Goal: Task Accomplishment & Management: Manage account settings

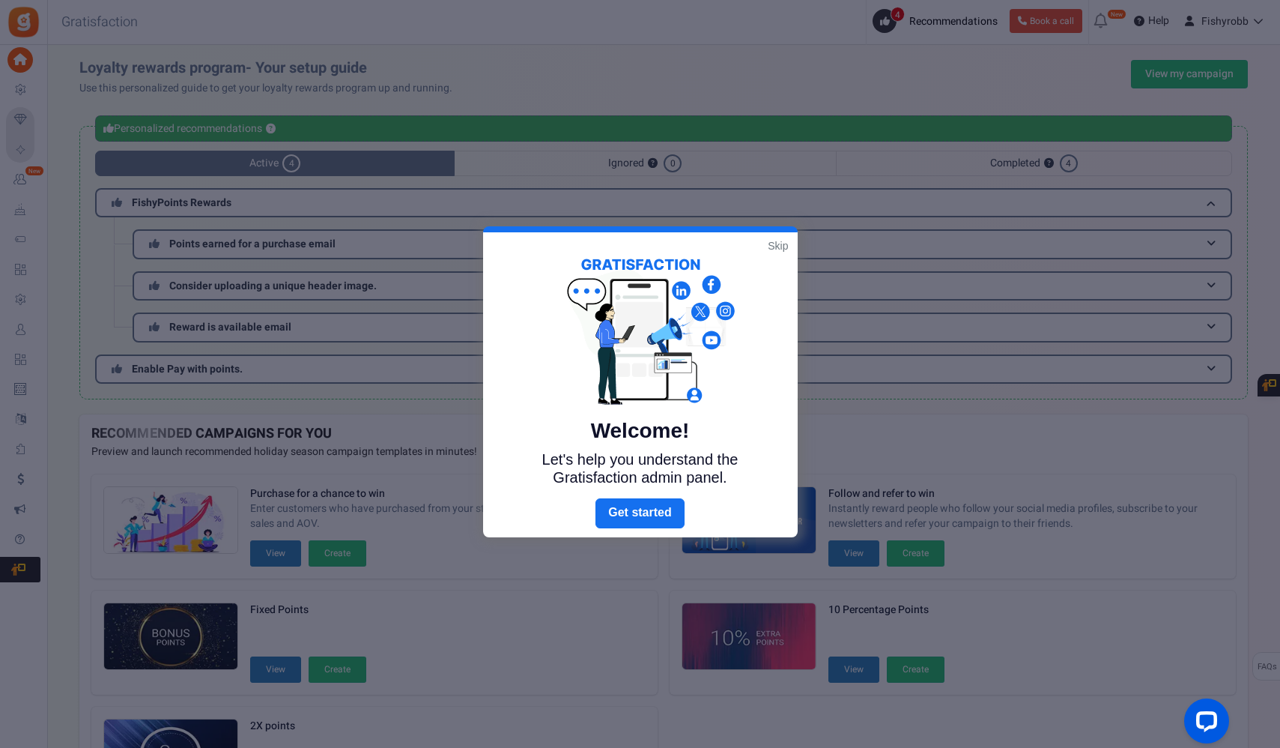
click at [781, 249] on link "Skip" at bounding box center [778, 245] width 20 height 15
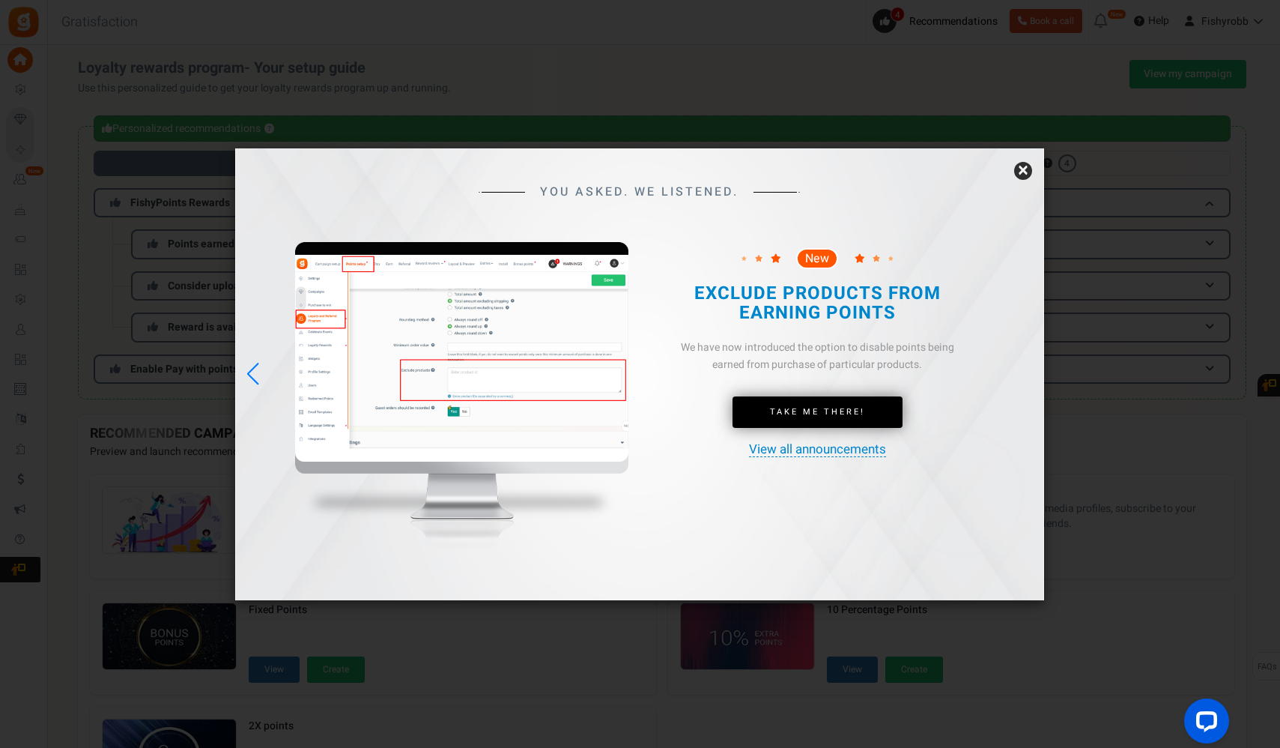
click at [773, 453] on link "View all announcements" at bounding box center [817, 450] width 137 height 14
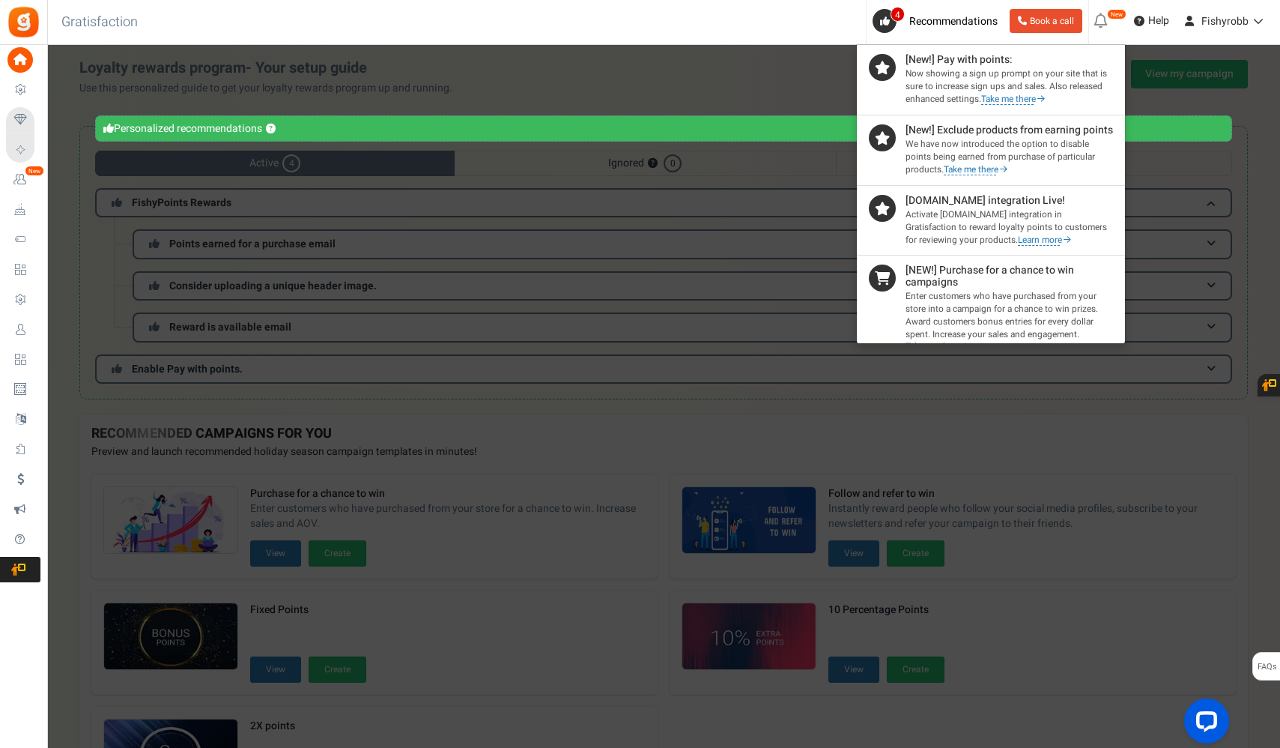
click at [996, 95] on link "Take me there" at bounding box center [1004, 99] width 65 height 11
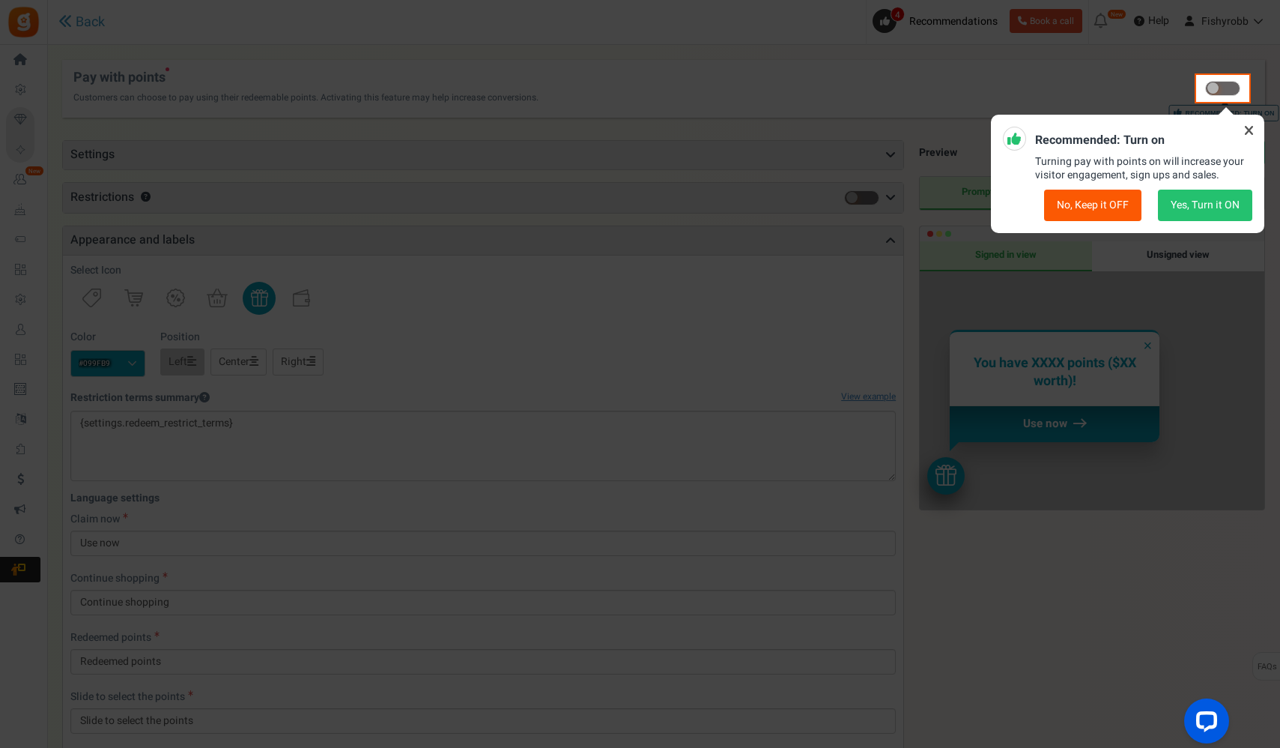
click at [1227, 197] on button "Yes, Turn it ON" at bounding box center [1205, 205] width 94 height 31
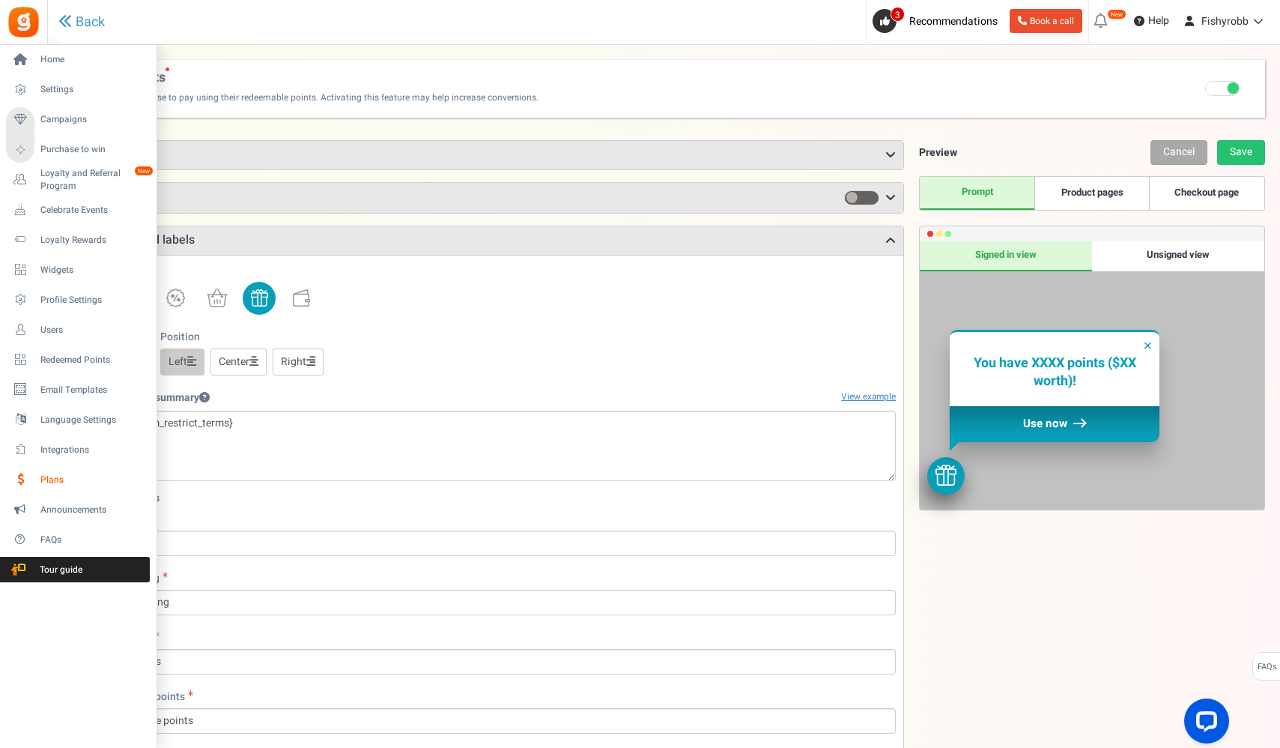
click at [56, 480] on span "Plans" at bounding box center [92, 480] width 105 height 13
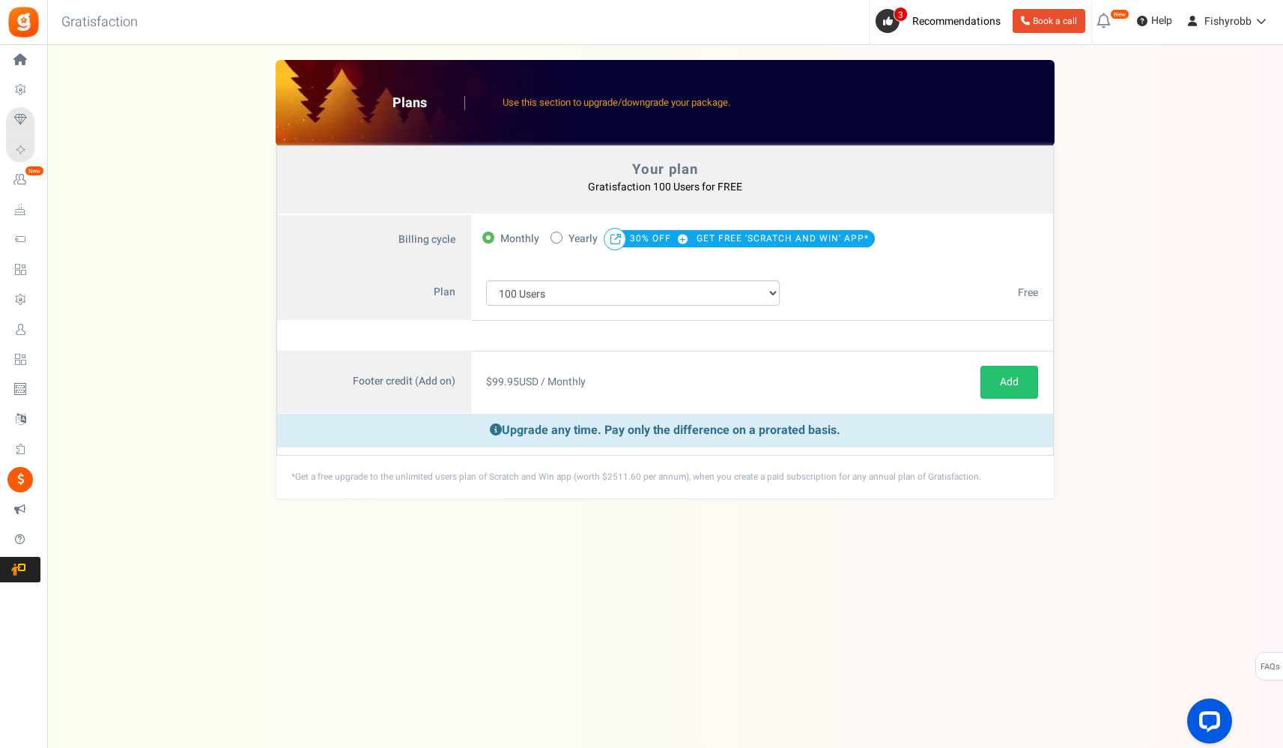
click at [560, 238] on span at bounding box center [557, 238] width 12 height 12
click at [560, 238] on input "50% OFF Limited time offer! Yearly 30% OFF GET FREE 'SCRATCH AND WIN' APP*" at bounding box center [556, 237] width 10 height 10
radio input "true"
click at [492, 237] on span at bounding box center [489, 238] width 12 height 12
click at [492, 237] on input "Monthly" at bounding box center [488, 237] width 10 height 10
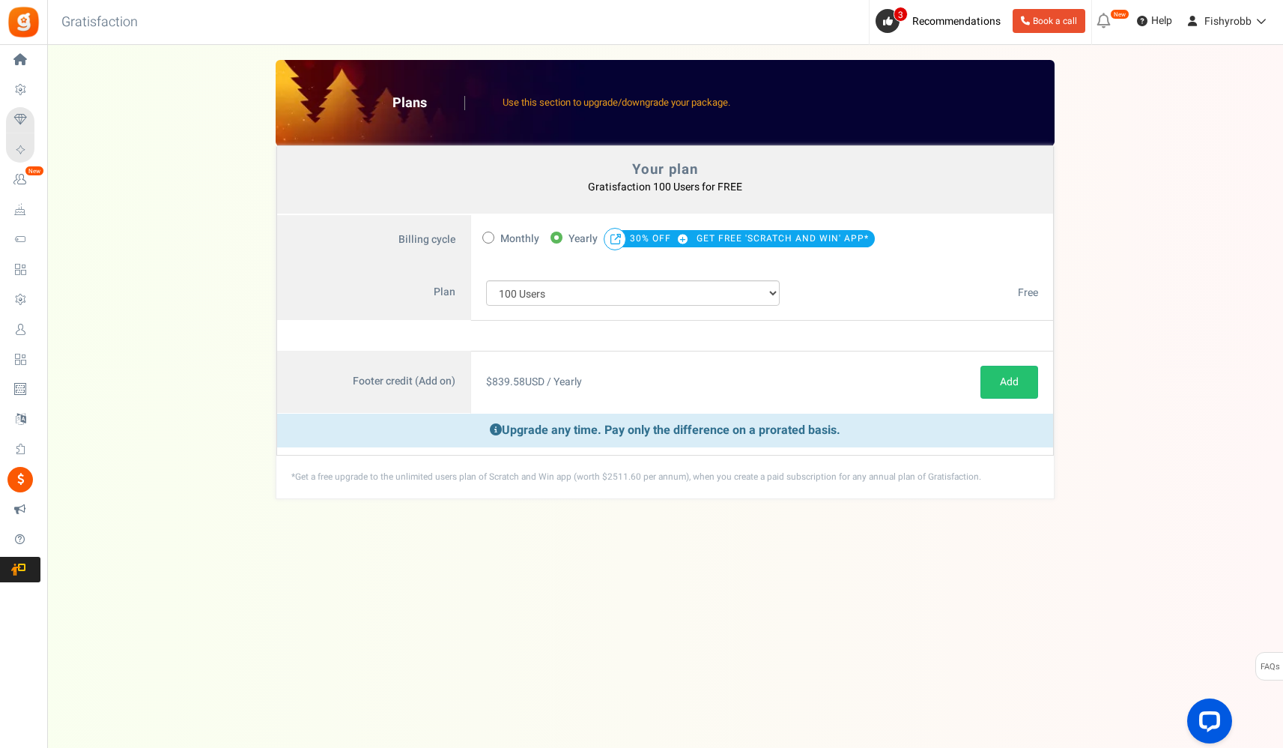
radio input "true"
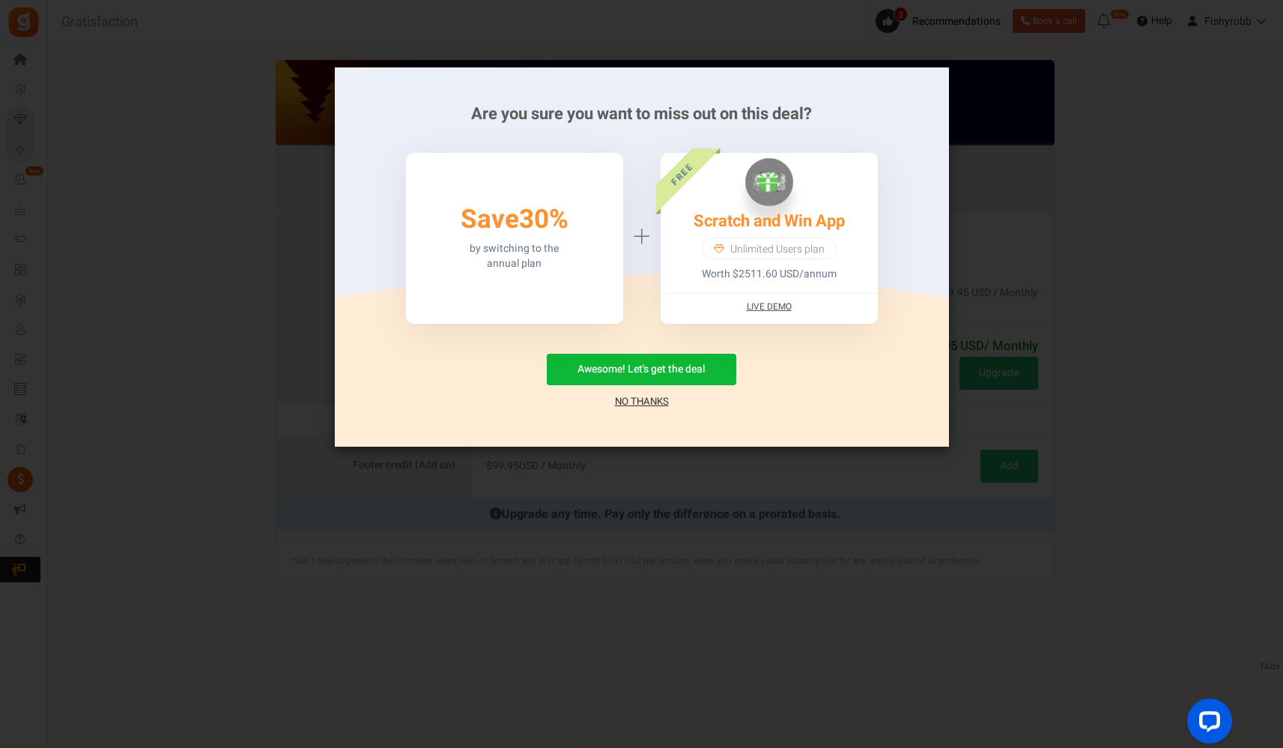
click at [638, 402] on link "No Thanks" at bounding box center [642, 401] width 54 height 15
click at [632, 402] on link "No Thanks" at bounding box center [642, 401] width 54 height 15
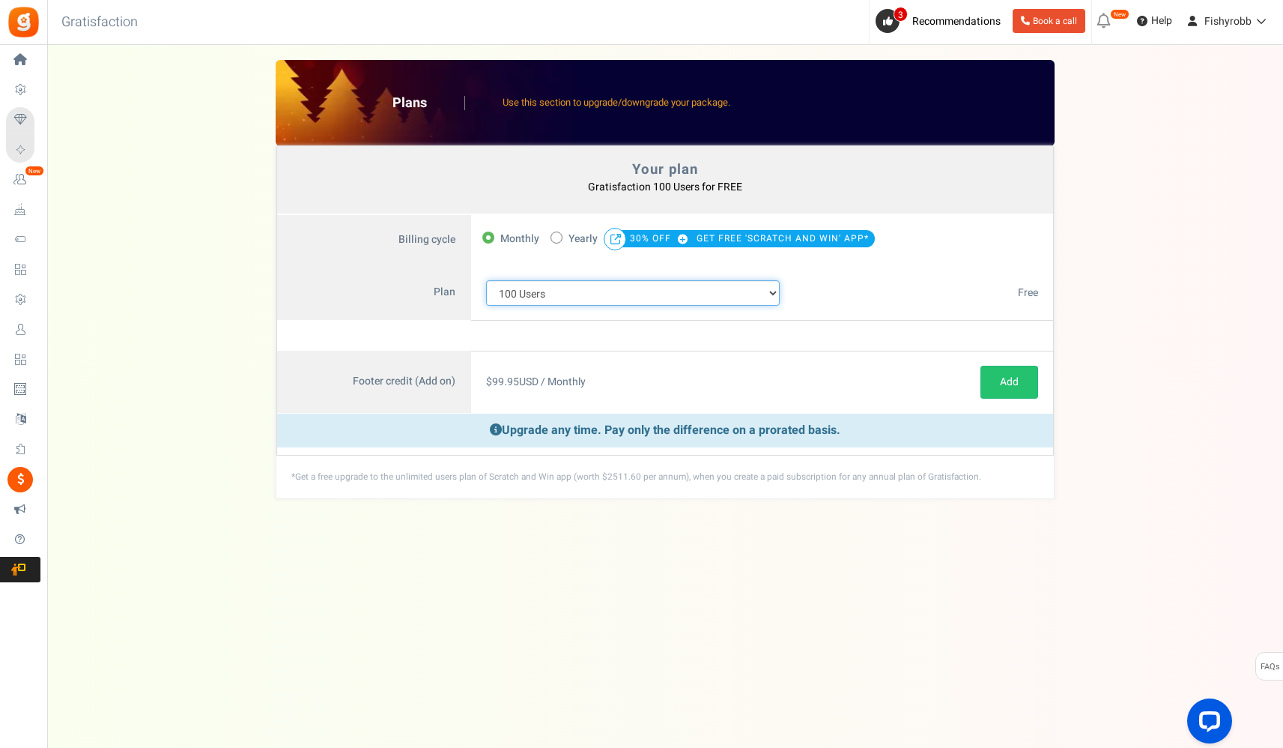
select select "883"
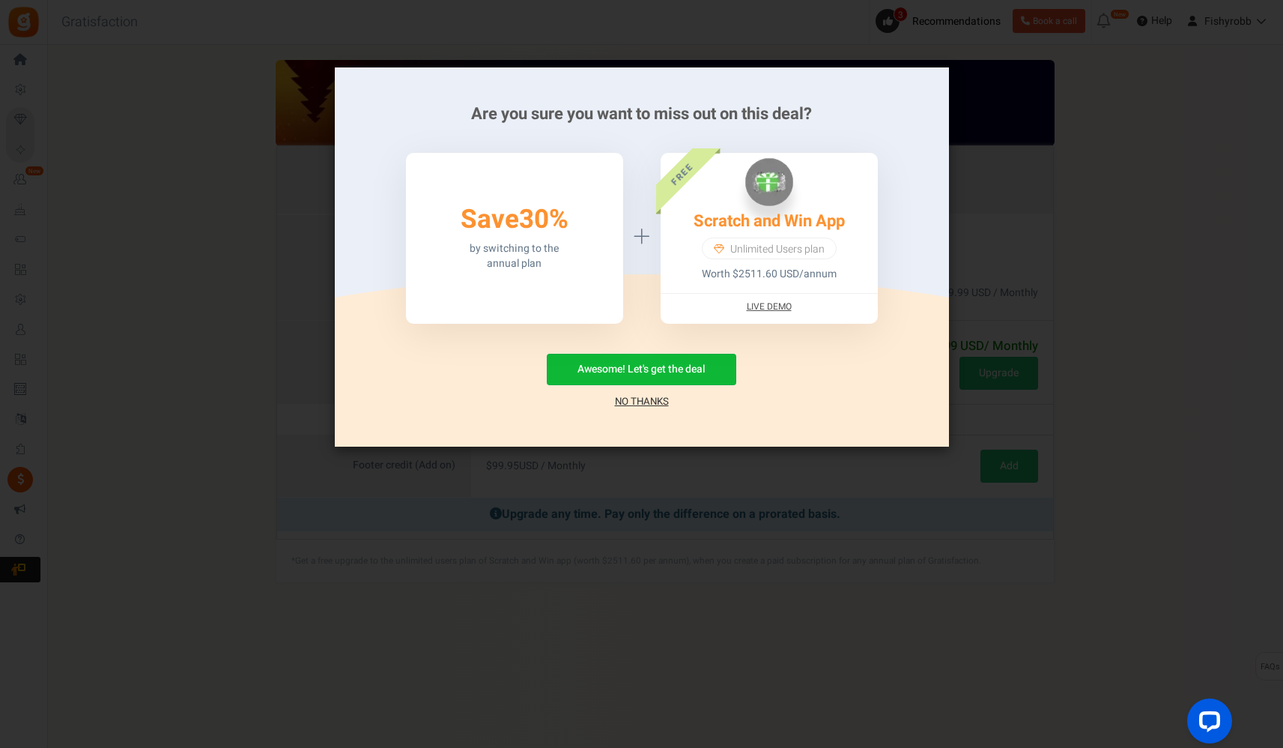
click at [649, 401] on link "No Thanks" at bounding box center [642, 401] width 54 height 15
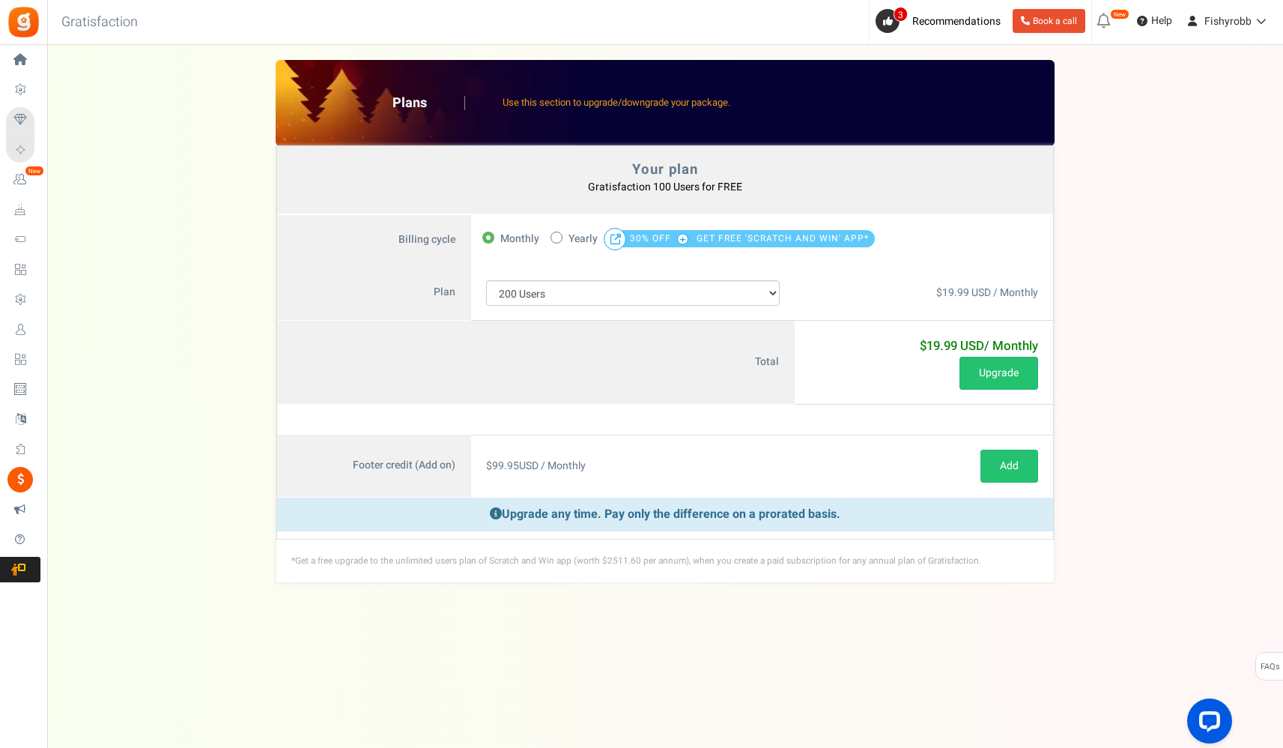
click at [645, 239] on span "30% OFF" at bounding box center [662, 238] width 64 height 21
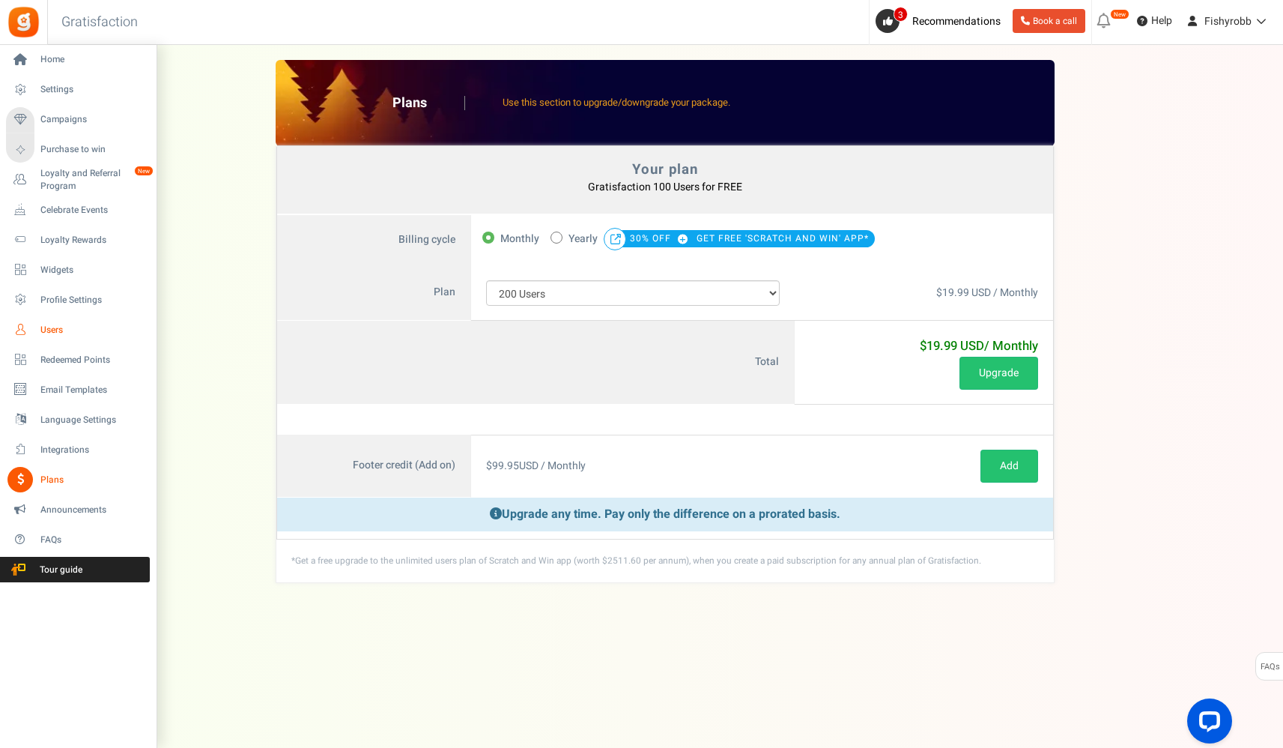
click at [58, 327] on span "Users" at bounding box center [92, 330] width 105 height 13
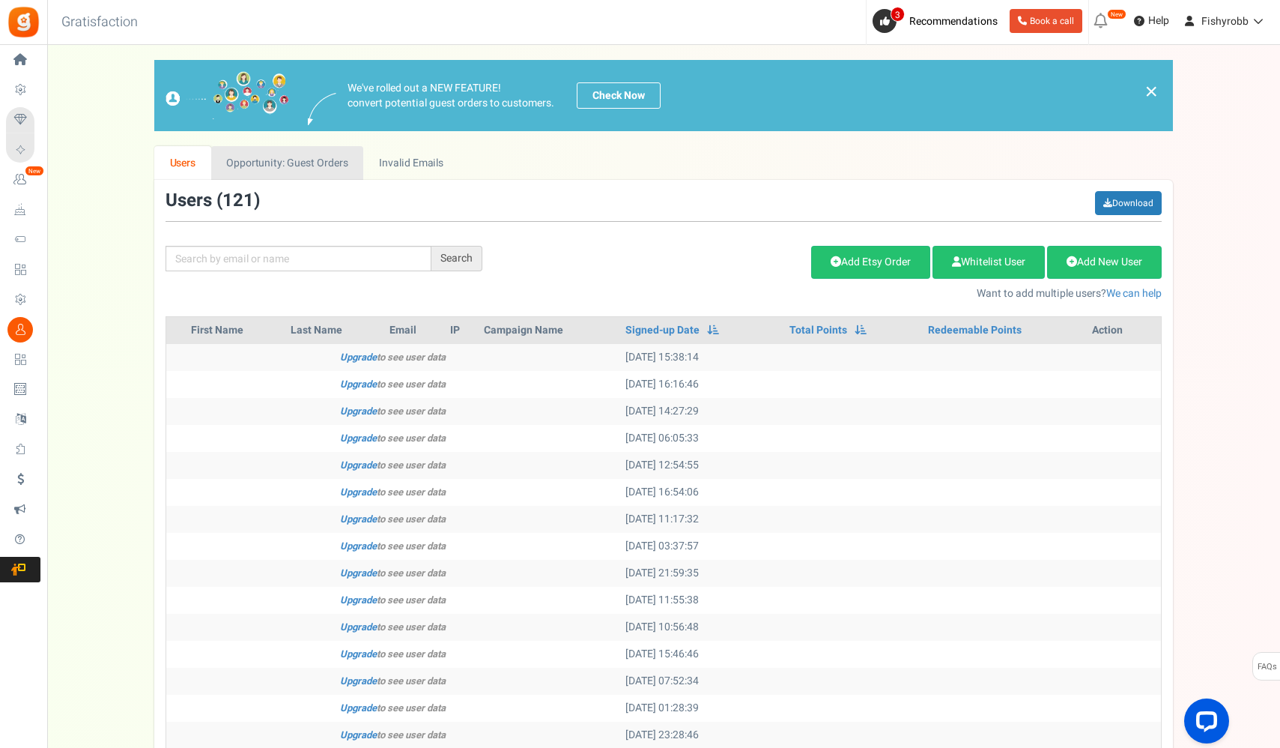
click at [271, 166] on link "Opportunity: Guest Orders" at bounding box center [287, 163] width 152 height 34
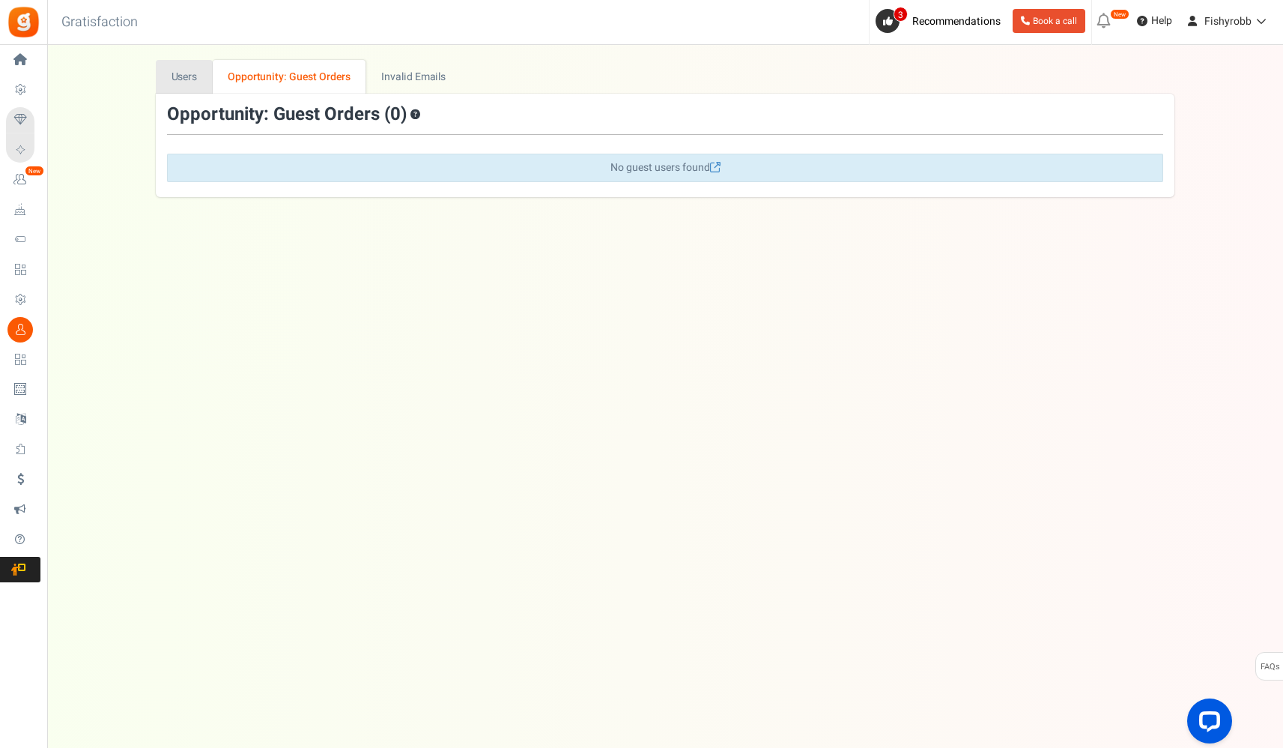
click at [198, 76] on link "Users" at bounding box center [184, 77] width 57 height 34
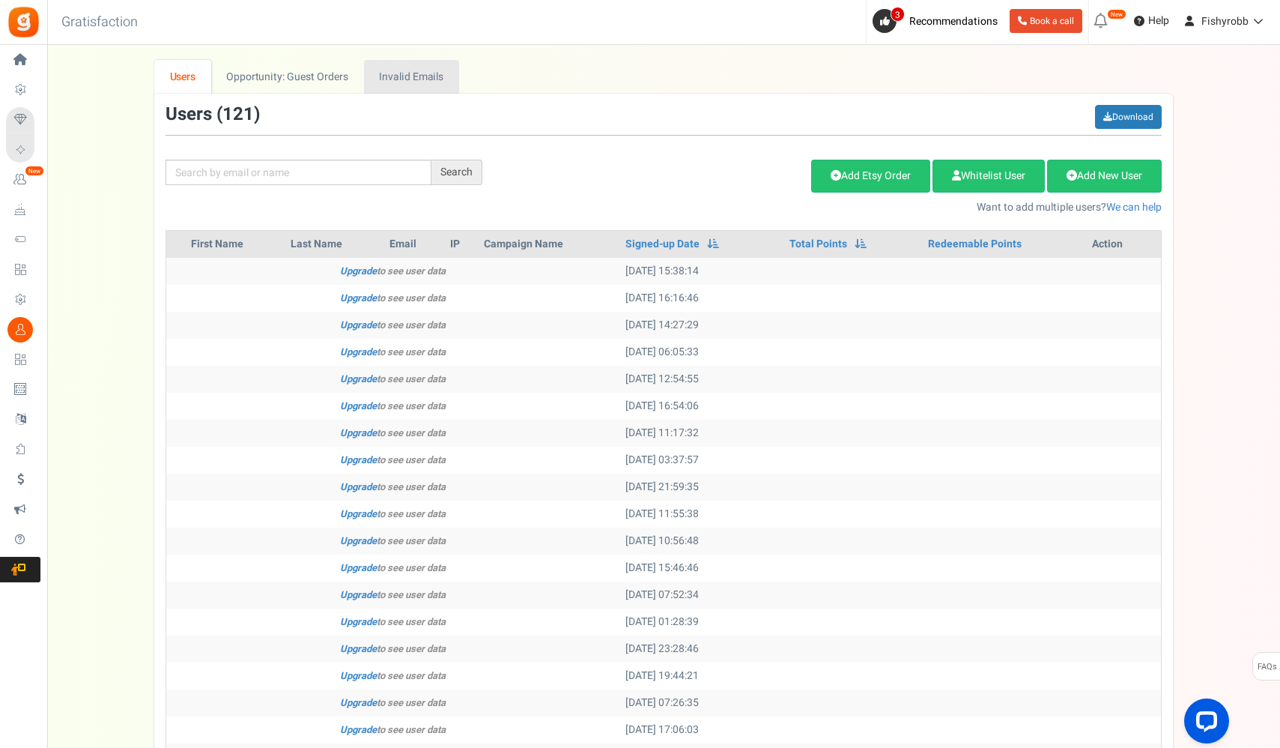
click at [393, 78] on link "Invalid Emails" at bounding box center [411, 77] width 95 height 34
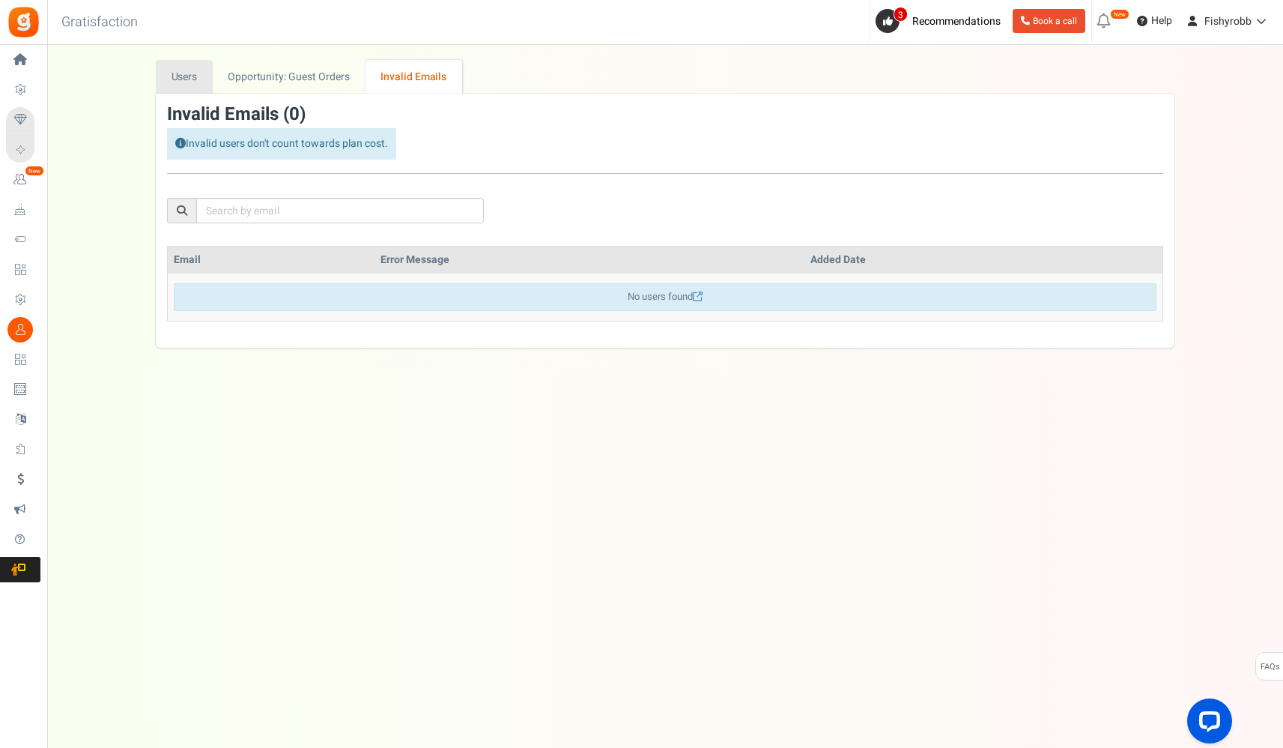
click at [190, 76] on link "Users" at bounding box center [184, 77] width 57 height 34
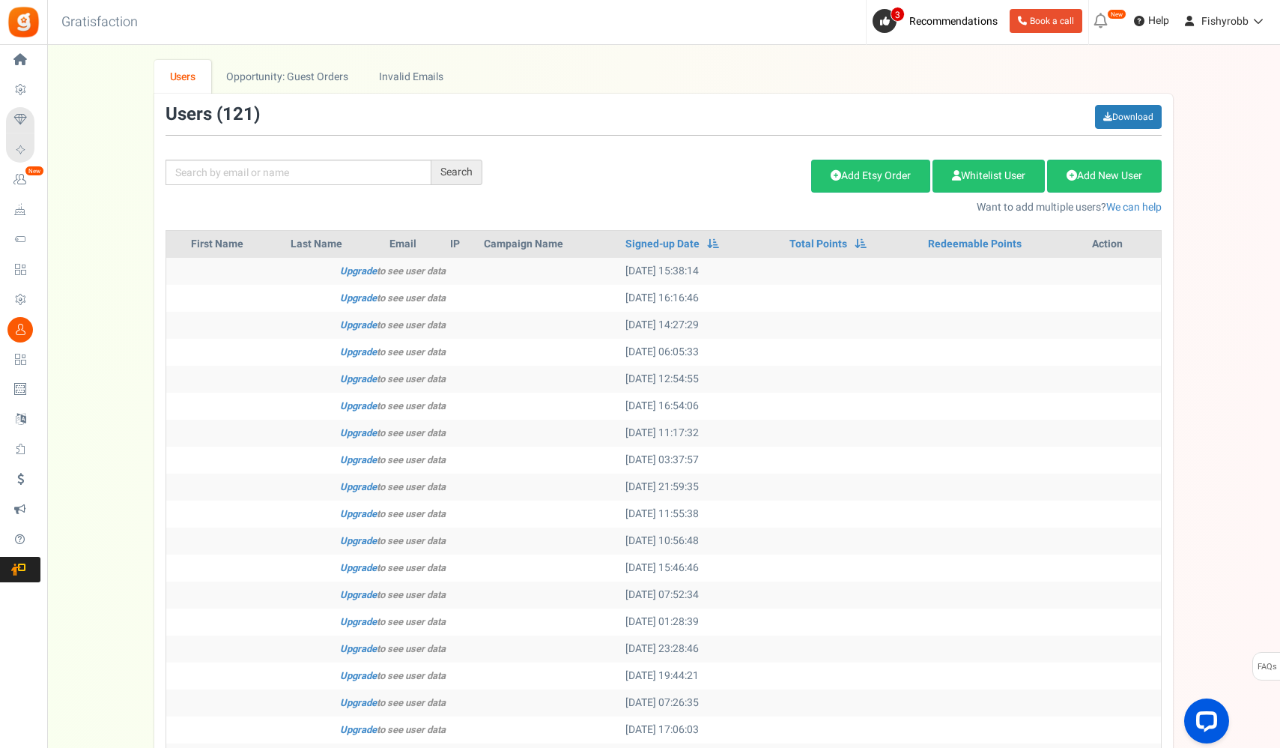
scroll to position [191, 0]
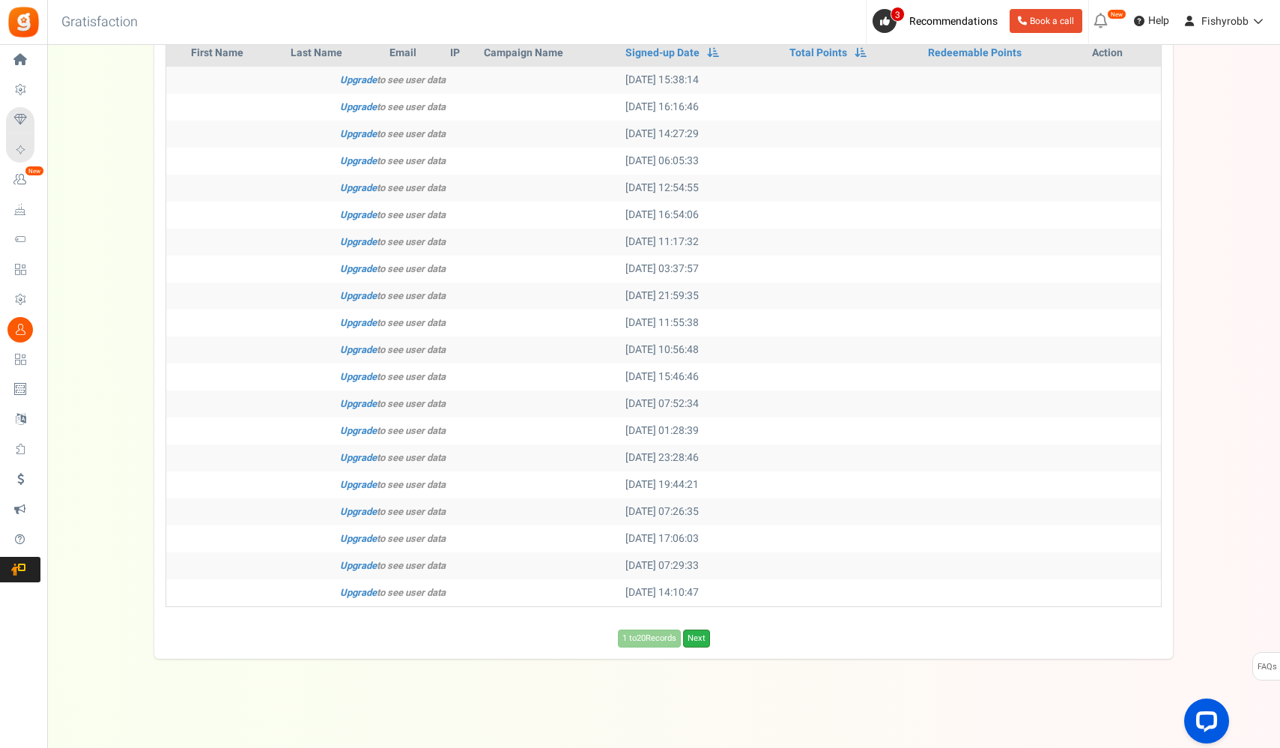
click at [701, 638] on link "Next" at bounding box center [696, 638] width 27 height 18
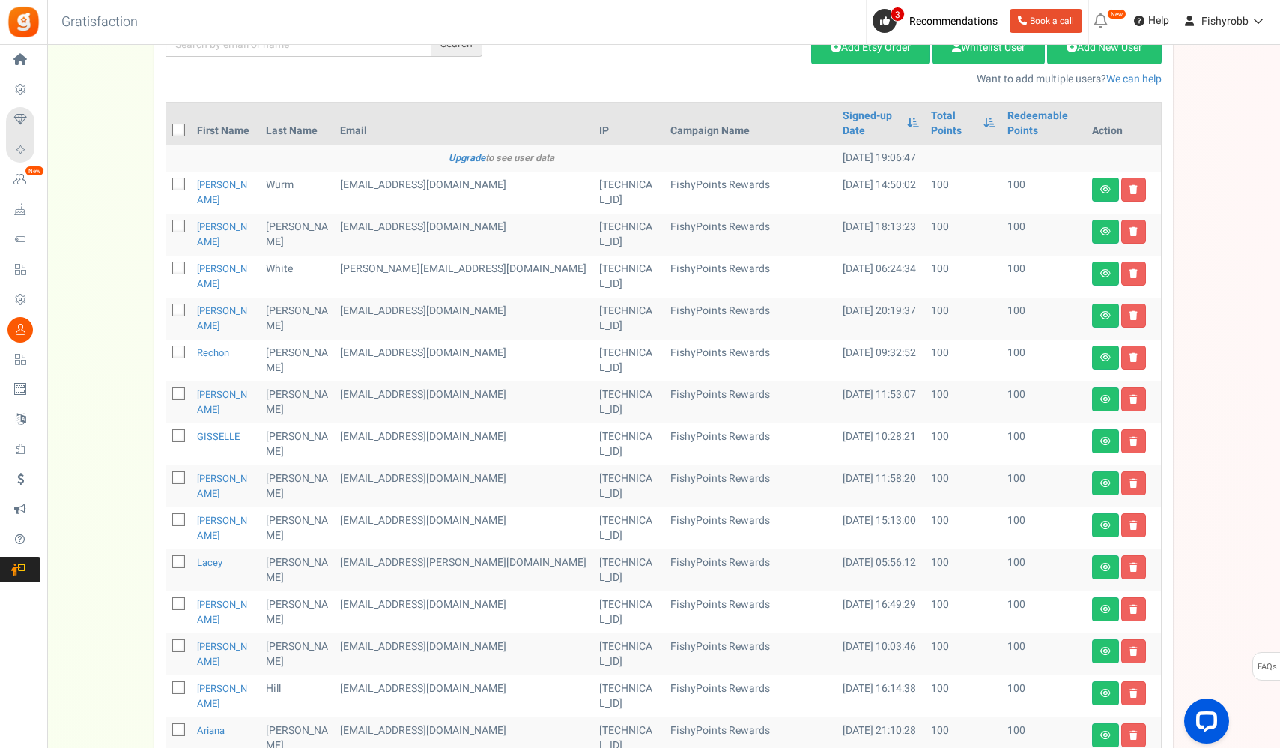
scroll to position [362, 0]
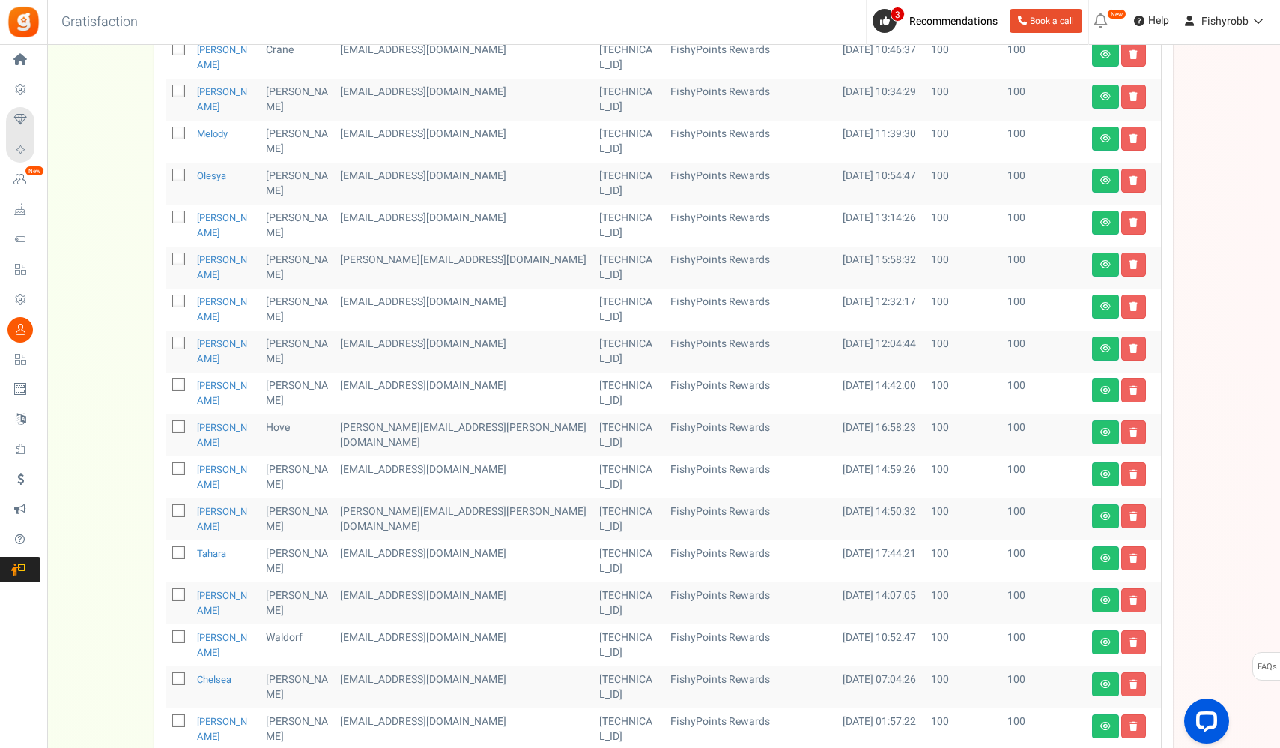
scroll to position [506, 0]
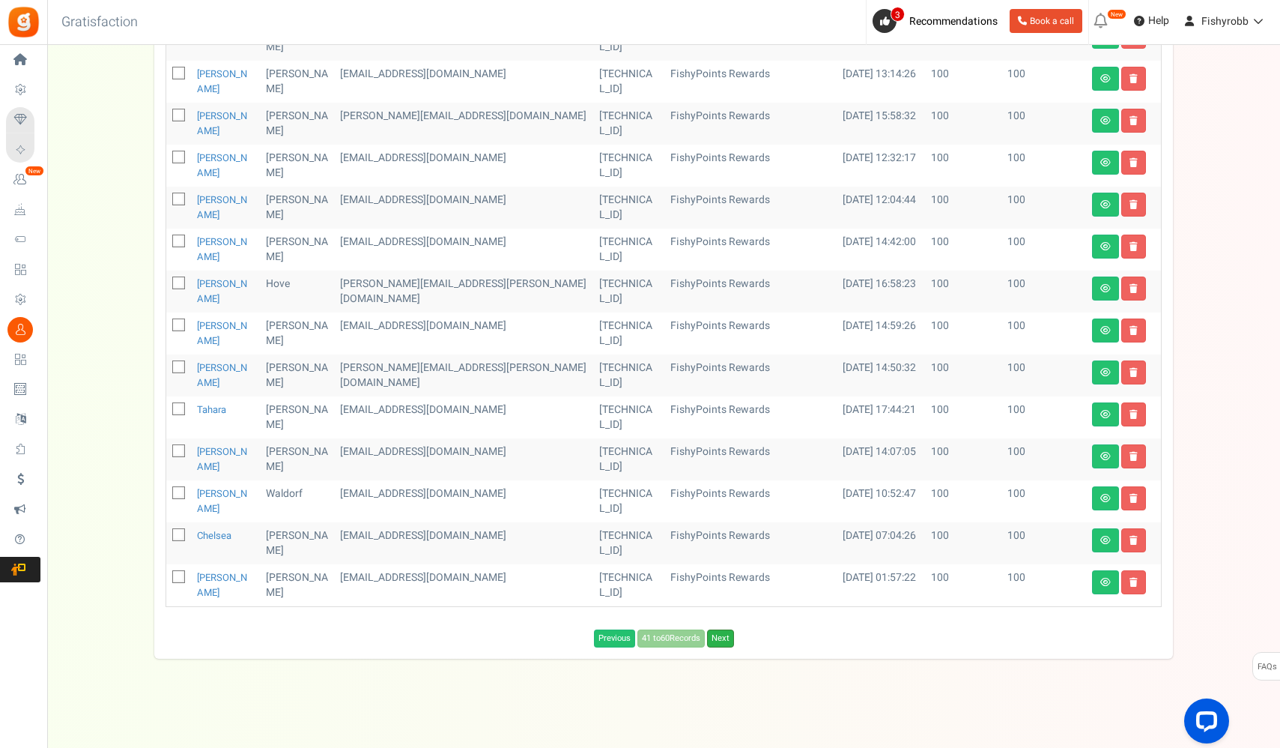
click at [722, 636] on link "Next" at bounding box center [720, 638] width 27 height 18
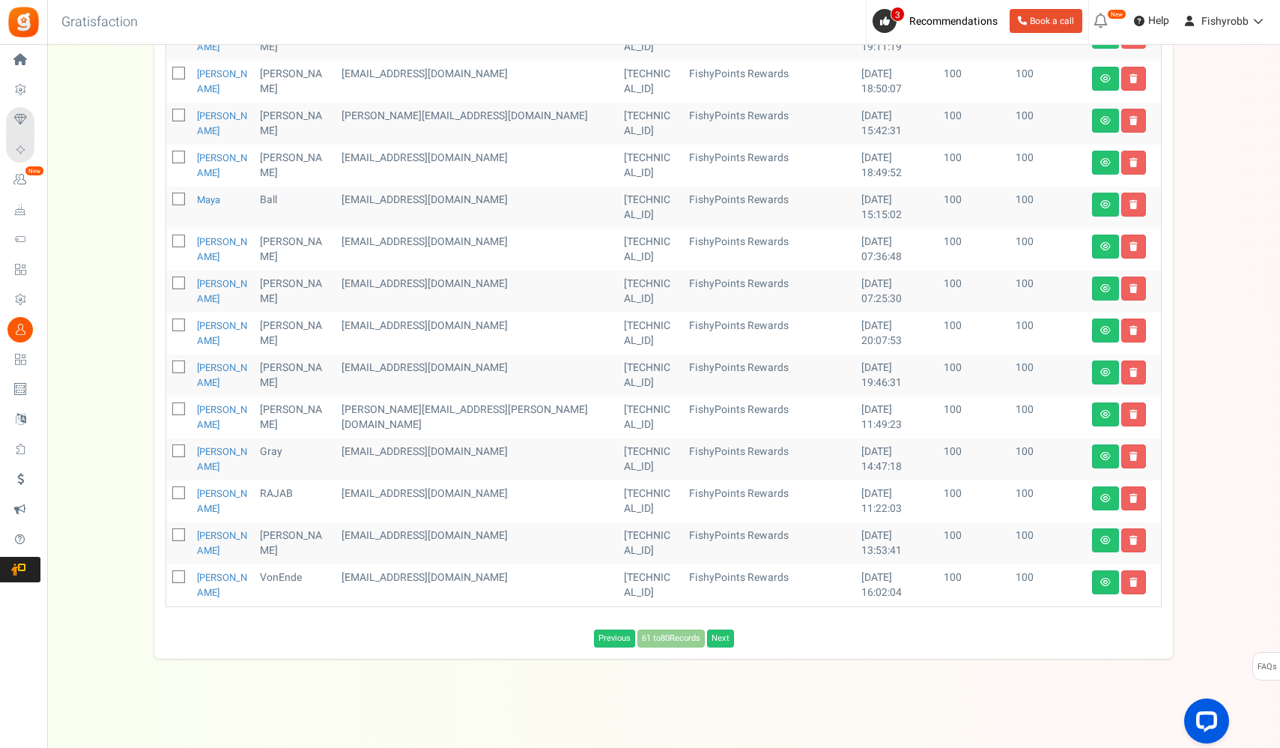
scroll to position [371, 0]
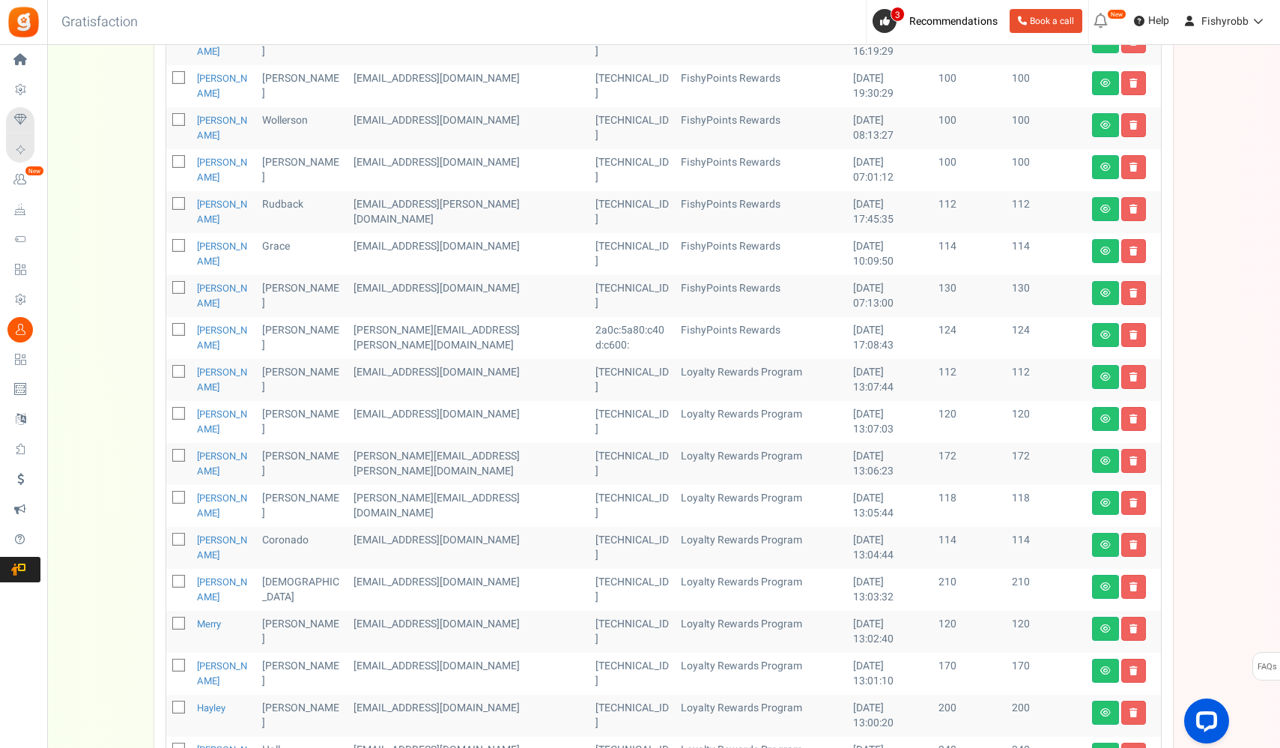
scroll to position [0, 0]
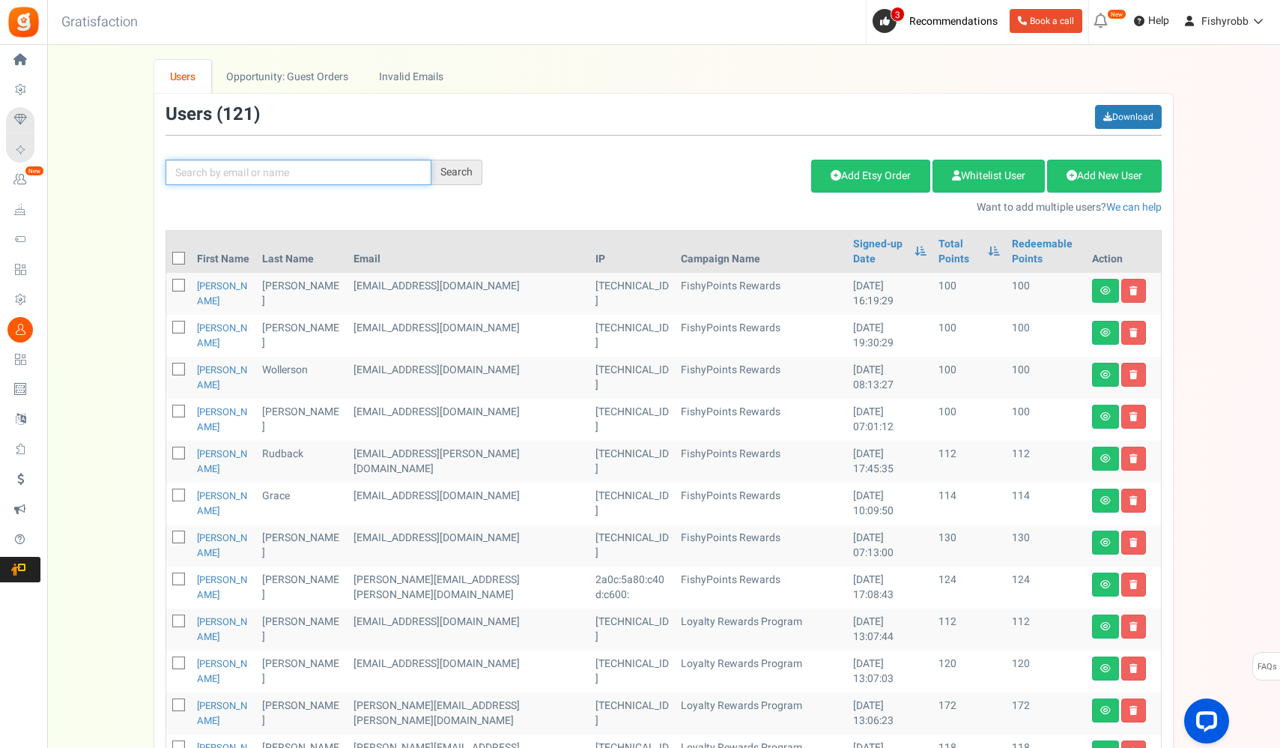
click at [366, 179] on input "text" at bounding box center [299, 172] width 266 height 25
type input "[PERSON_NAME]"
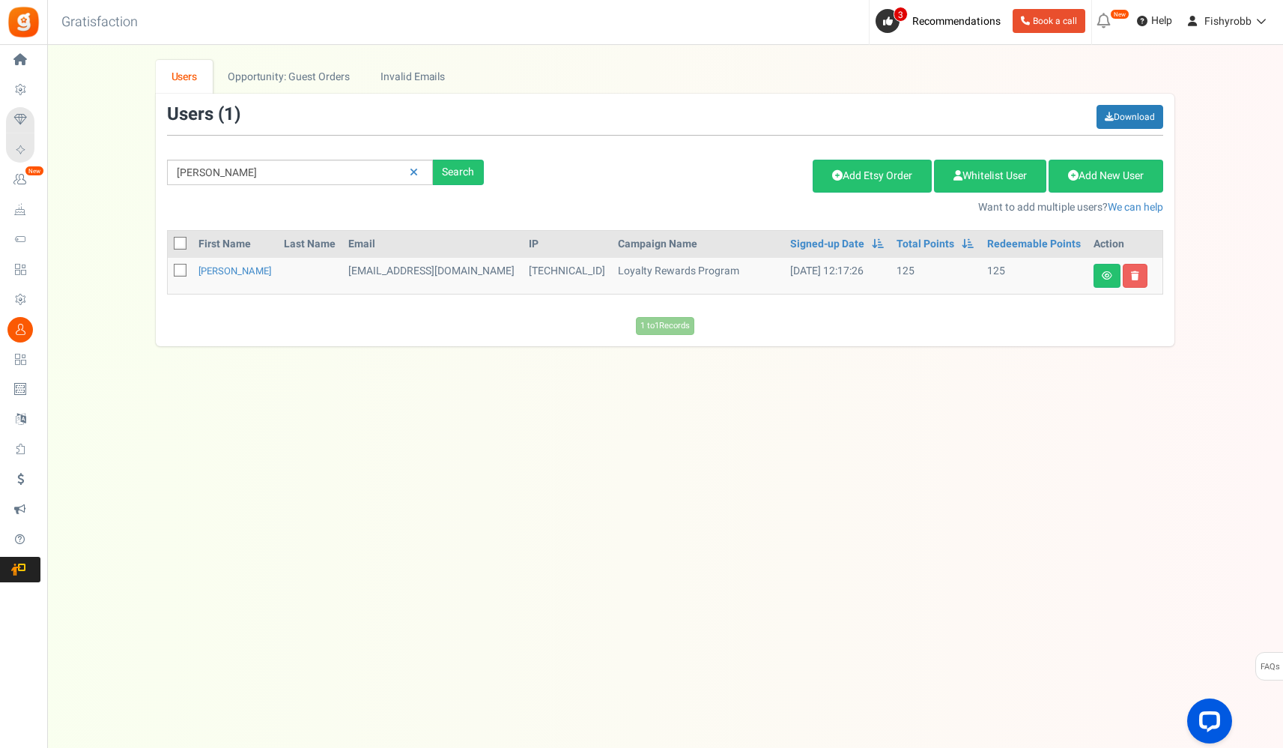
click at [182, 272] on icon at bounding box center [181, 271] width 10 height 10
click at [169, 272] on input "checkbox" at bounding box center [164, 272] width 10 height 10
checkbox input "true"
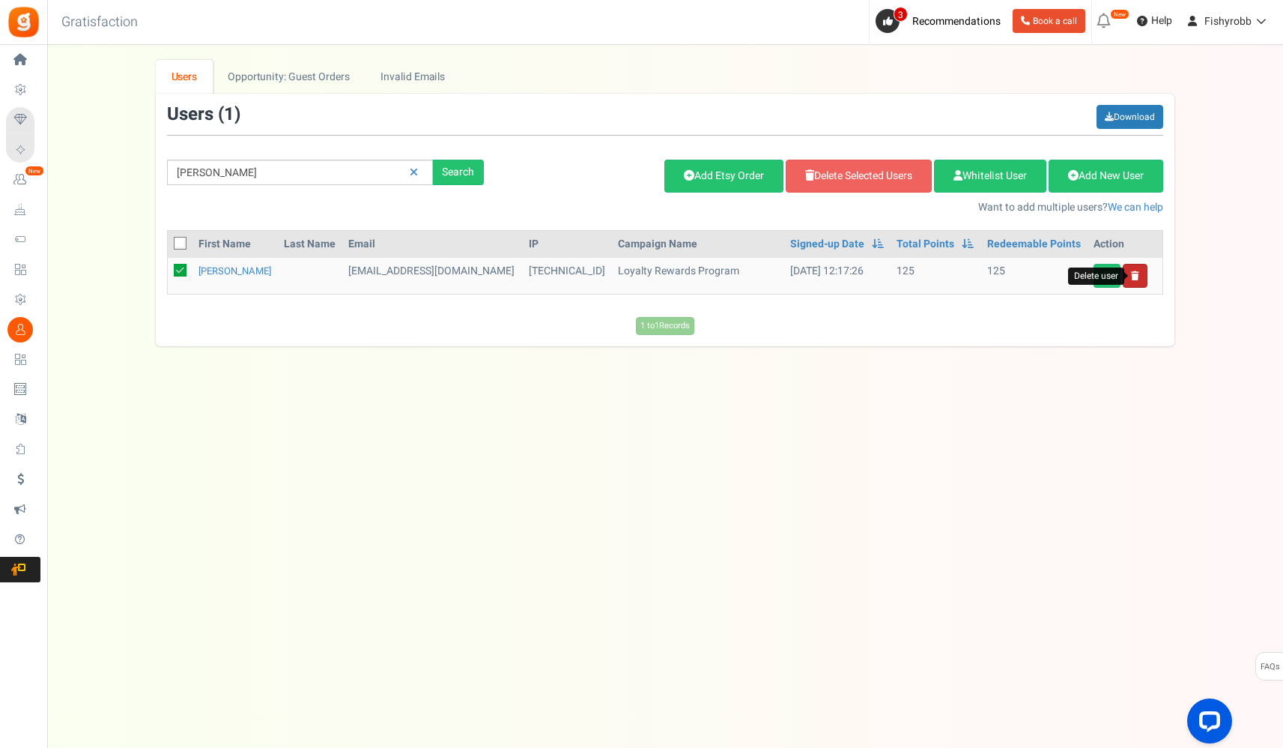
click at [1134, 278] on icon at bounding box center [1135, 275] width 8 height 9
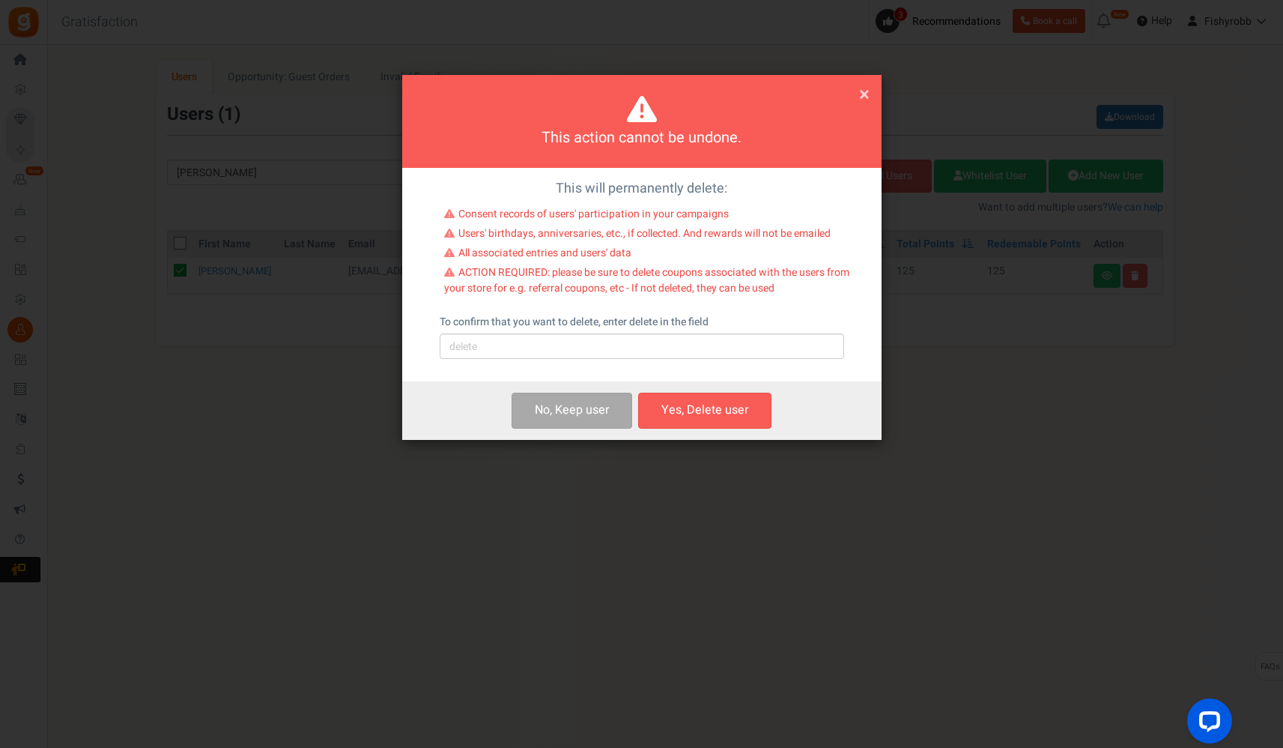
drag, startPoint x: 710, startPoint y: 411, endPoint x: 699, endPoint y: 345, distance: 66.1
click at [699, 347] on div "This action cannot be undone. × Close This will permanently delete: Consent rec…" at bounding box center [642, 257] width 480 height 365
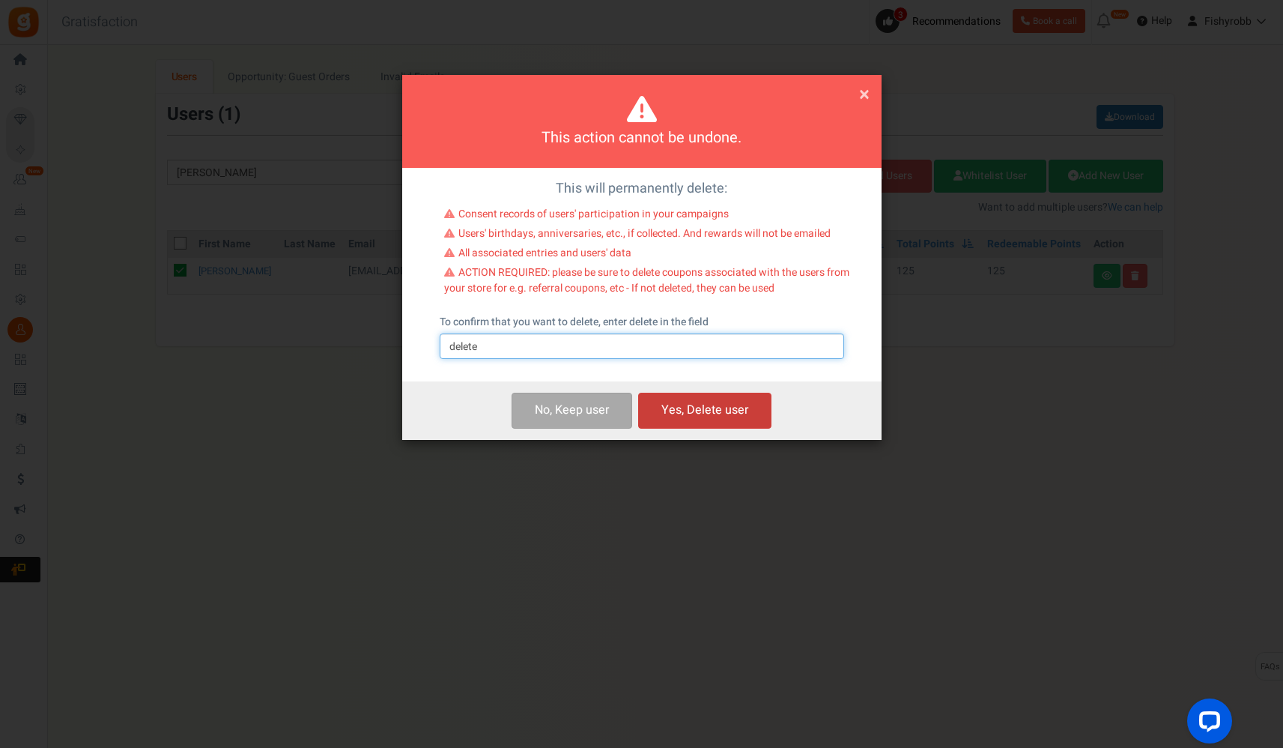
type input "delete"
click at [726, 407] on button "Yes, Delete user" at bounding box center [704, 410] width 133 height 35
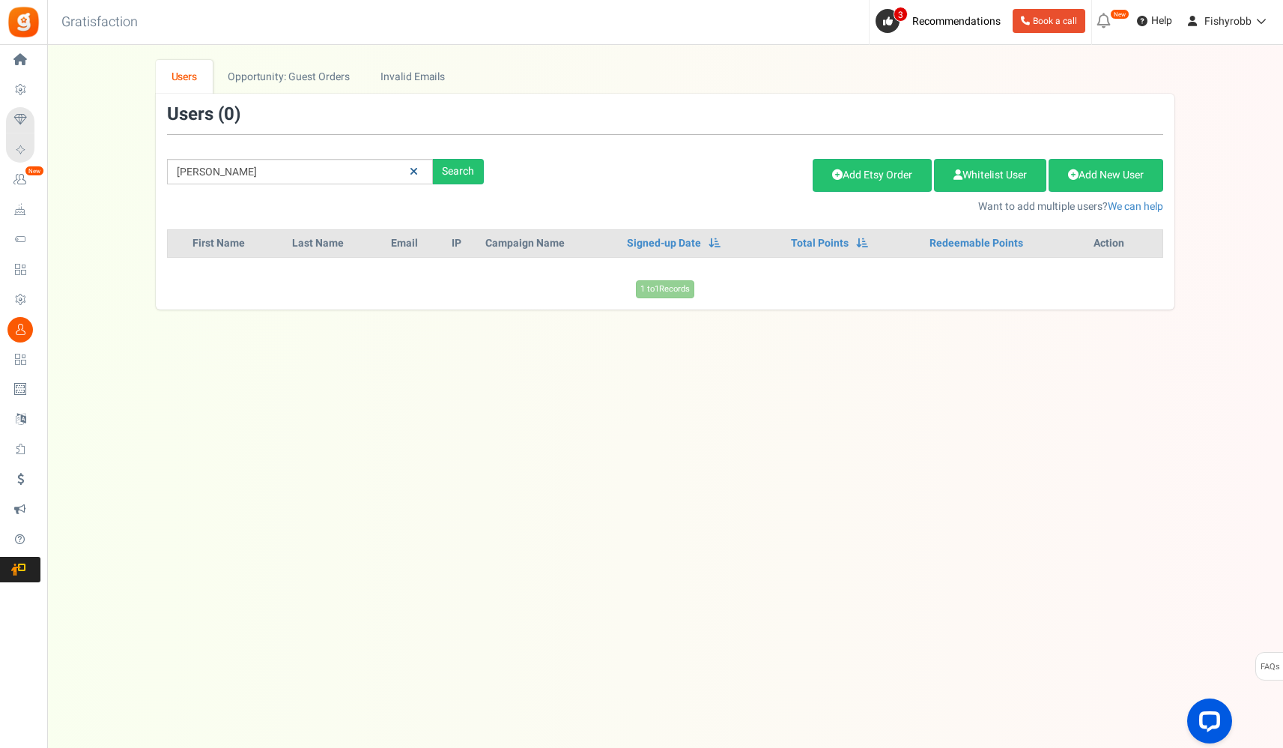
click at [414, 169] on icon at bounding box center [414, 171] width 8 height 10
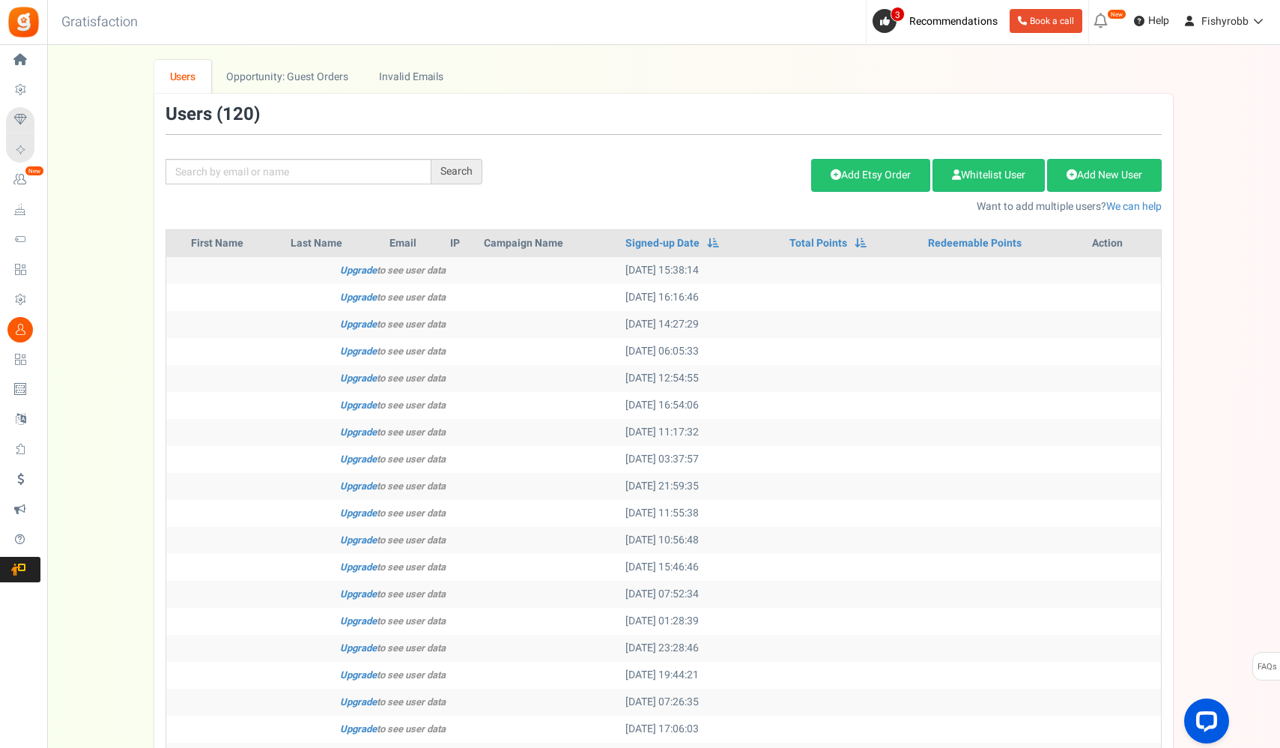
scroll to position [190, 0]
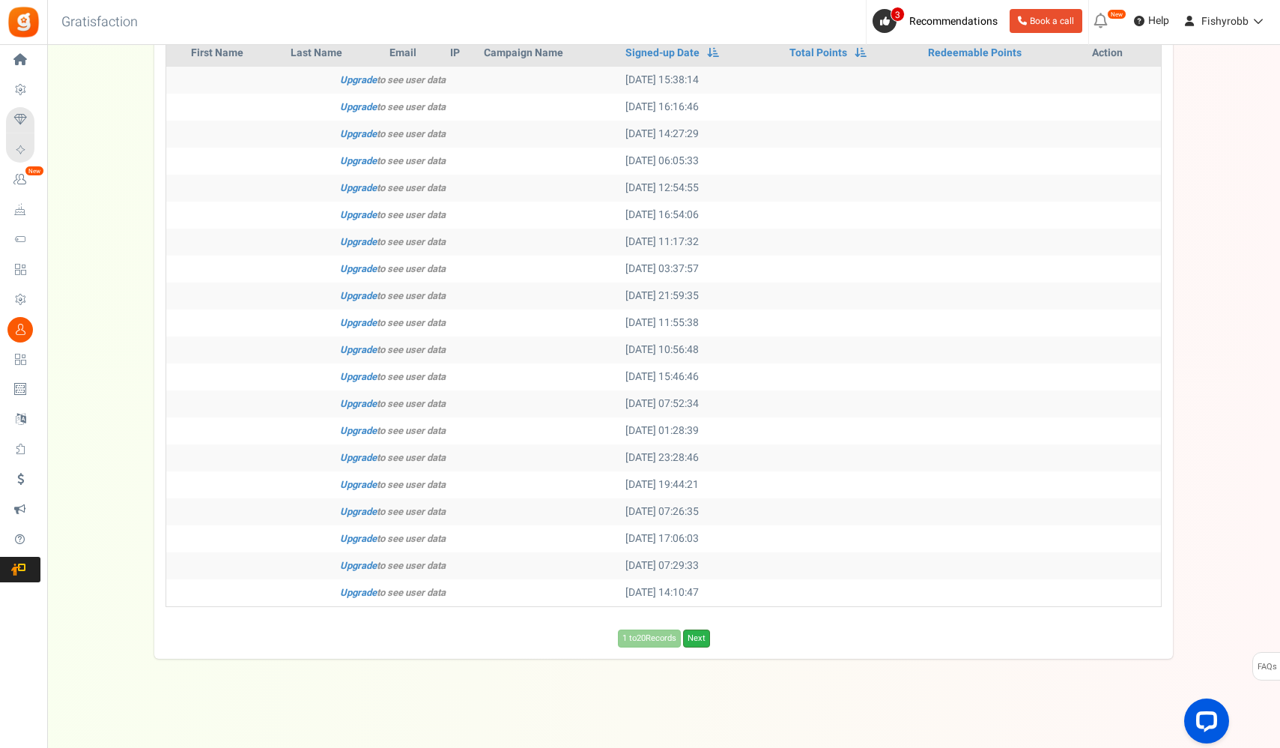
click at [703, 636] on link "Next" at bounding box center [696, 638] width 27 height 18
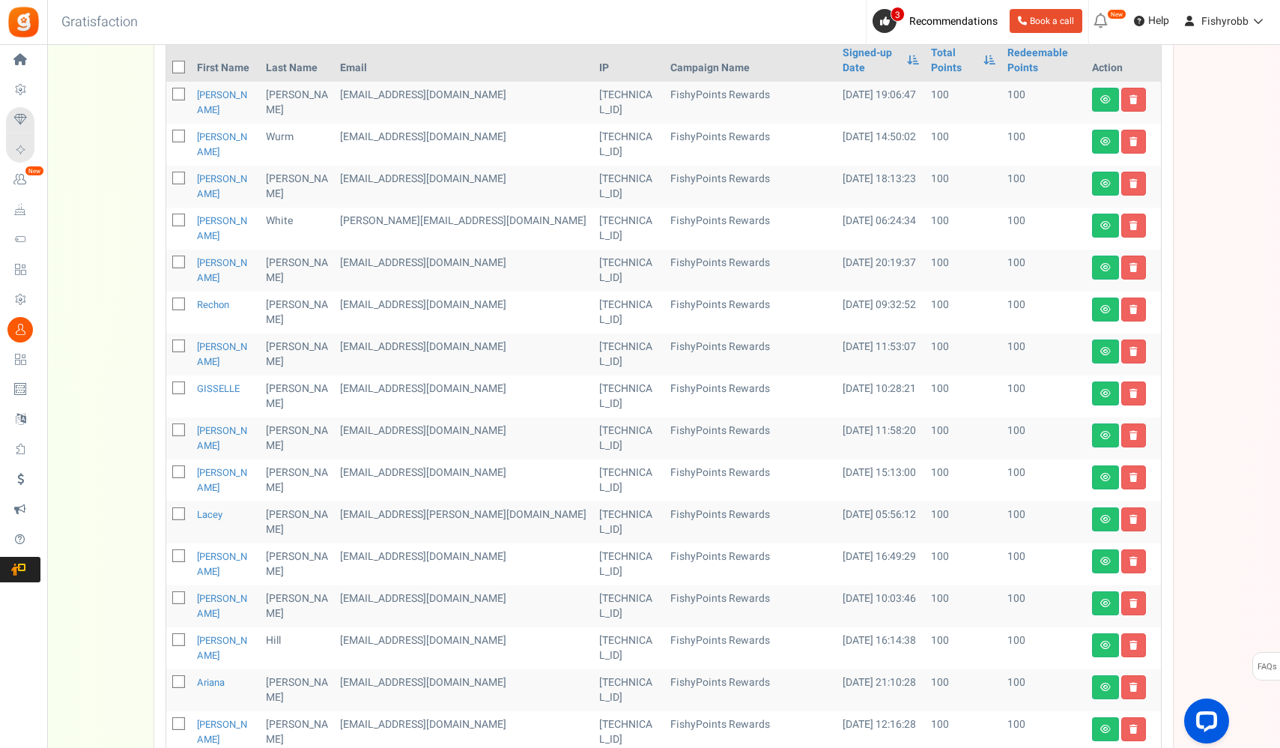
scroll to position [370, 0]
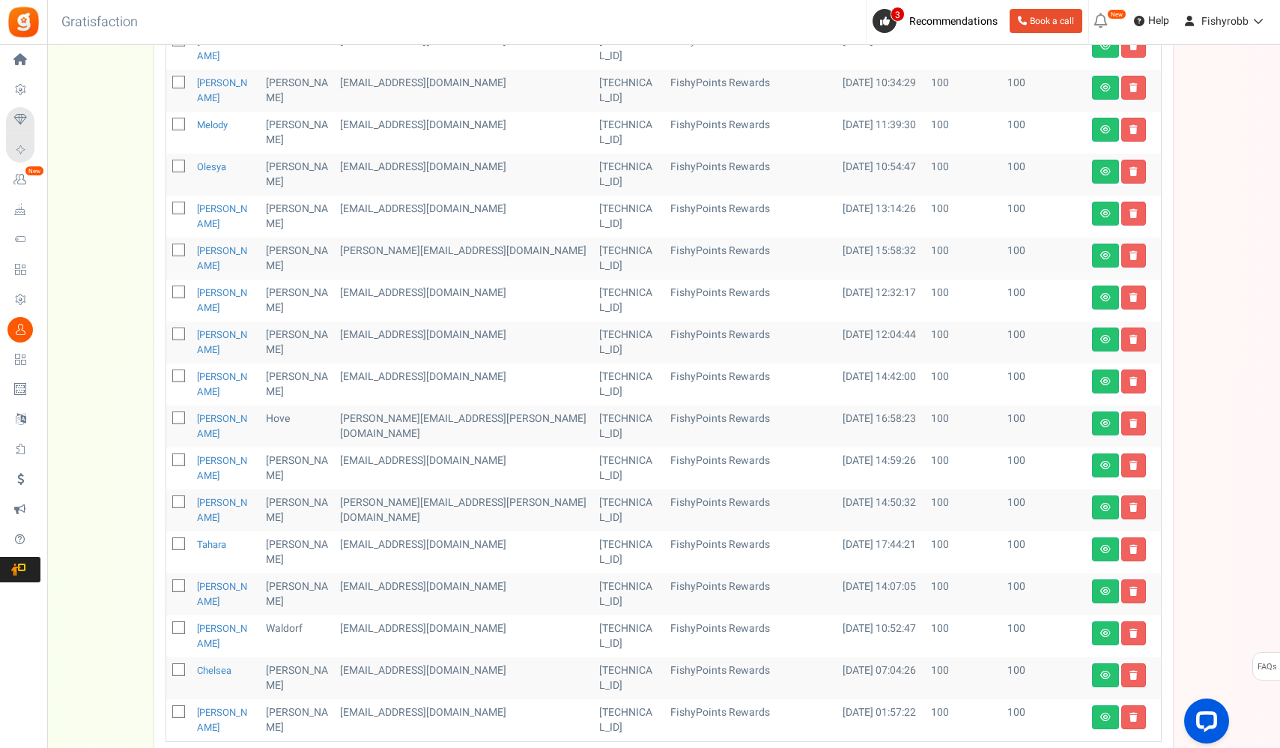
scroll to position [505, 0]
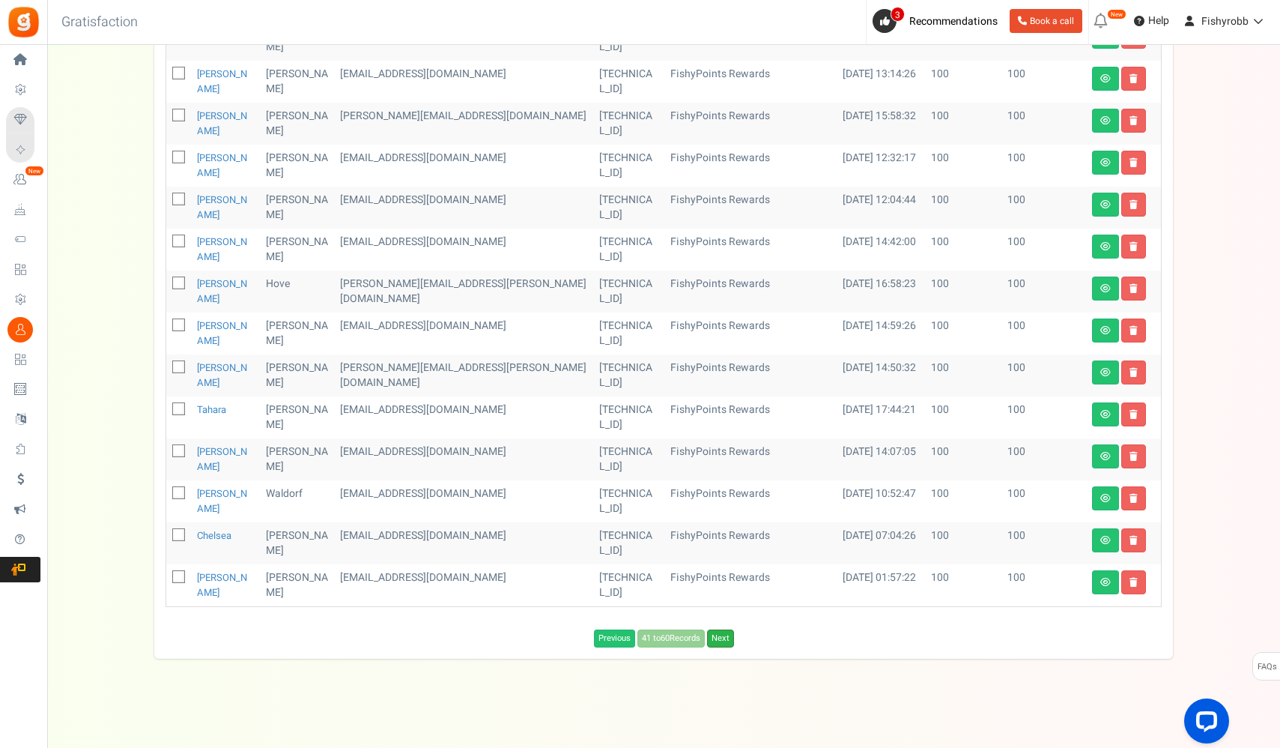
click at [717, 635] on link "Next" at bounding box center [720, 638] width 27 height 18
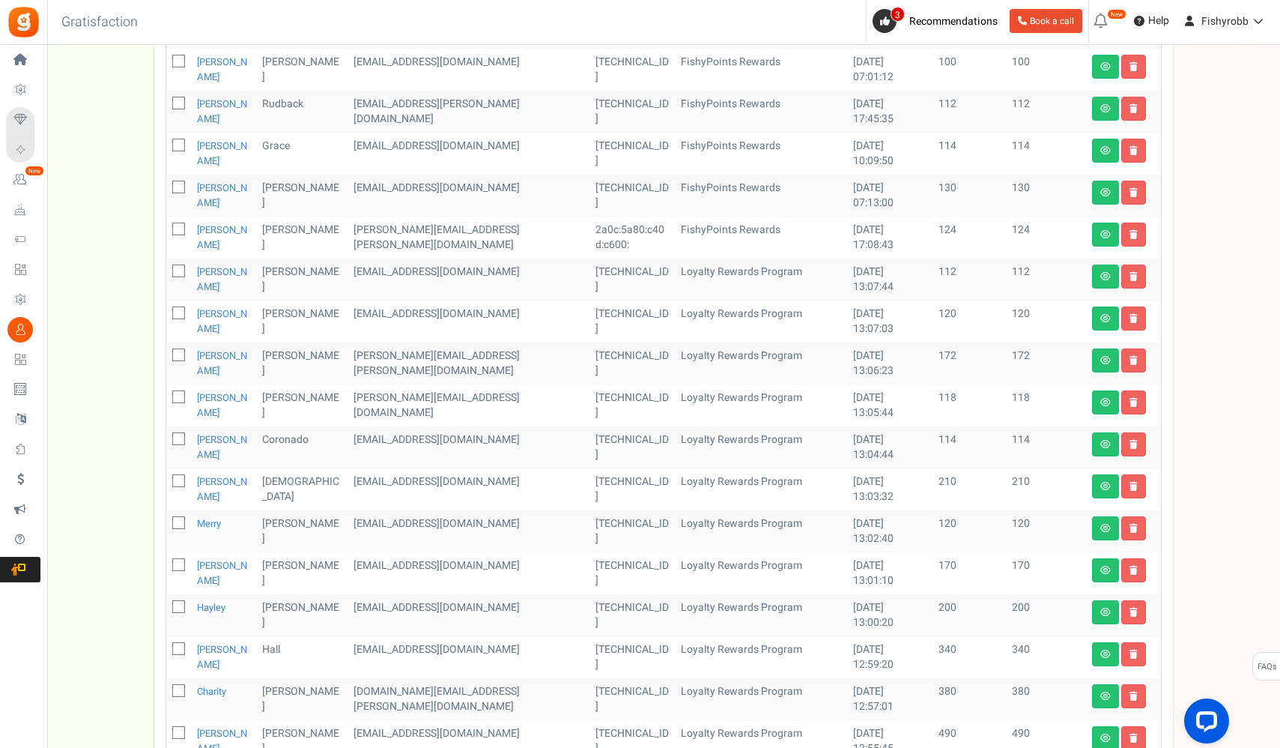
scroll to position [402, 0]
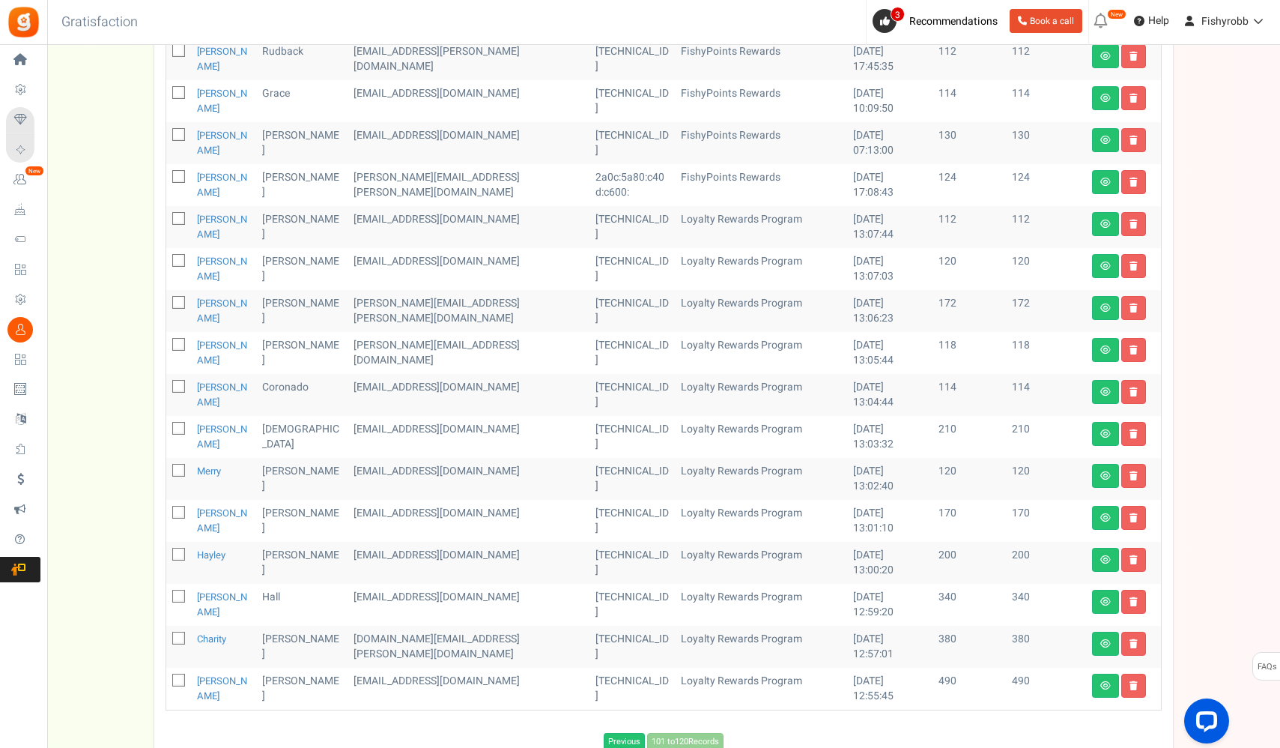
click at [180, 515] on icon at bounding box center [180, 514] width 10 height 10
click at [167, 515] on input "checkbox" at bounding box center [162, 514] width 10 height 10
checkbox input "true"
click at [173, 548] on span at bounding box center [178, 554] width 13 height 13
click at [167, 551] on input "checkbox" at bounding box center [162, 556] width 10 height 10
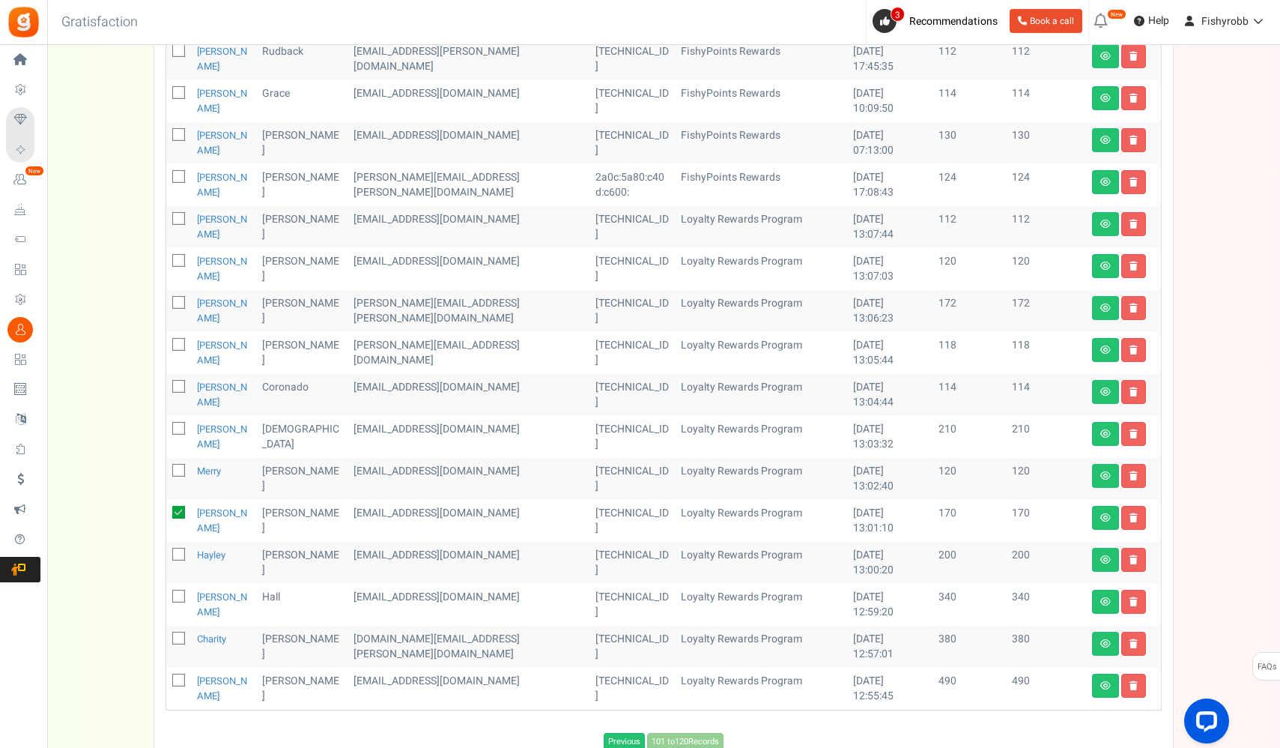
checkbox input "true"
click at [180, 597] on icon at bounding box center [180, 598] width 10 height 10
click at [167, 597] on input "checkbox" at bounding box center [162, 598] width 10 height 10
checkbox input "true"
click at [175, 647] on td at bounding box center [178, 647] width 25 height 42
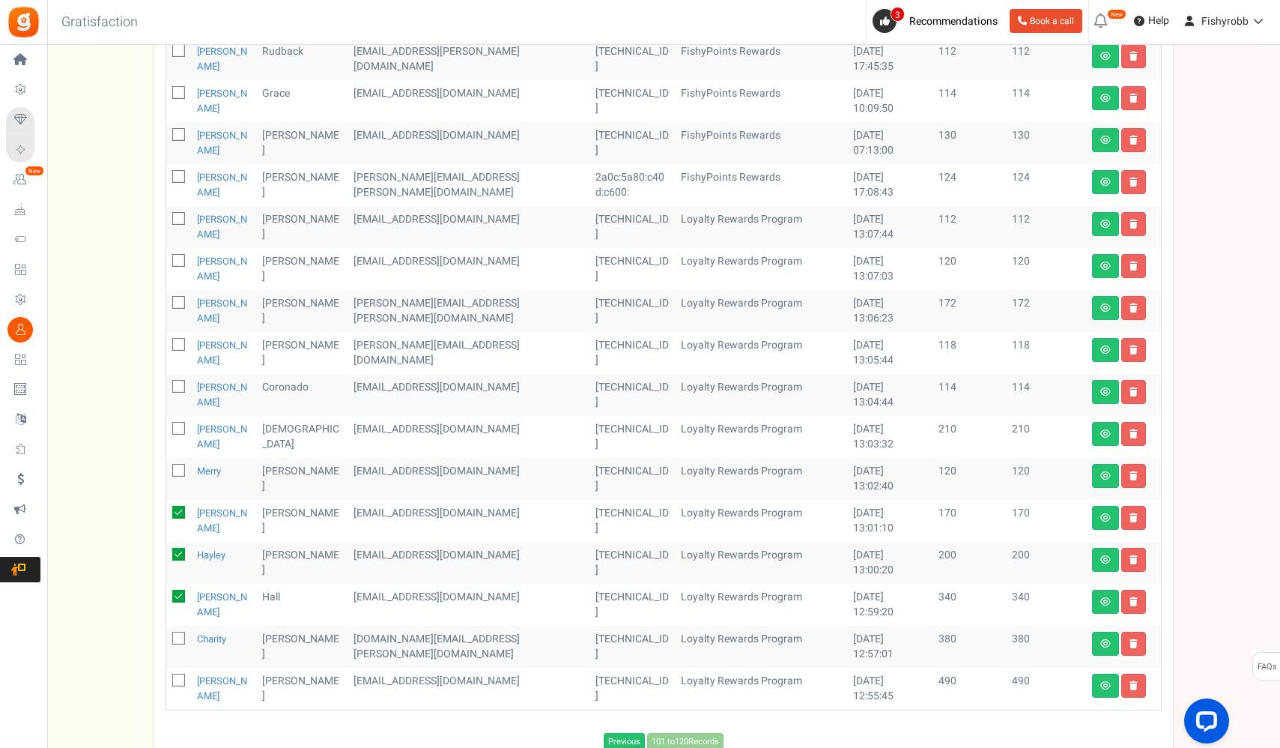
click at [178, 681] on icon at bounding box center [180, 682] width 10 height 10
click at [167, 681] on input "checkbox" at bounding box center [162, 682] width 10 height 10
checkbox input "true"
click at [178, 638] on icon at bounding box center [180, 640] width 10 height 10
click at [167, 638] on input "checkbox" at bounding box center [162, 640] width 10 height 10
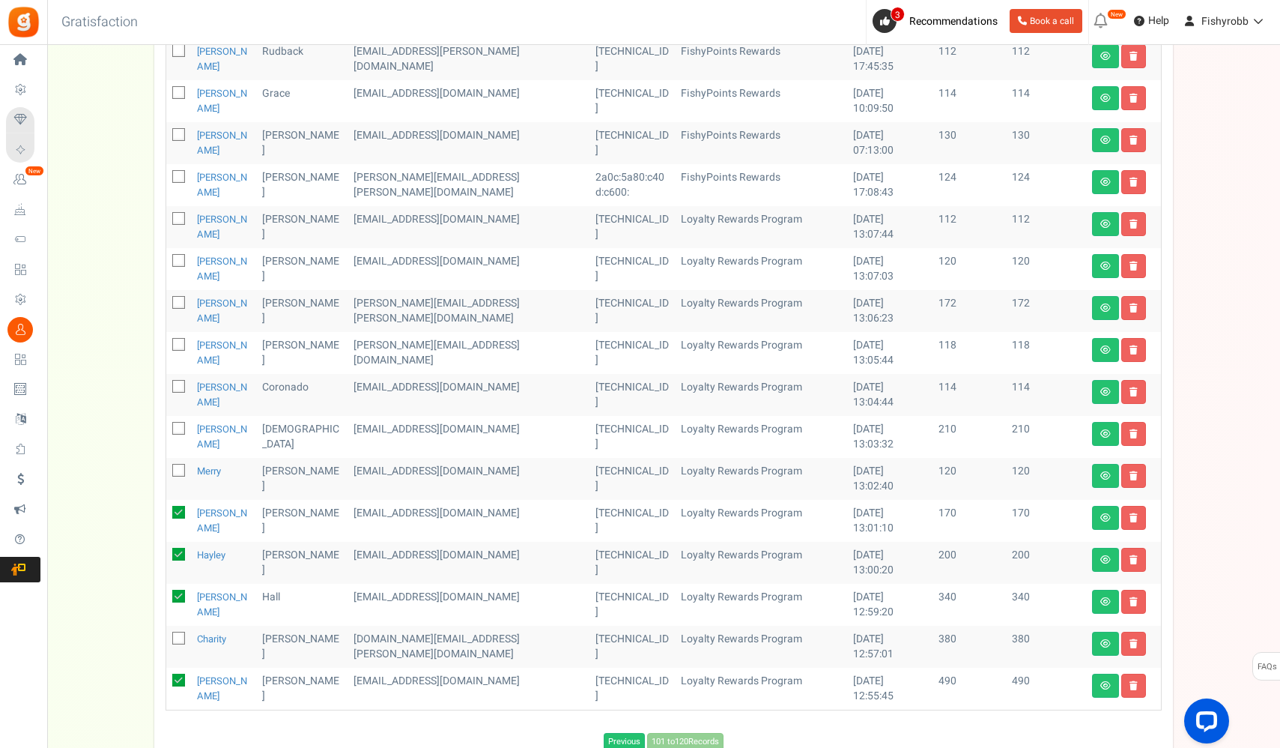
checkbox input "true"
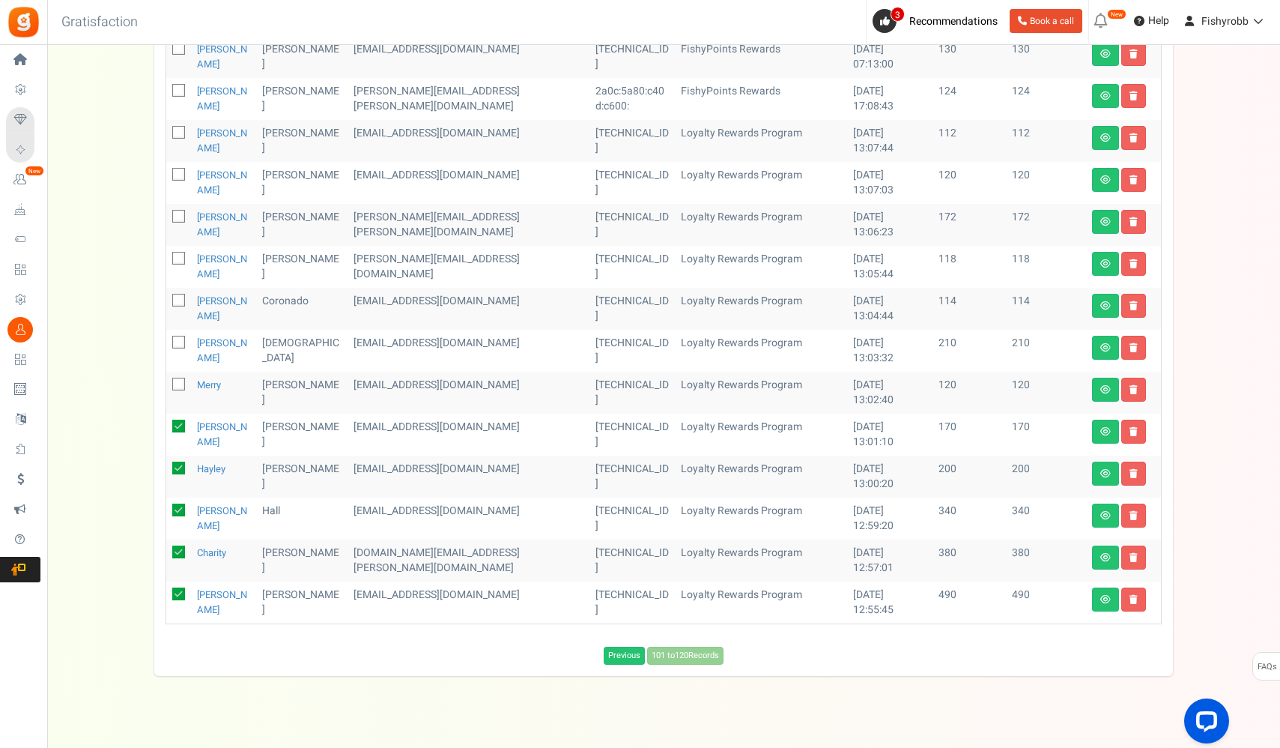
scroll to position [0, 0]
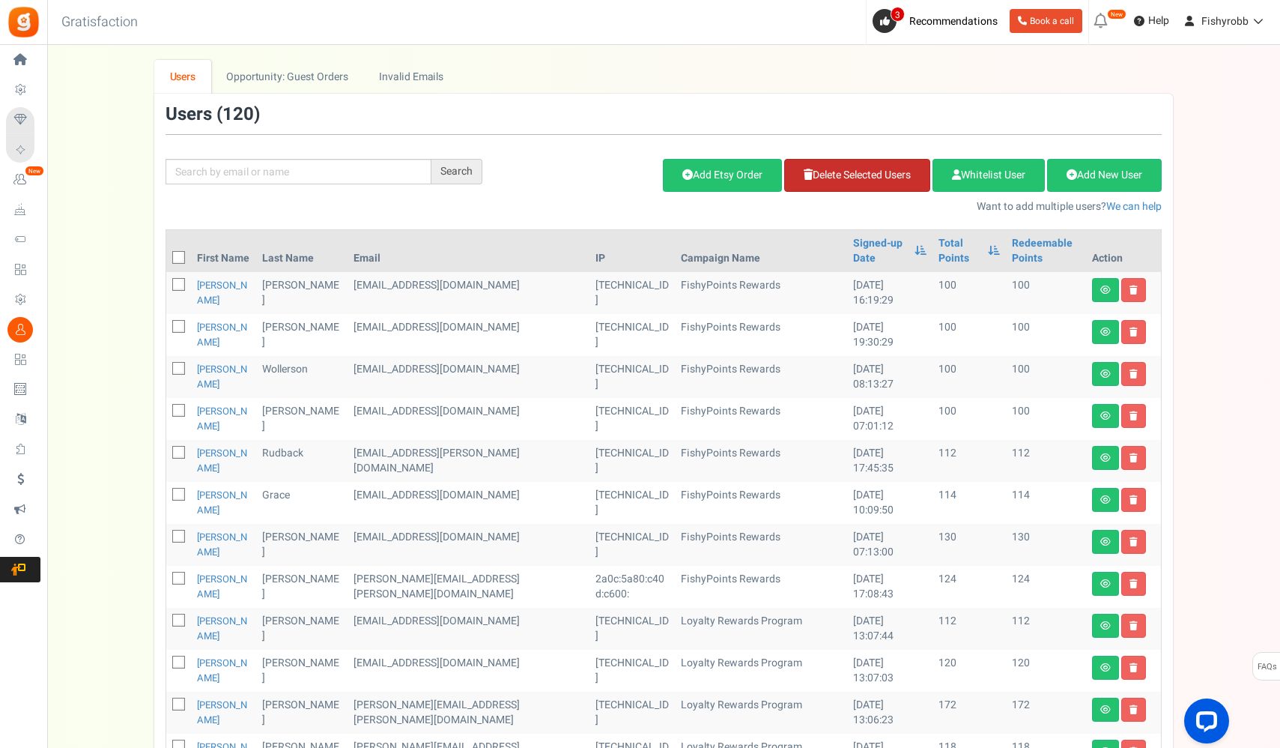
click at [849, 177] on link "Delete Selected Users" at bounding box center [857, 175] width 146 height 33
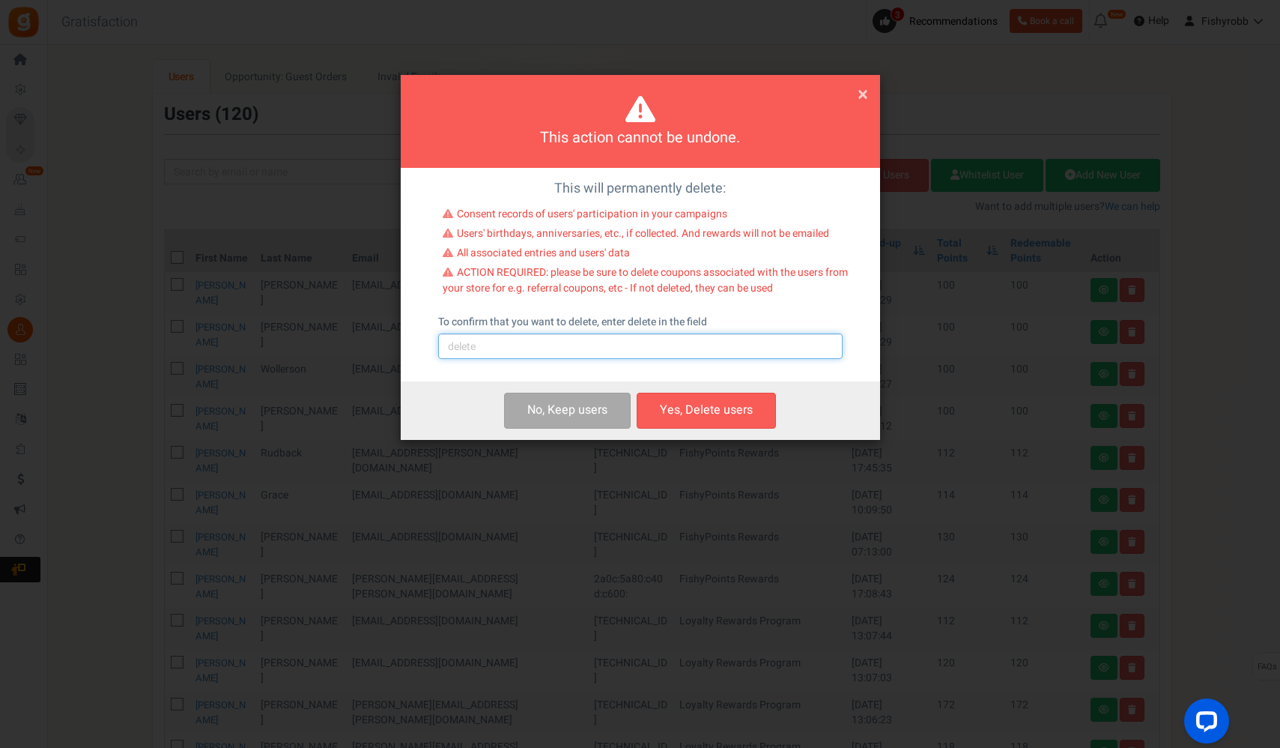
click at [633, 345] on input "text" at bounding box center [640, 345] width 405 height 25
type input "delete"
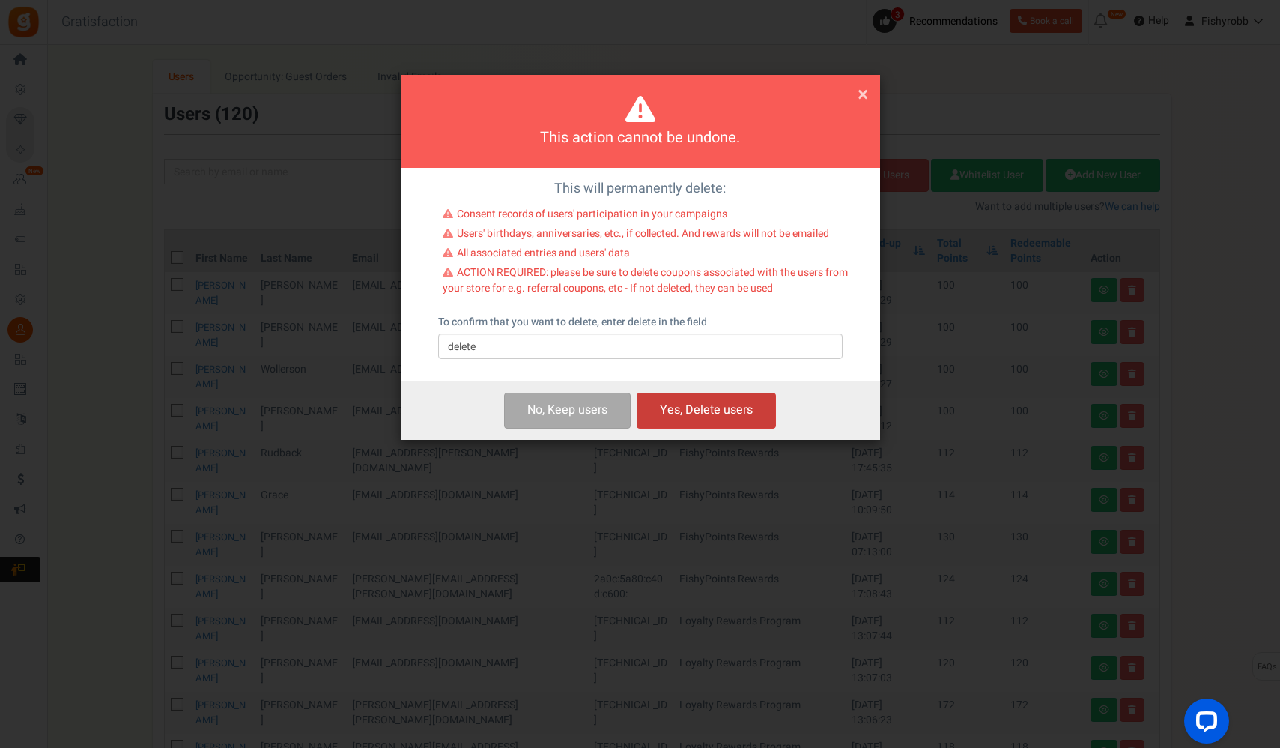
click at [731, 401] on button "Yes, Delete users" at bounding box center [706, 410] width 139 height 35
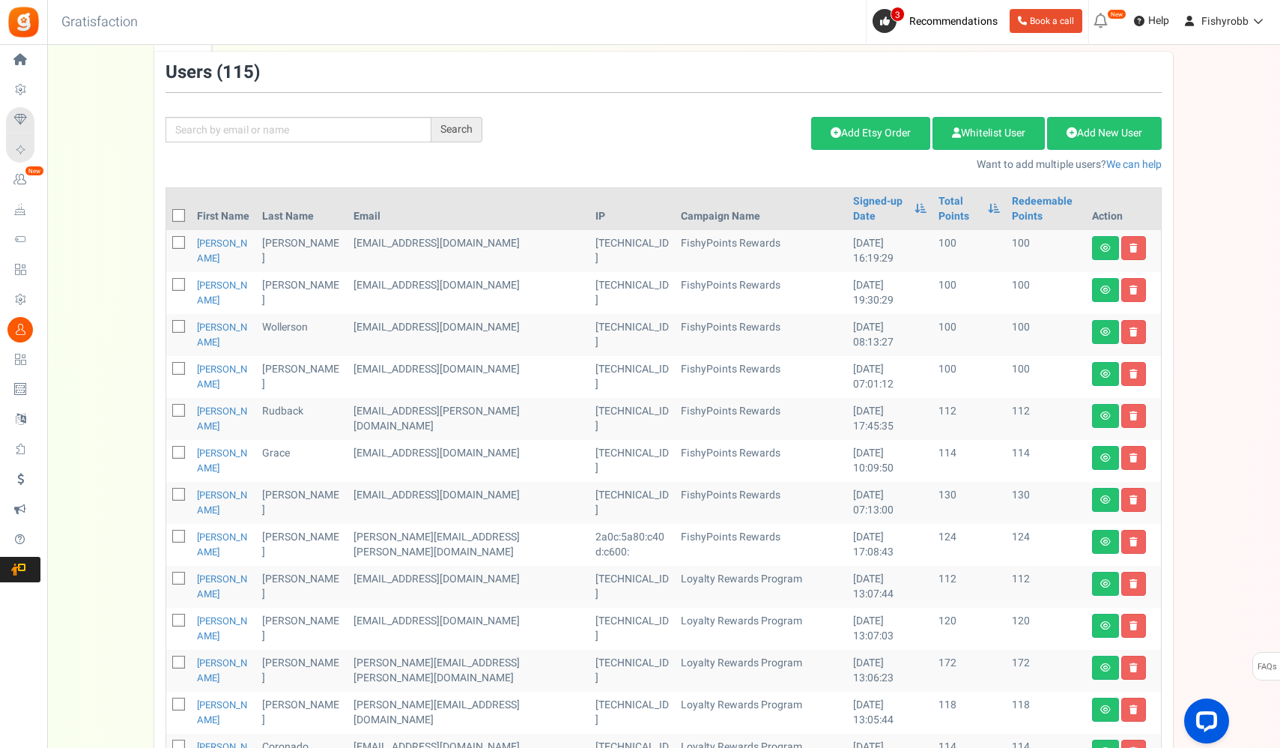
scroll to position [295, 0]
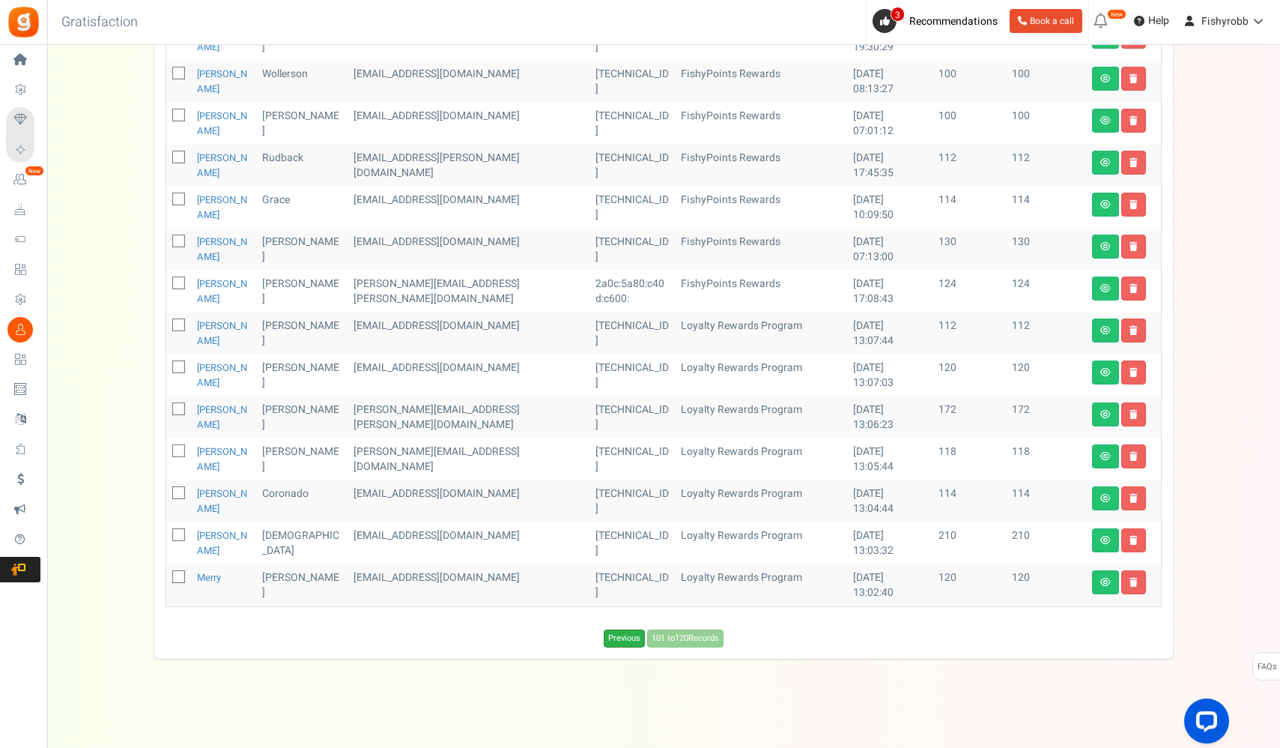
click at [608, 635] on link "Previous" at bounding box center [624, 638] width 41 height 18
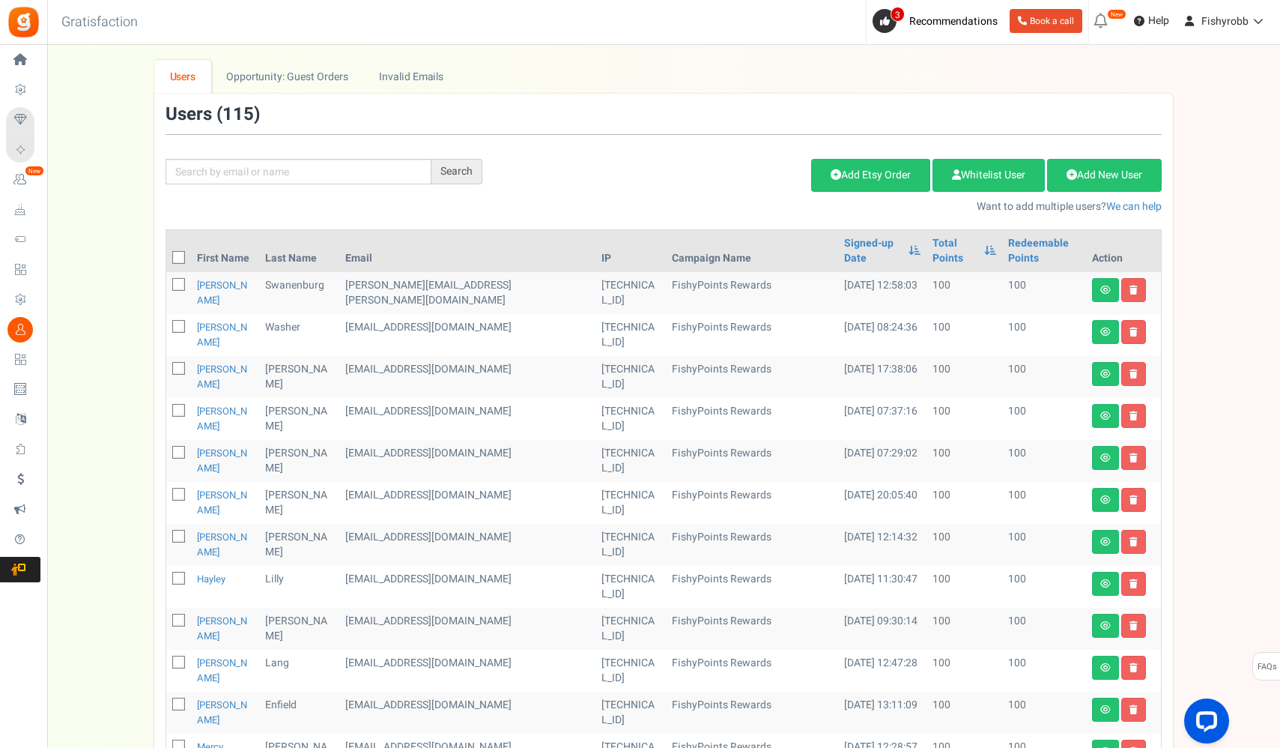
scroll to position [370, 0]
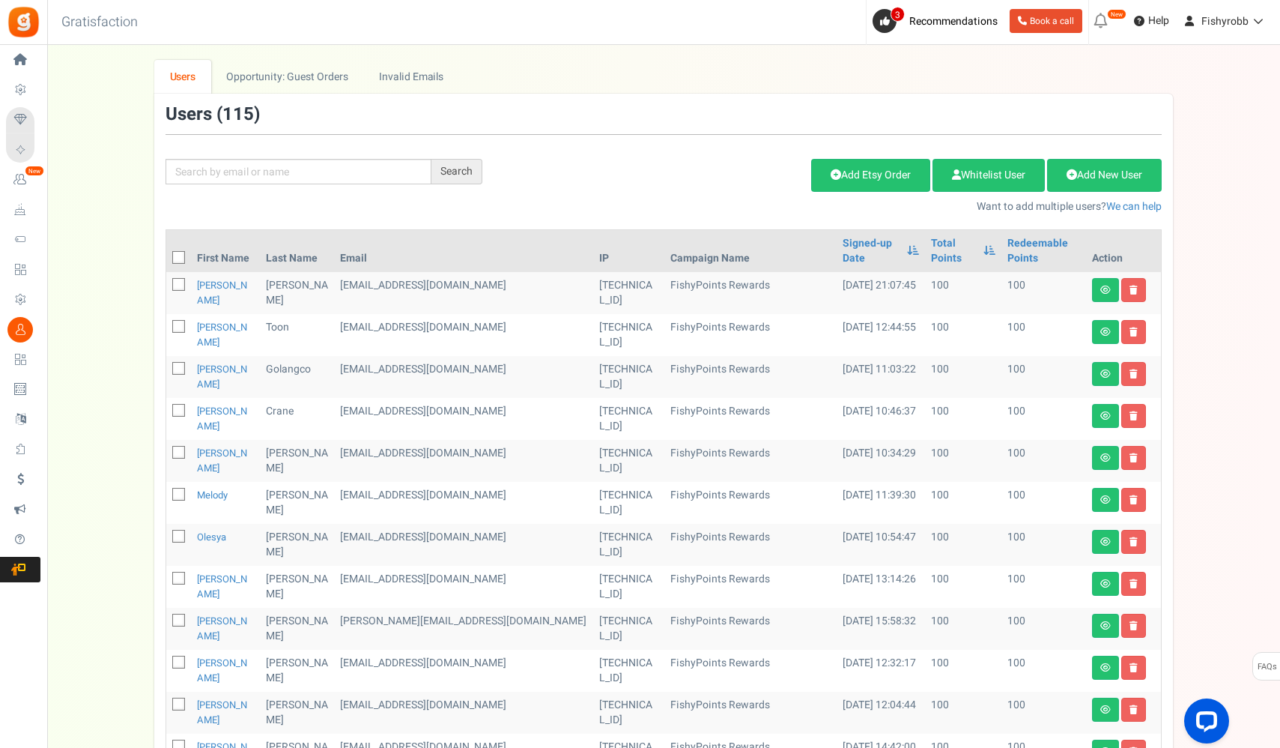
scroll to position [505, 0]
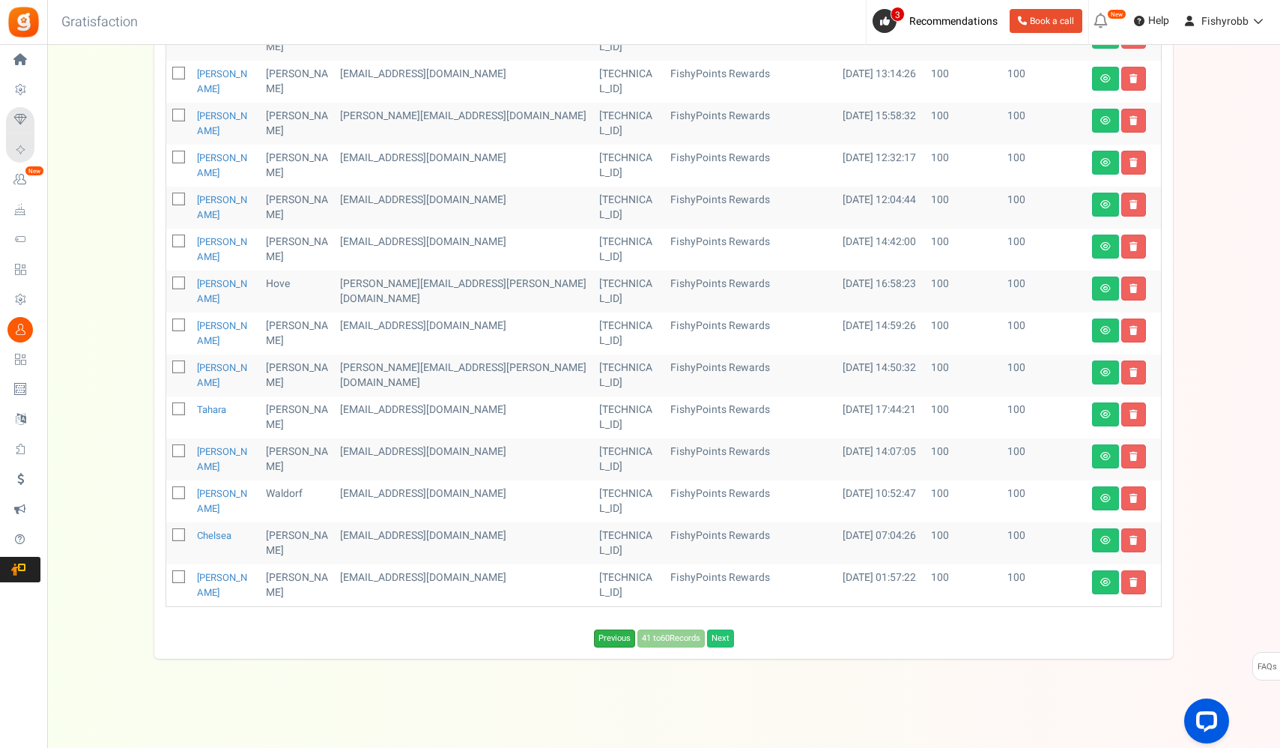
click at [603, 639] on link "Previous" at bounding box center [614, 638] width 41 height 18
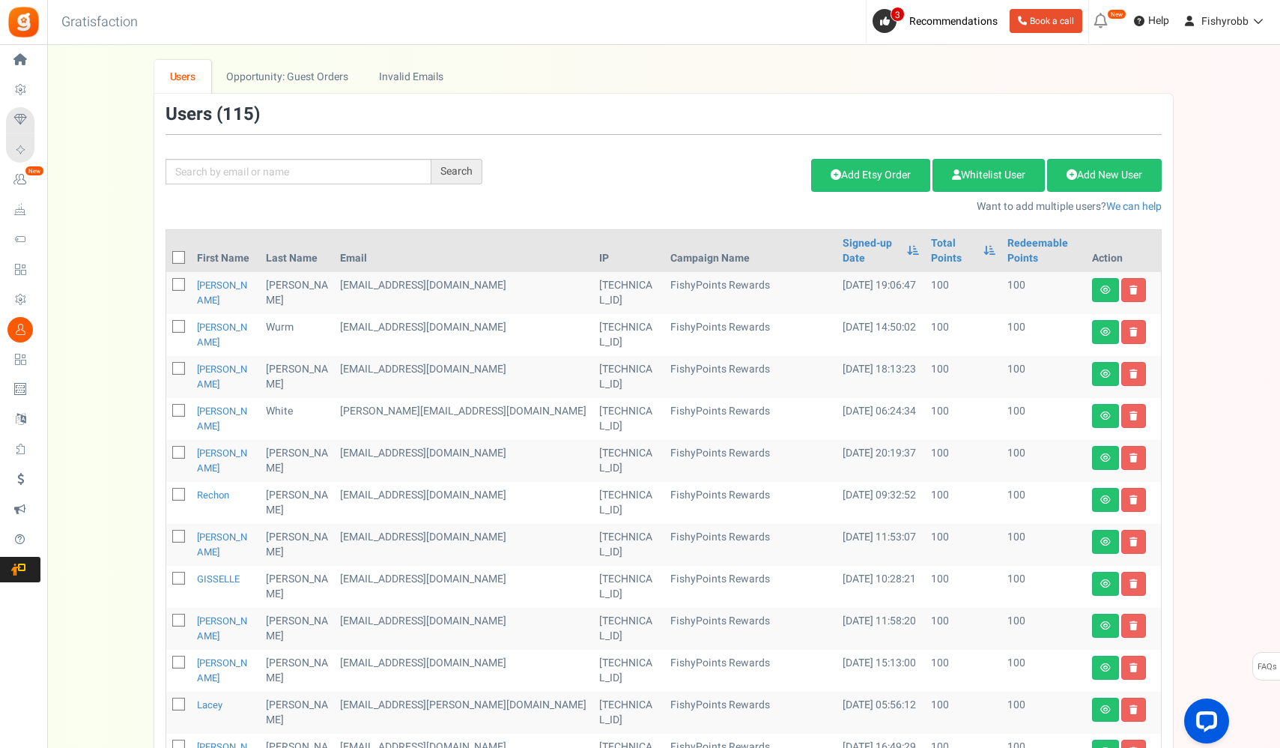
scroll to position [370, 0]
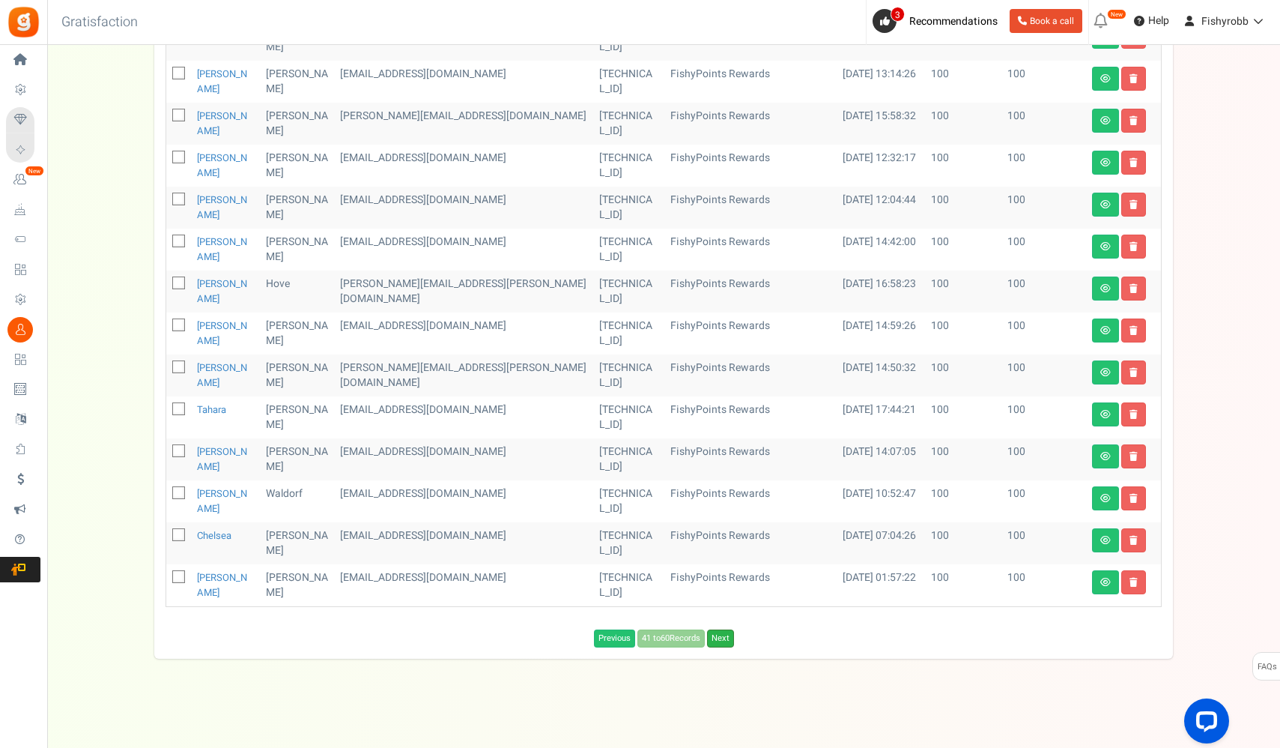
click at [730, 643] on link "Next" at bounding box center [720, 638] width 27 height 18
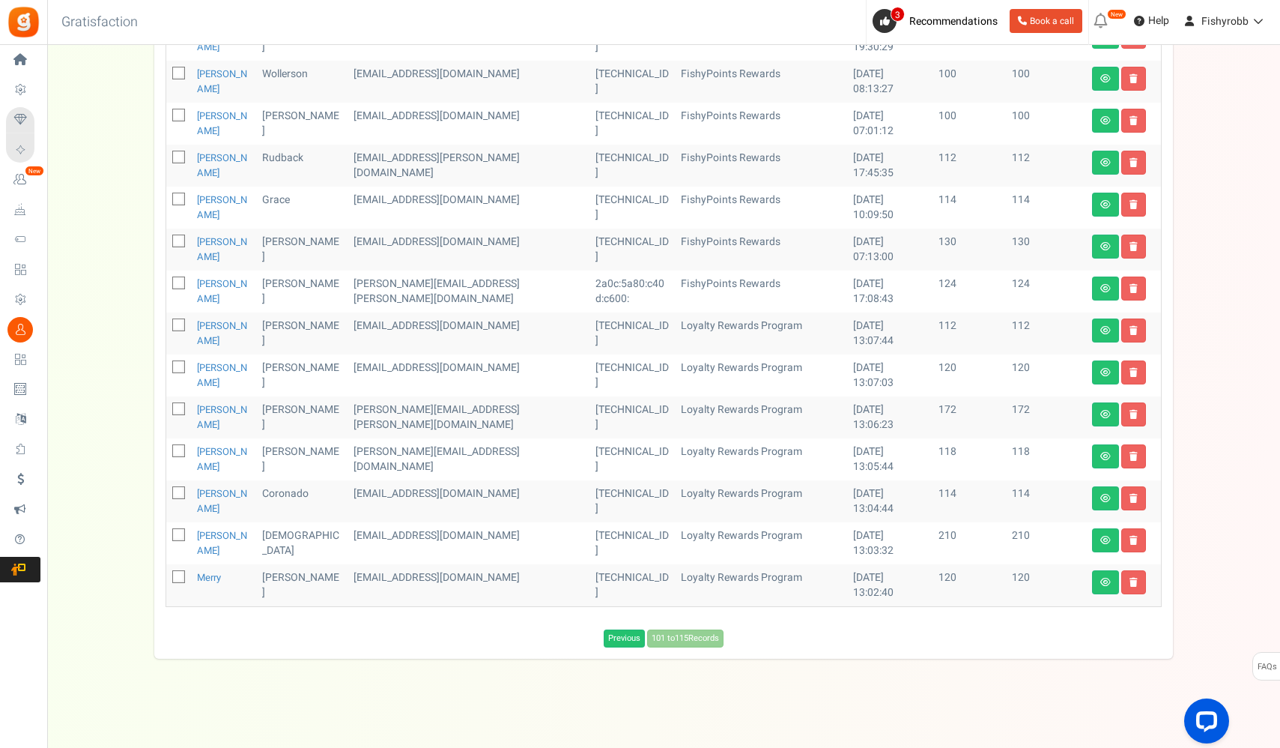
click at [178, 577] on icon at bounding box center [180, 578] width 10 height 10
click at [167, 577] on input "checkbox" at bounding box center [162, 578] width 10 height 10
checkbox input "true"
click at [182, 537] on icon at bounding box center [180, 536] width 10 height 10
click at [167, 537] on input "checkbox" at bounding box center [162, 536] width 10 height 10
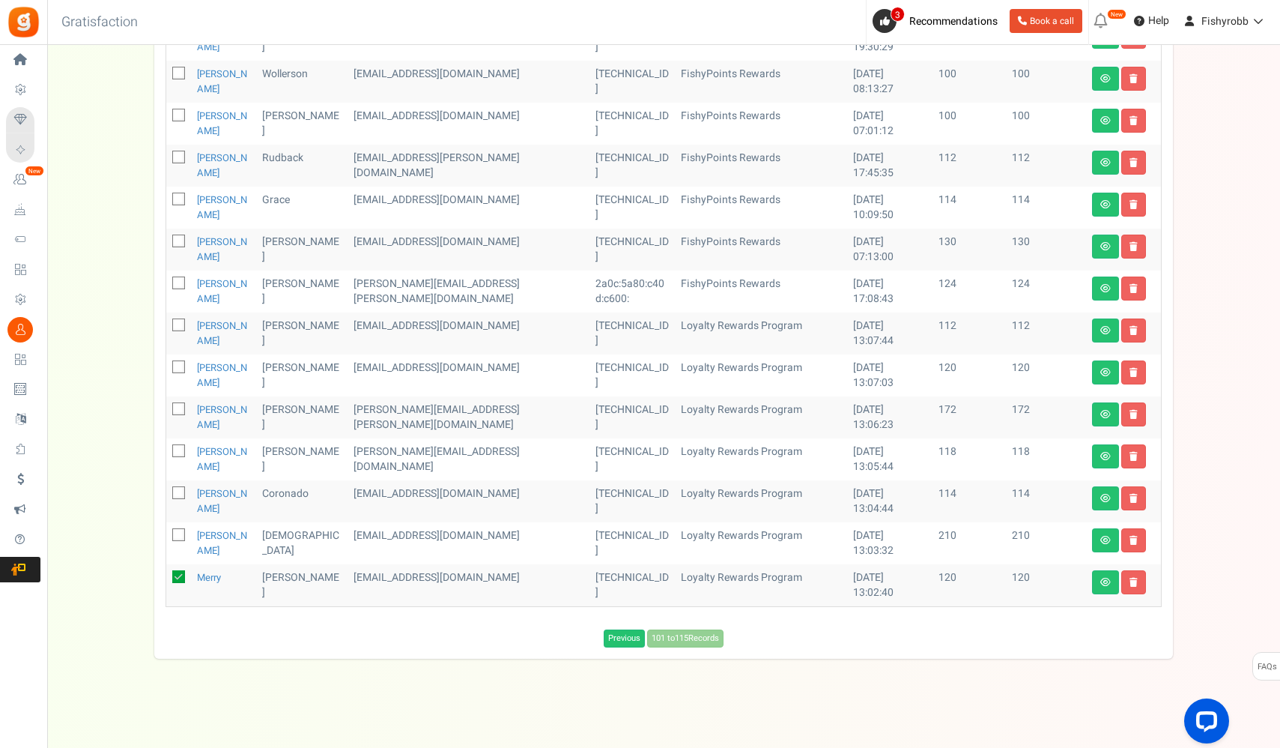
checkbox input "true"
click at [175, 492] on span at bounding box center [178, 492] width 13 height 13
click at [167, 492] on input "checkbox" at bounding box center [162, 494] width 10 height 10
checkbox input "true"
click at [178, 453] on icon at bounding box center [180, 452] width 10 height 10
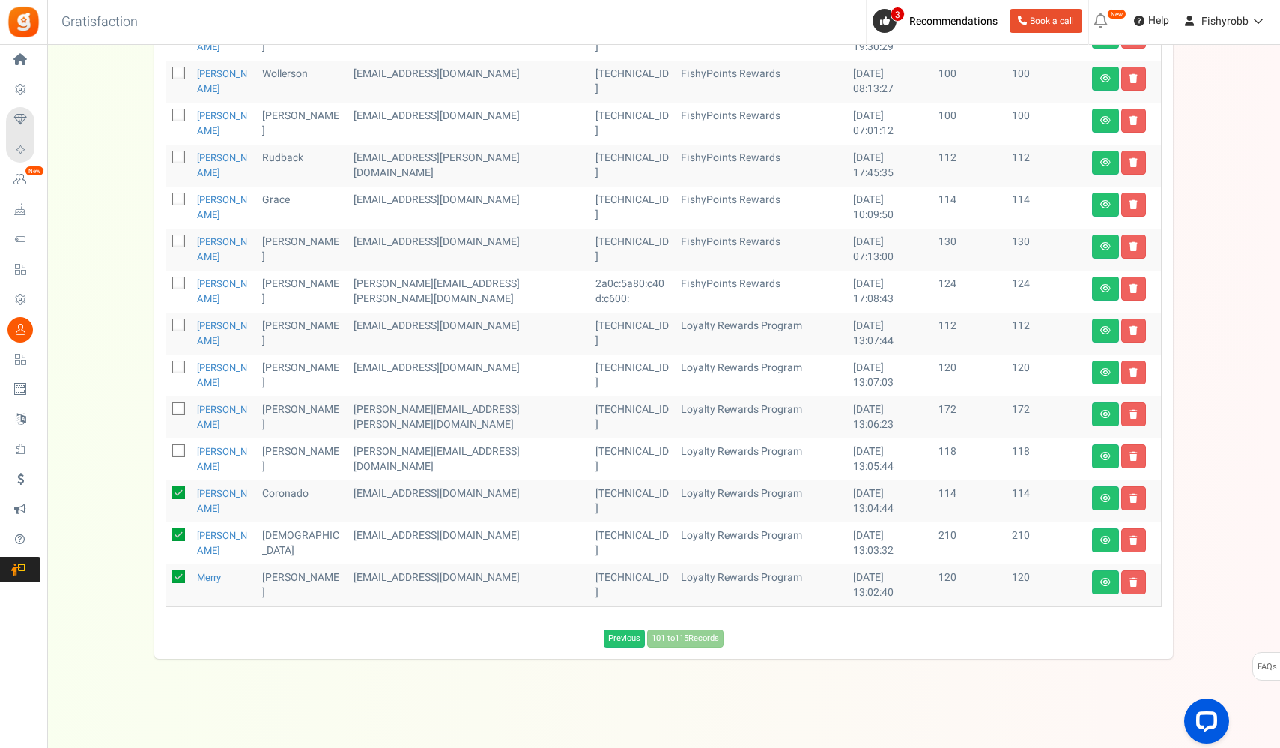
click at [167, 453] on input "checkbox" at bounding box center [162, 452] width 10 height 10
checkbox input "true"
click at [181, 406] on icon at bounding box center [180, 410] width 10 height 10
click at [167, 406] on input "checkbox" at bounding box center [162, 410] width 10 height 10
checkbox input "true"
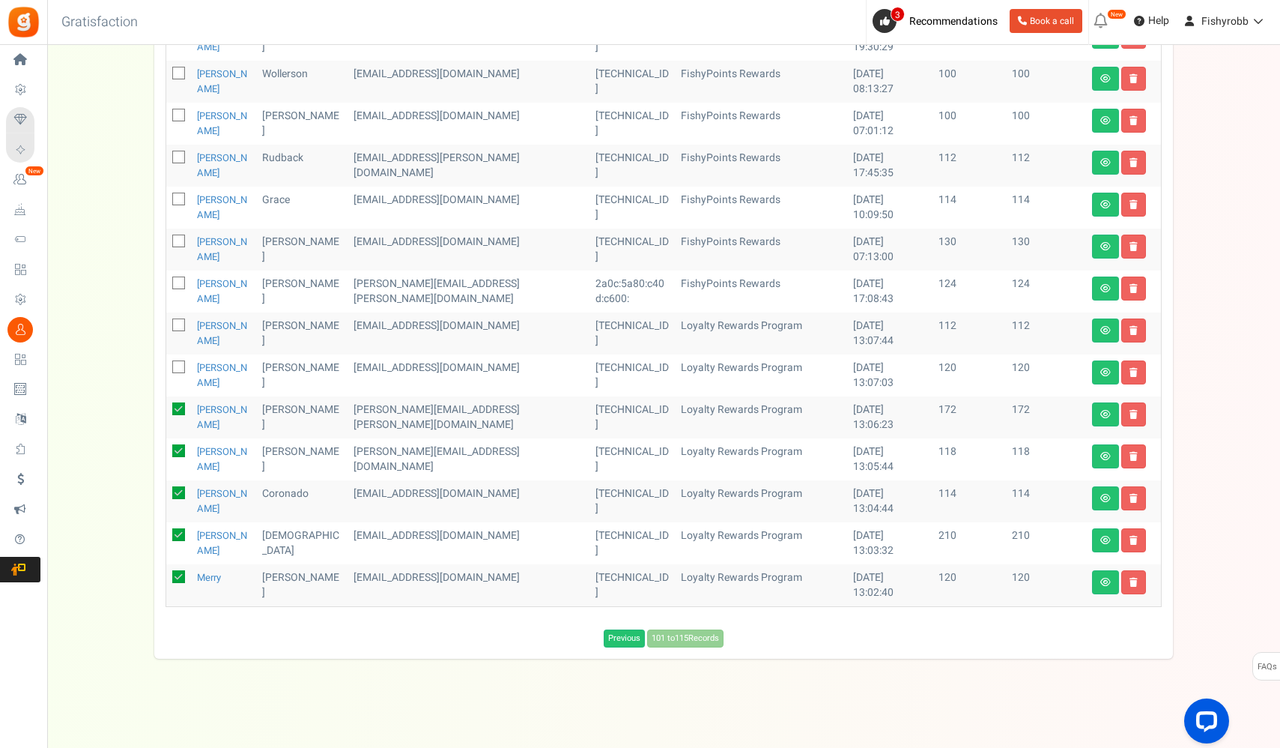
click at [176, 372] on span at bounding box center [178, 366] width 13 height 13
click at [167, 372] on input "checkbox" at bounding box center [162, 368] width 10 height 10
checkbox input "true"
click at [180, 329] on icon at bounding box center [180, 326] width 10 height 10
click at [167, 329] on input "checkbox" at bounding box center [162, 326] width 10 height 10
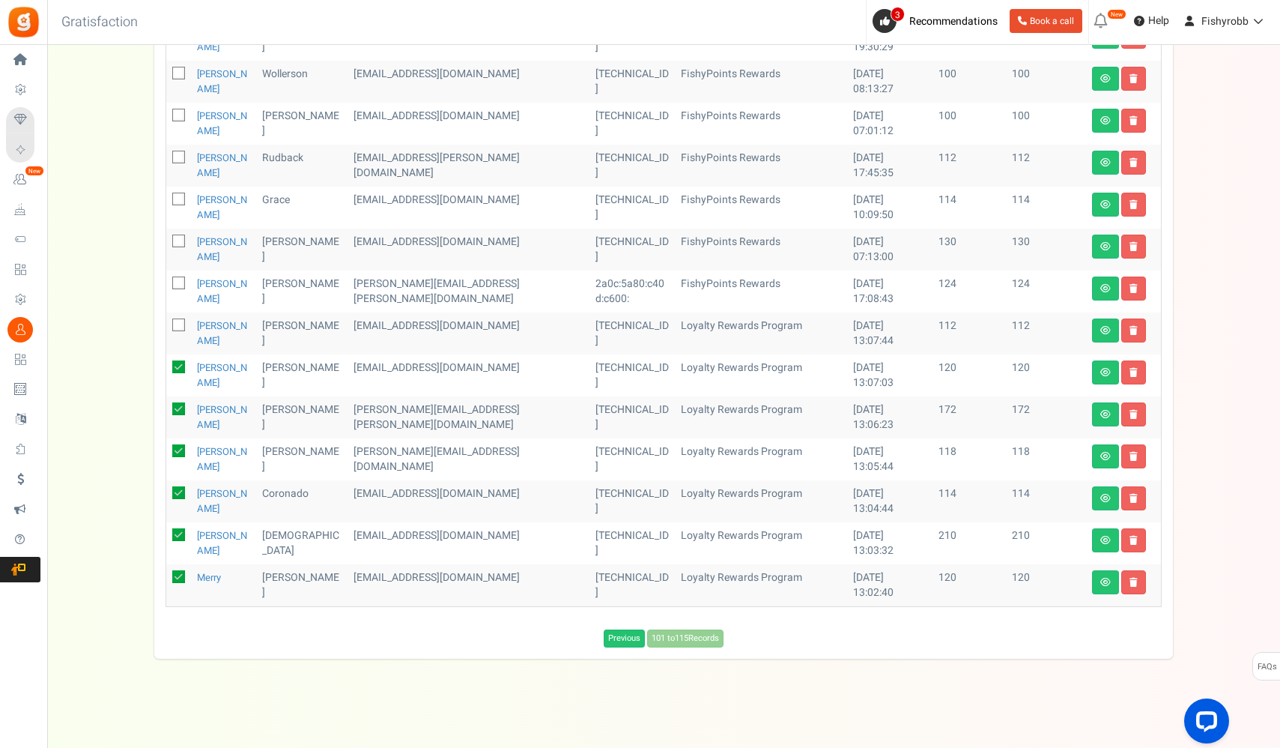
checkbox input "true"
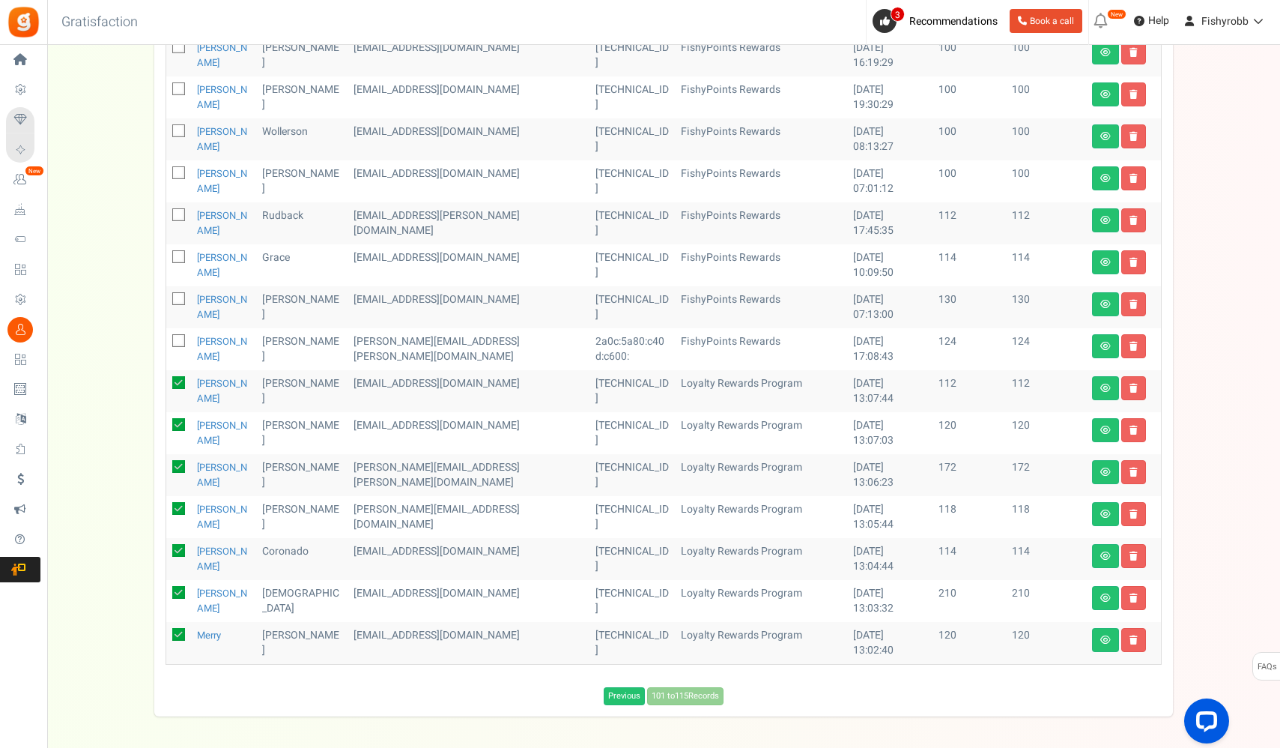
scroll to position [184, 0]
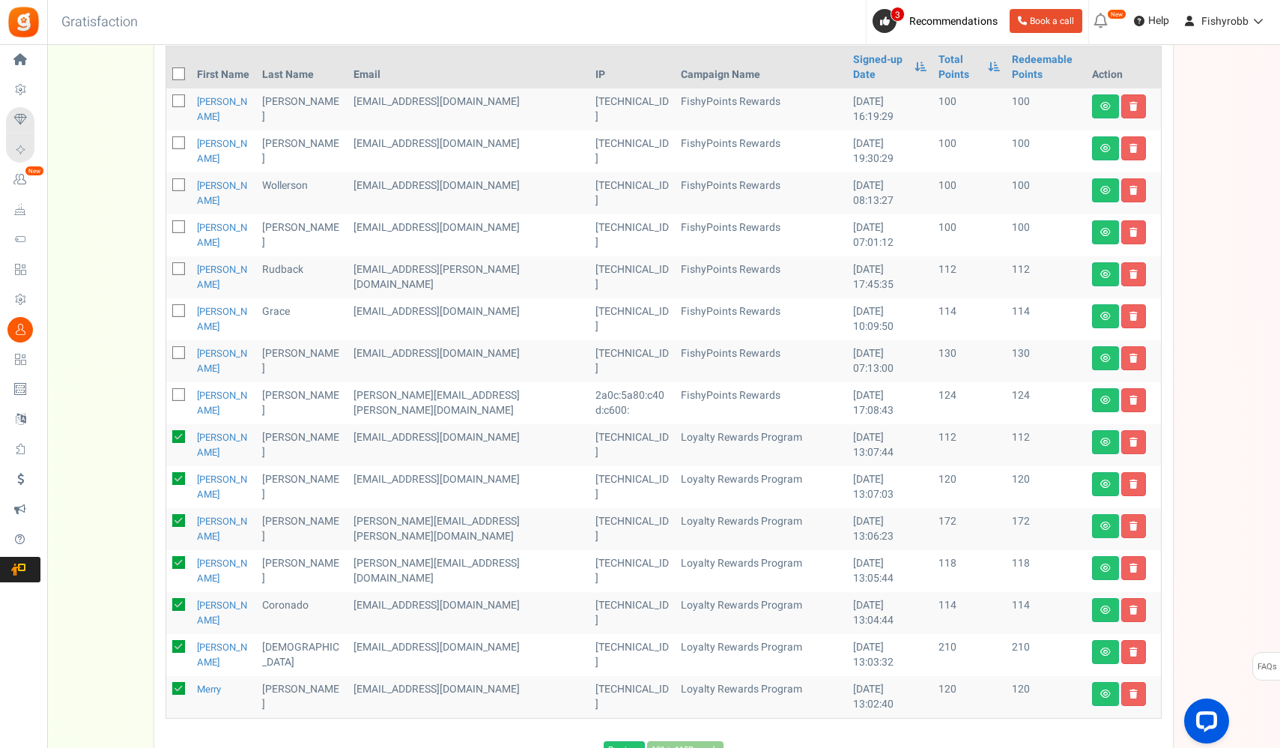
click at [180, 395] on icon at bounding box center [180, 396] width 10 height 10
click at [167, 395] on input "checkbox" at bounding box center [162, 396] width 10 height 10
checkbox input "true"
click at [179, 352] on icon at bounding box center [180, 354] width 10 height 10
click at [167, 352] on input "checkbox" at bounding box center [162, 354] width 10 height 10
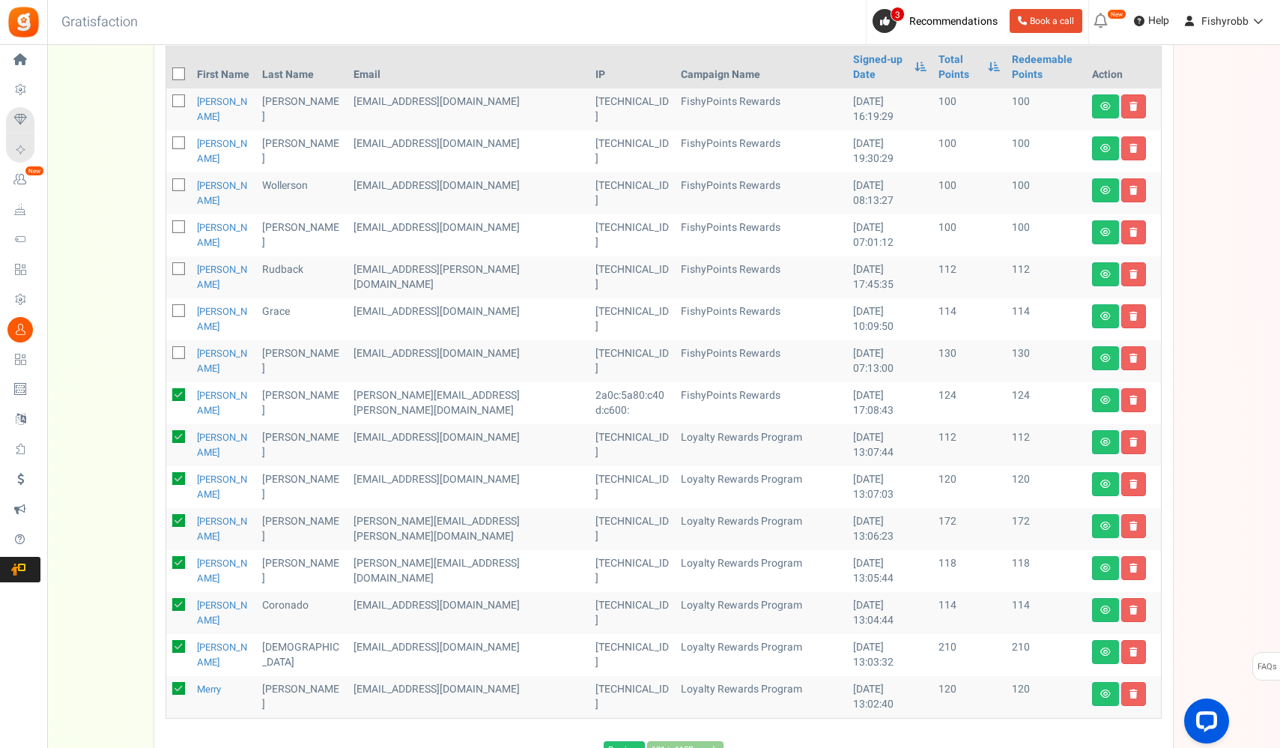
checkbox input "true"
click at [184, 306] on span at bounding box center [178, 310] width 13 height 13
click at [167, 307] on input "checkbox" at bounding box center [162, 312] width 10 height 10
checkbox input "true"
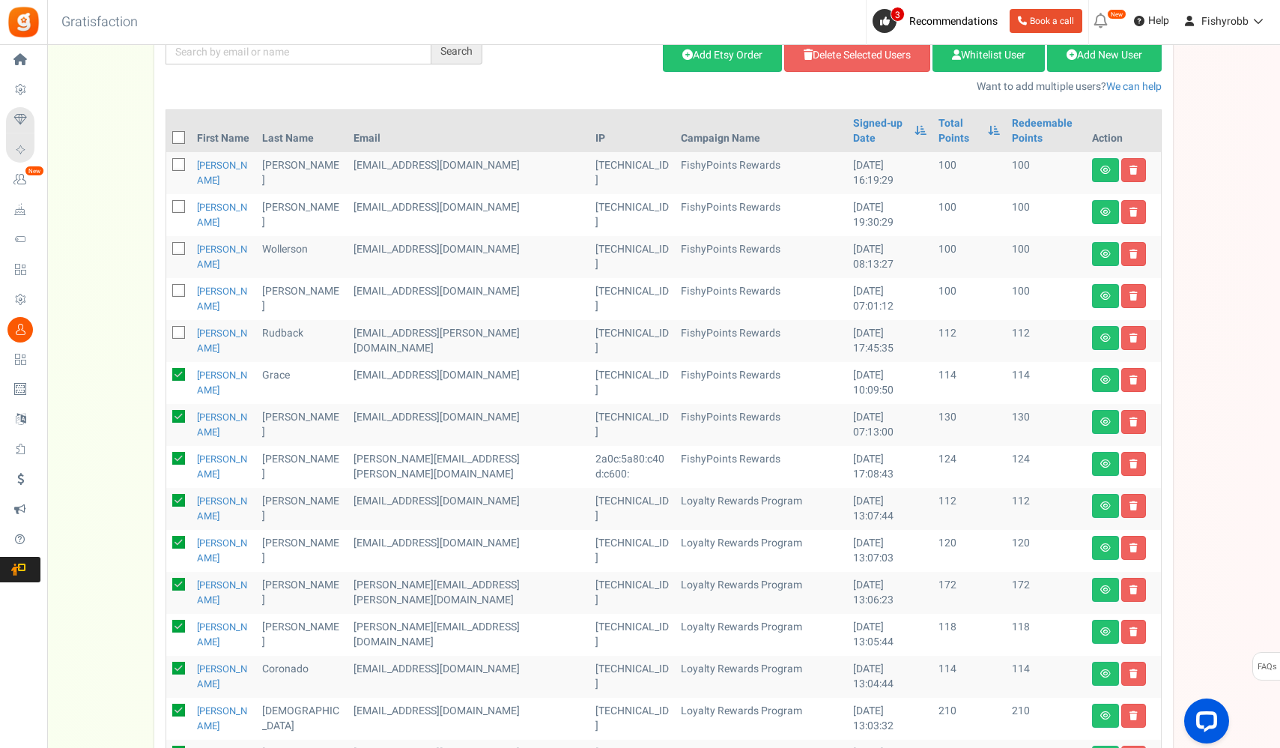
scroll to position [68, 0]
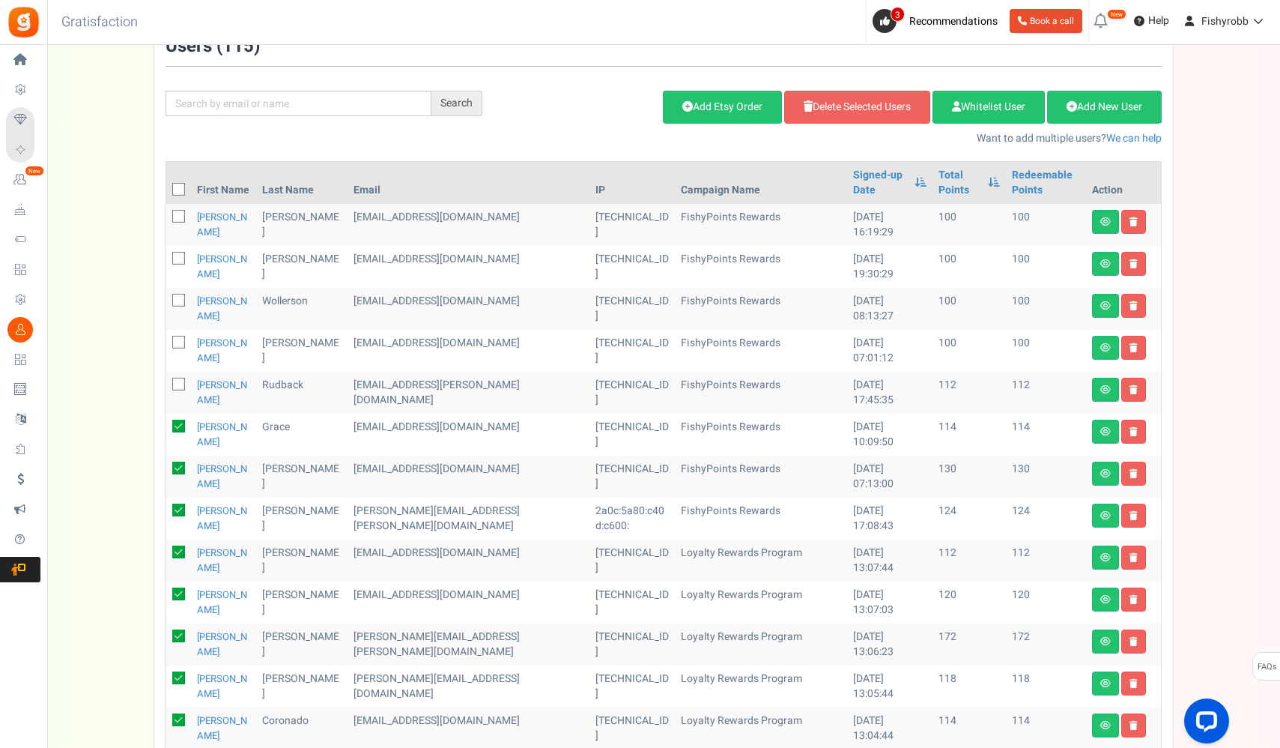
click at [178, 385] on icon at bounding box center [180, 386] width 10 height 10
click at [167, 385] on input "checkbox" at bounding box center [162, 386] width 10 height 10
checkbox input "true"
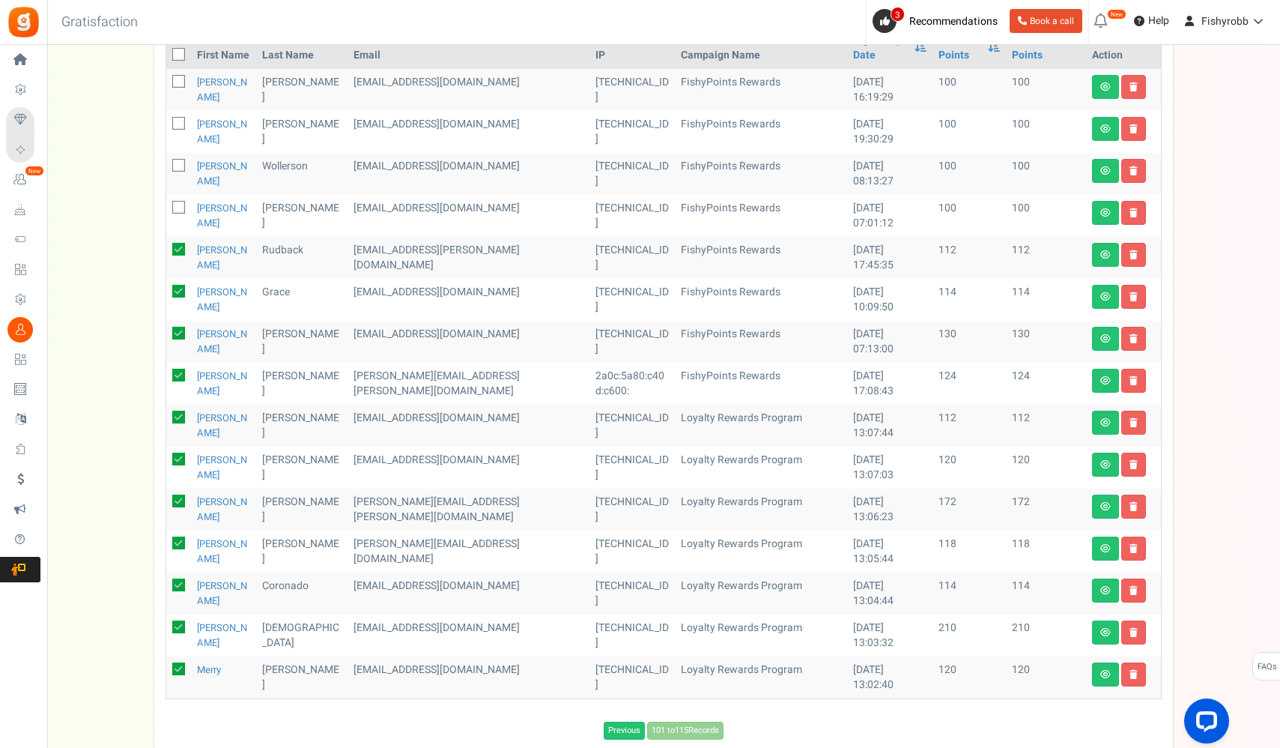
scroll to position [130, 0]
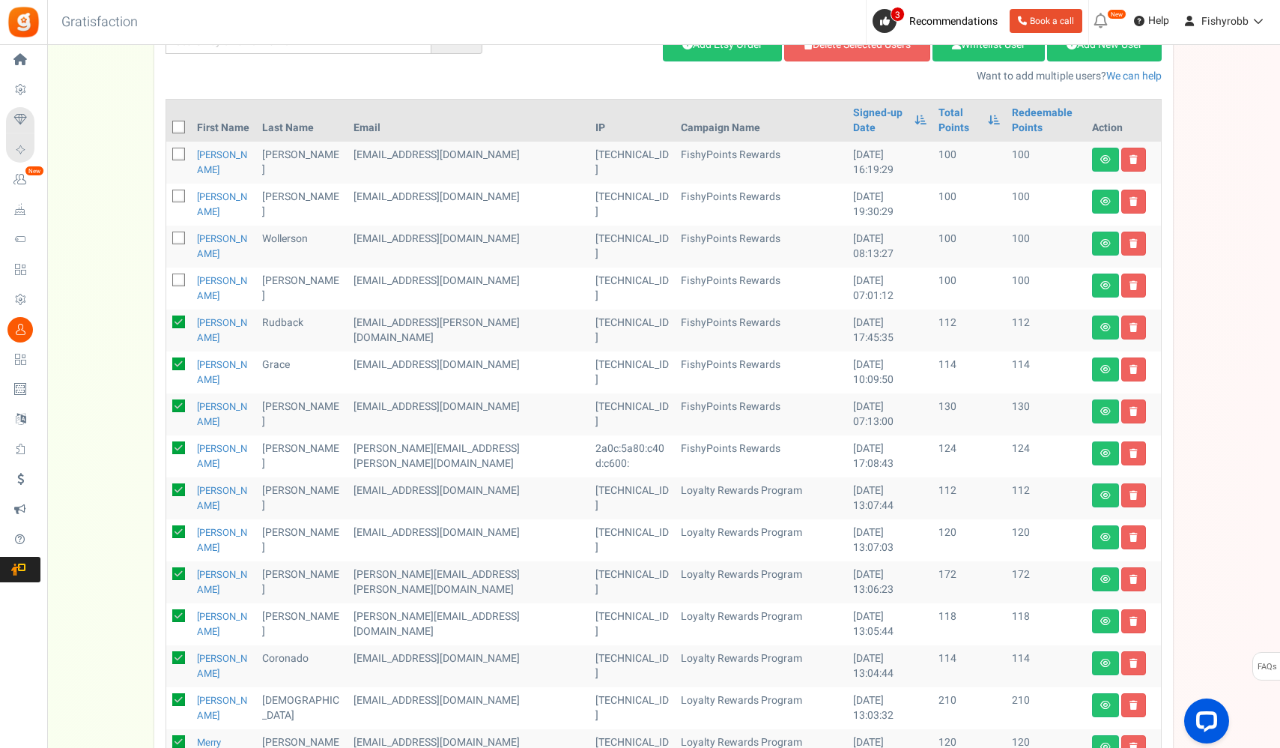
click at [177, 156] on icon at bounding box center [180, 156] width 10 height 10
click at [167, 156] on input "checkbox" at bounding box center [162, 156] width 10 height 10
checkbox input "true"
click at [176, 199] on icon at bounding box center [180, 198] width 10 height 10
click at [167, 199] on input "checkbox" at bounding box center [162, 198] width 10 height 10
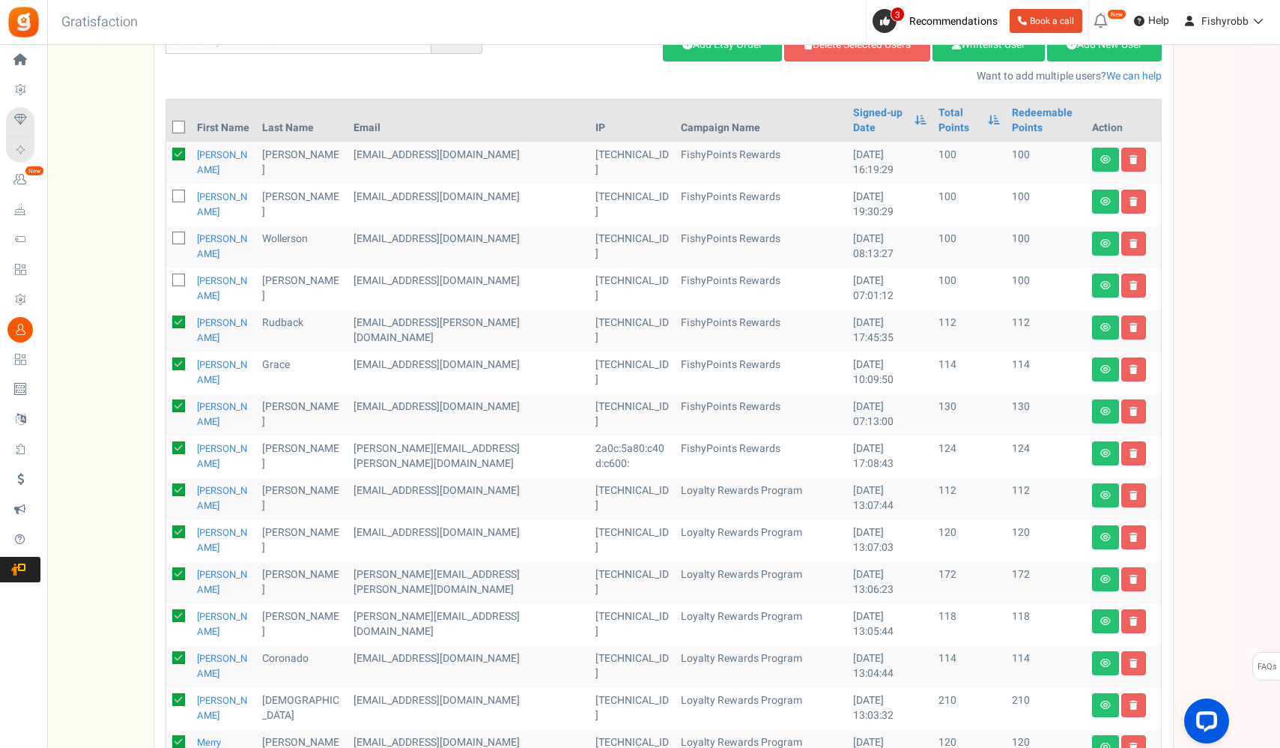
checkbox input "true"
click at [178, 235] on icon at bounding box center [180, 240] width 10 height 10
click at [167, 235] on input "checkbox" at bounding box center [162, 240] width 10 height 10
checkbox input "true"
click at [178, 278] on icon at bounding box center [180, 281] width 10 height 10
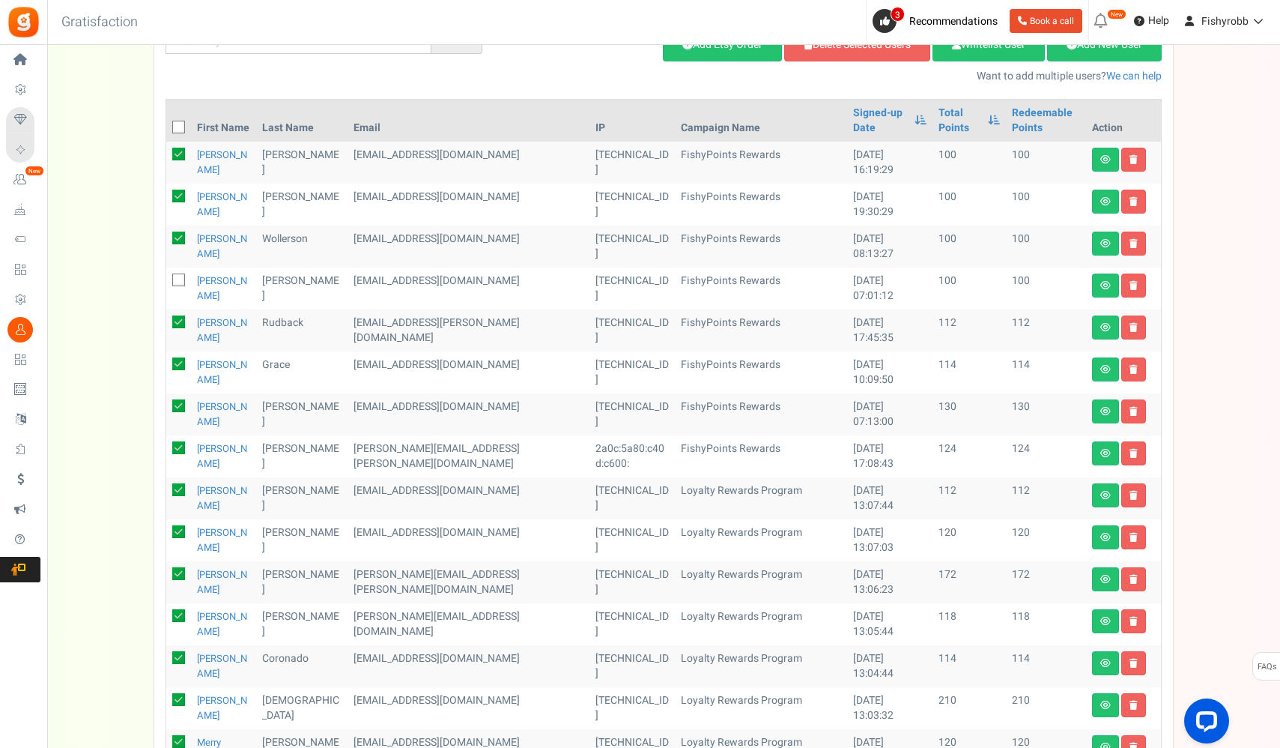
click at [167, 278] on input "checkbox" at bounding box center [162, 281] width 10 height 10
checkbox input "true"
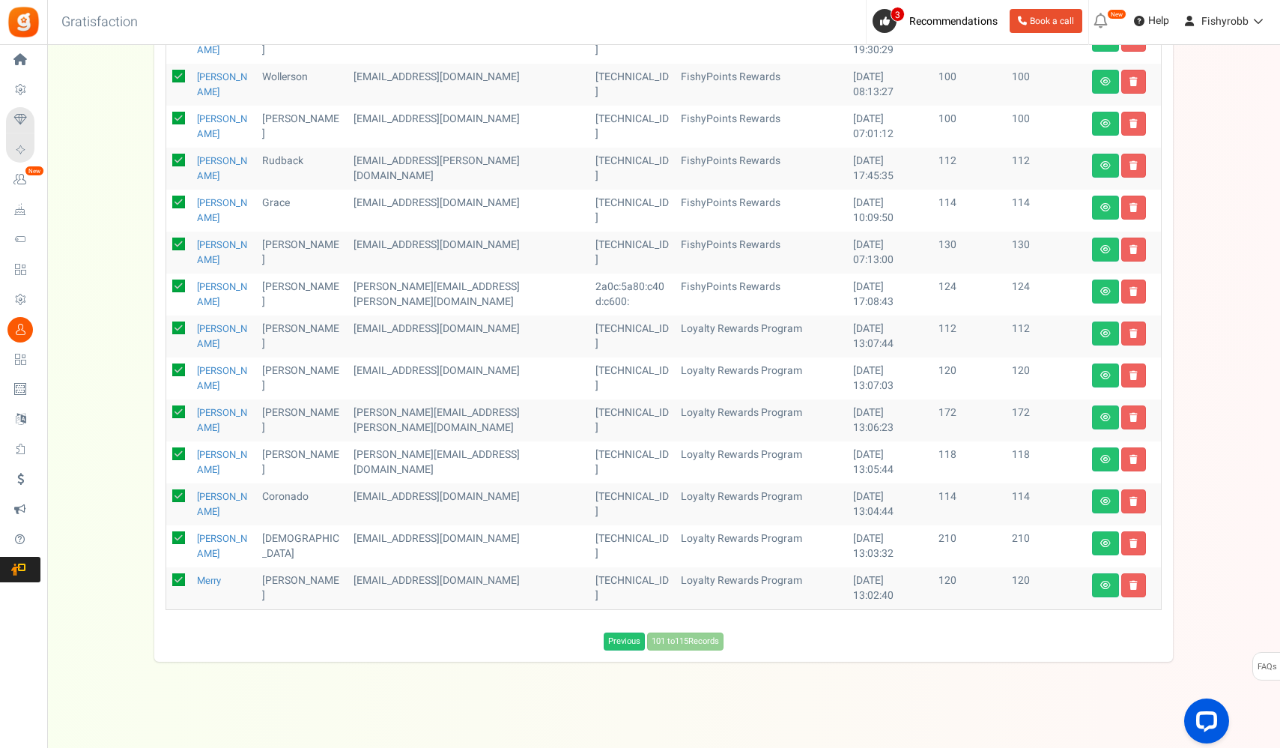
scroll to position [0, 0]
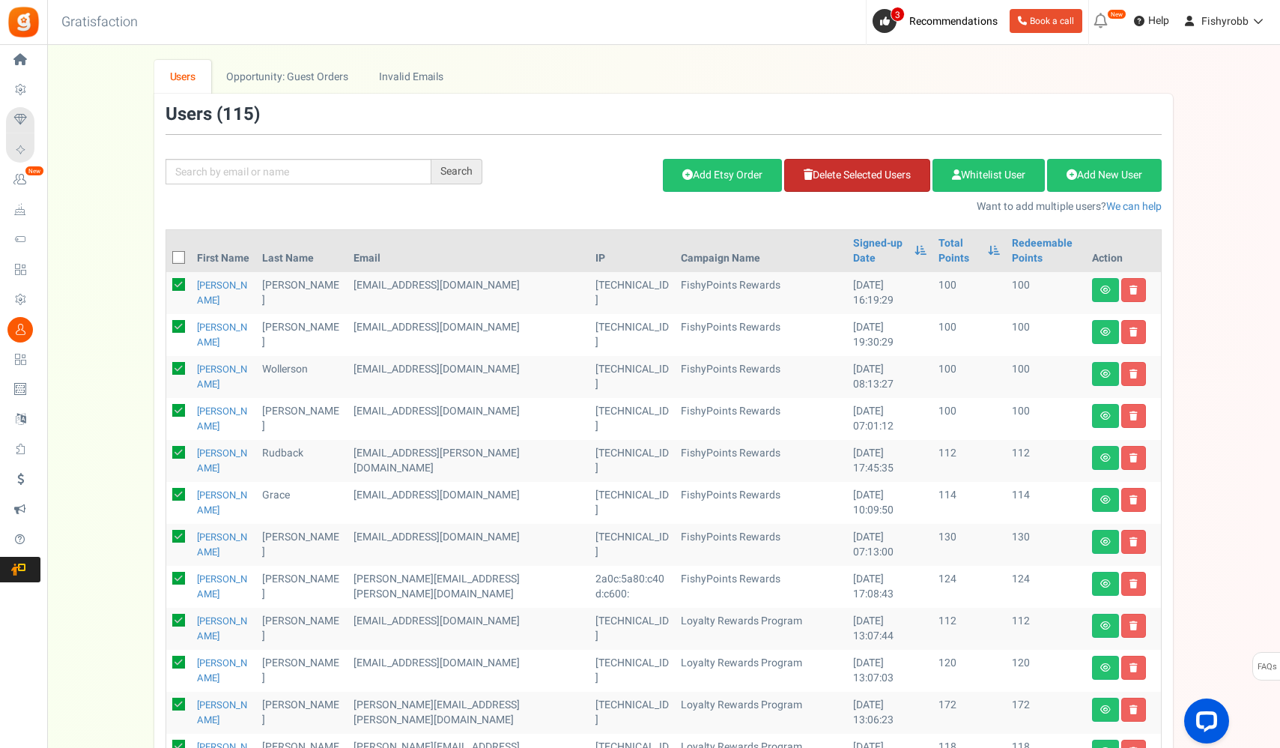
click at [824, 178] on link "Delete Selected Users" at bounding box center [857, 175] width 146 height 33
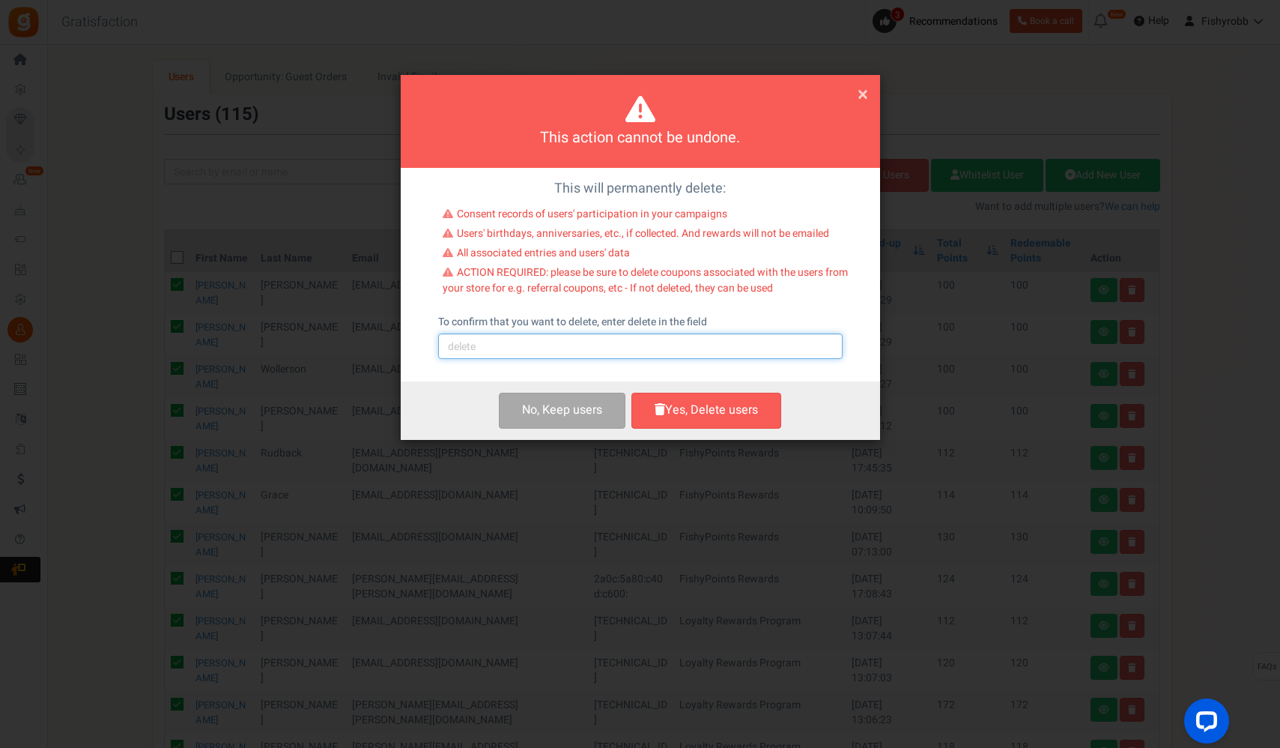
click at [539, 349] on input "text" at bounding box center [640, 345] width 405 height 25
type input "delete"
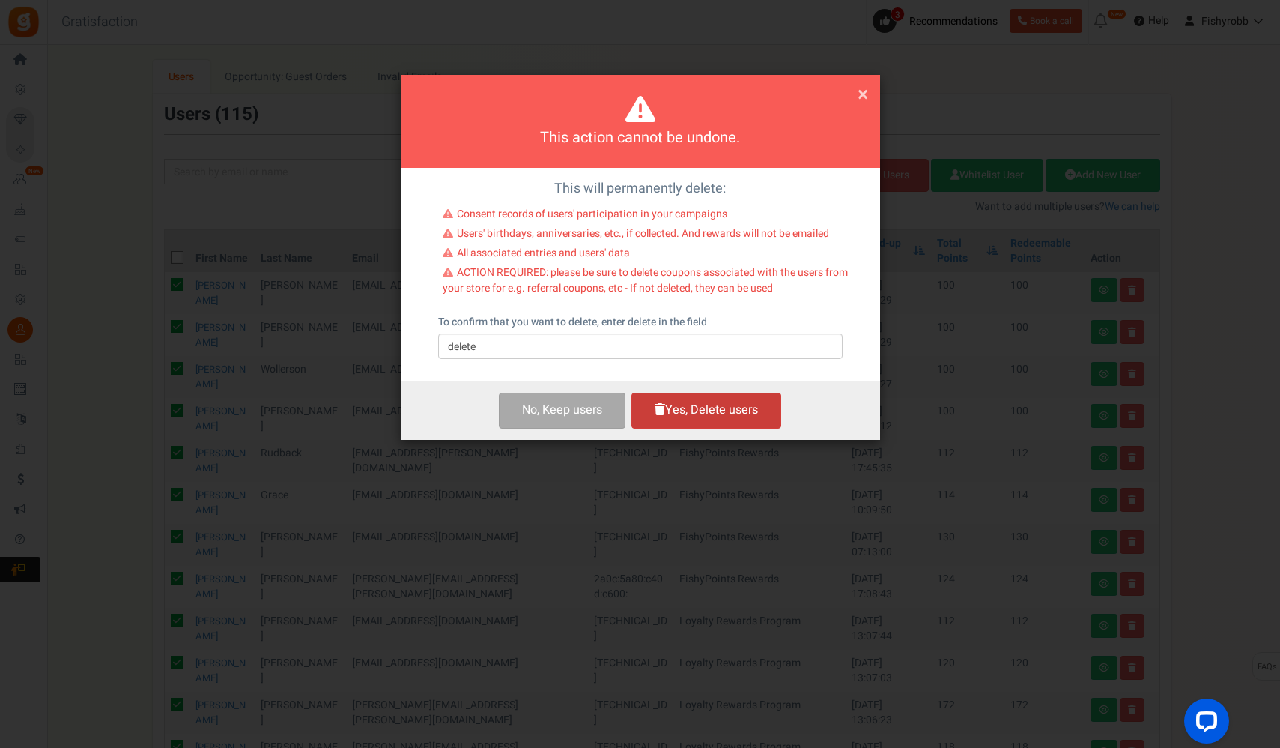
click at [691, 409] on button "Yes, Delete users" at bounding box center [707, 410] width 150 height 35
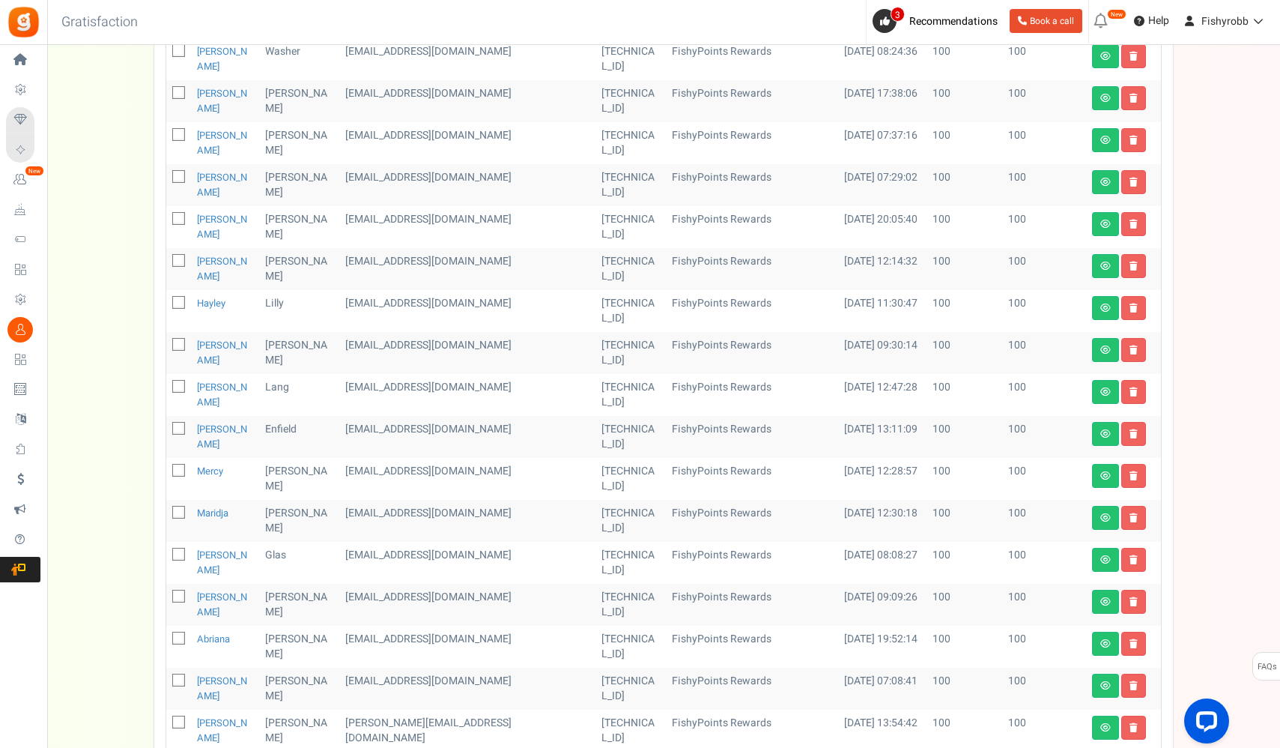
scroll to position [370, 0]
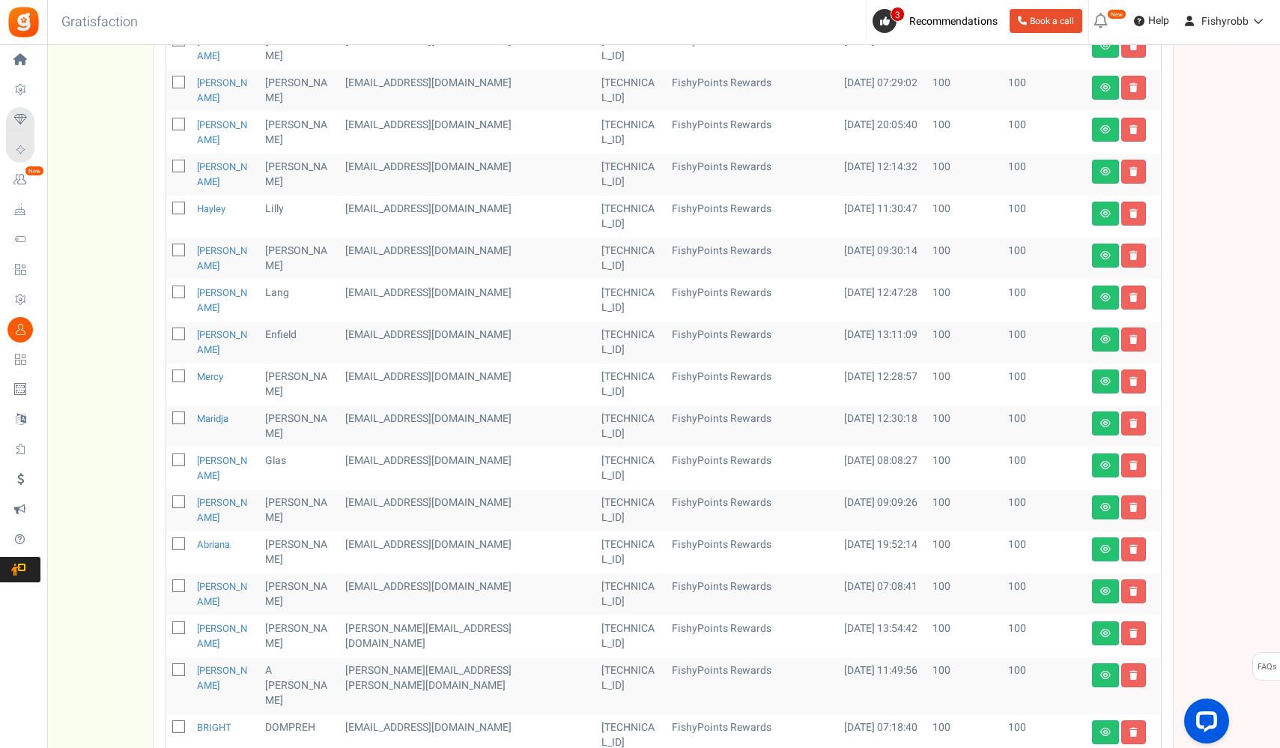
click at [178, 666] on icon at bounding box center [180, 671] width 10 height 10
click at [167, 666] on input "checkbox" at bounding box center [162, 671] width 10 height 10
checkbox input "true"
click at [180, 723] on icon at bounding box center [180, 728] width 10 height 10
click at [167, 723] on input "checkbox" at bounding box center [162, 728] width 10 height 10
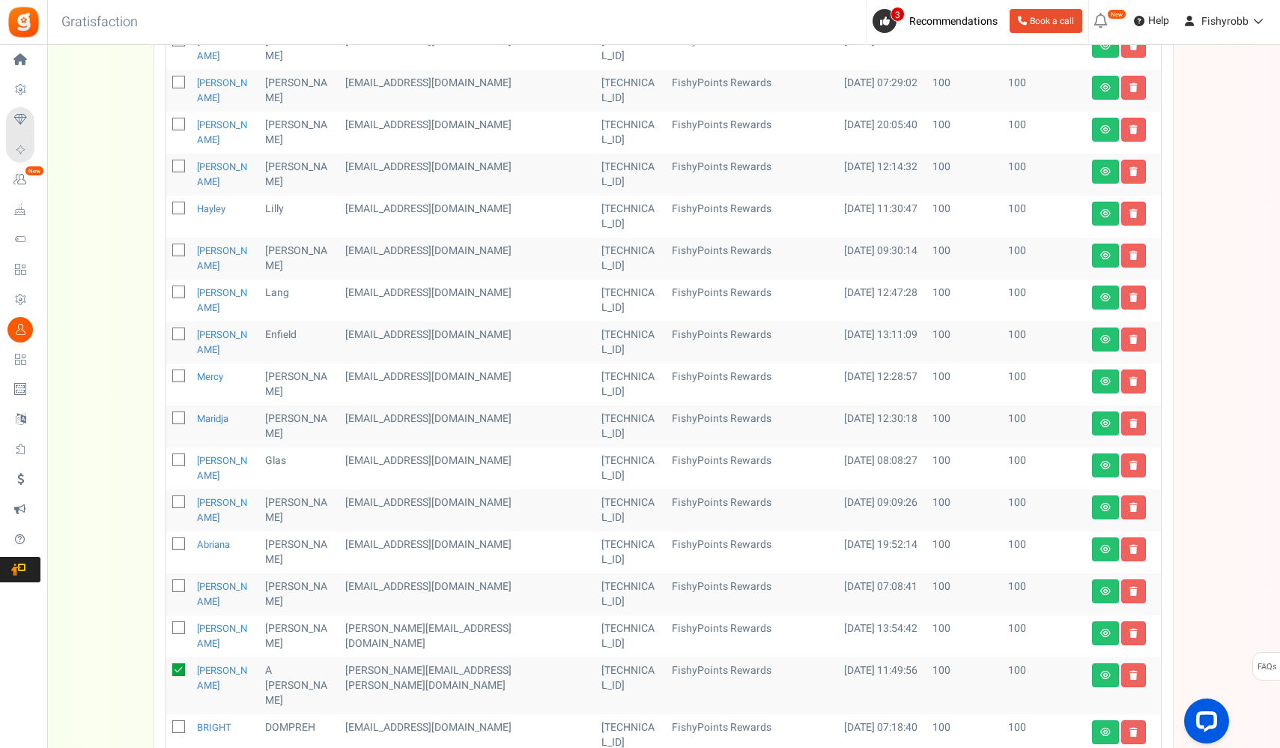
checkbox input "true"
click at [180, 624] on icon at bounding box center [180, 629] width 10 height 10
click at [167, 624] on input "checkbox" at bounding box center [162, 629] width 10 height 10
checkbox input "true"
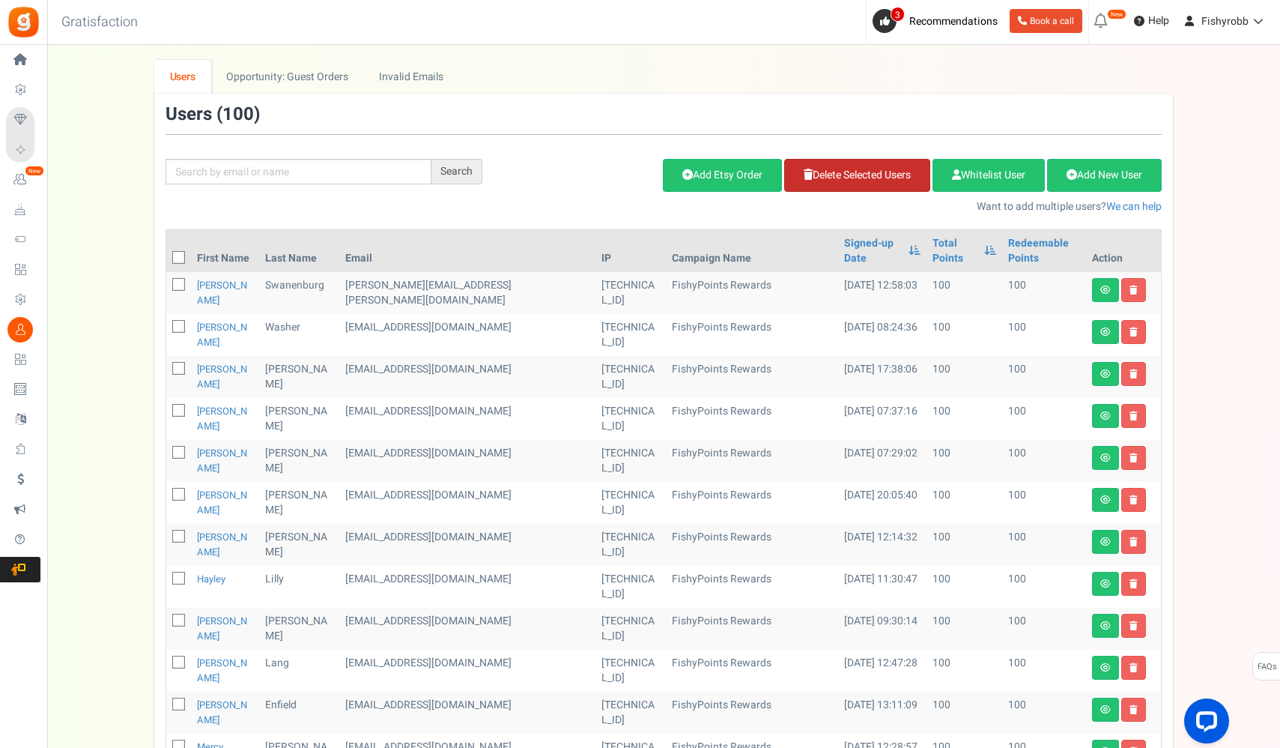
click at [849, 178] on link "Delete Selected Users" at bounding box center [857, 175] width 146 height 33
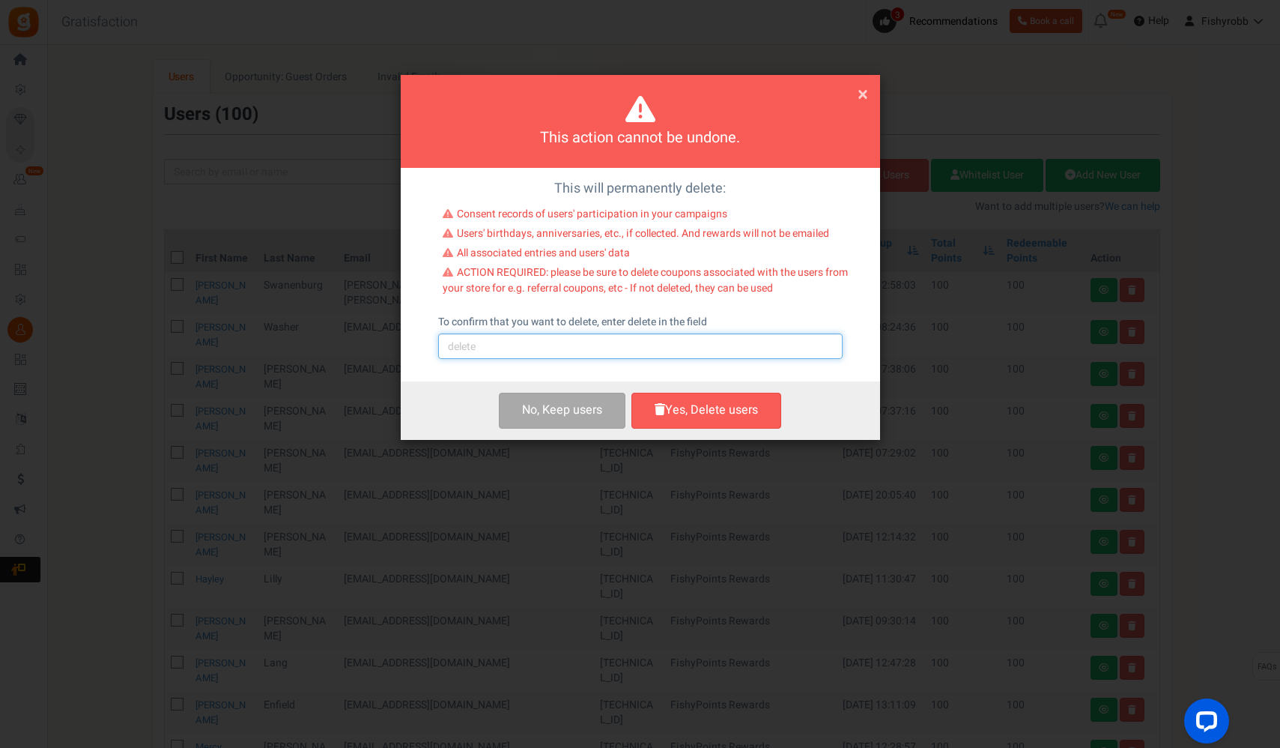
click at [513, 351] on input "text" at bounding box center [640, 345] width 405 height 25
type input "delete"
click at [864, 93] on span "×" at bounding box center [863, 94] width 10 height 28
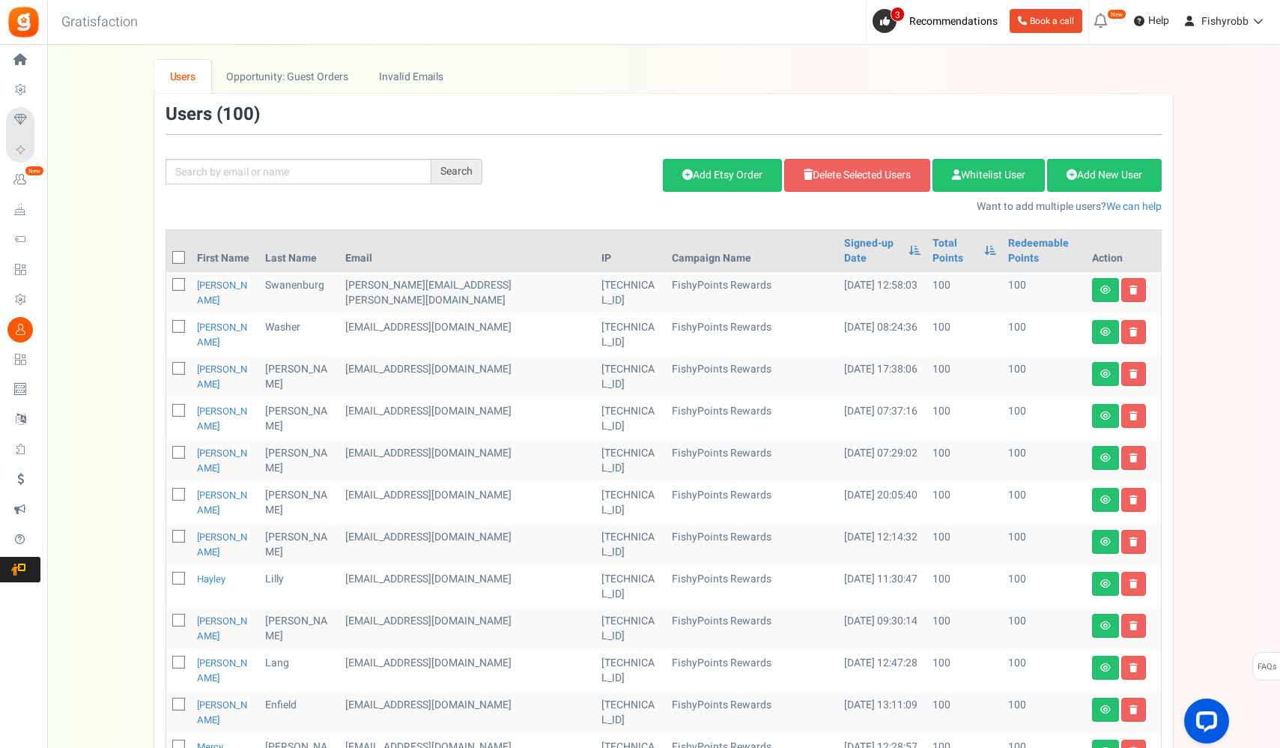
scroll to position [370, 0]
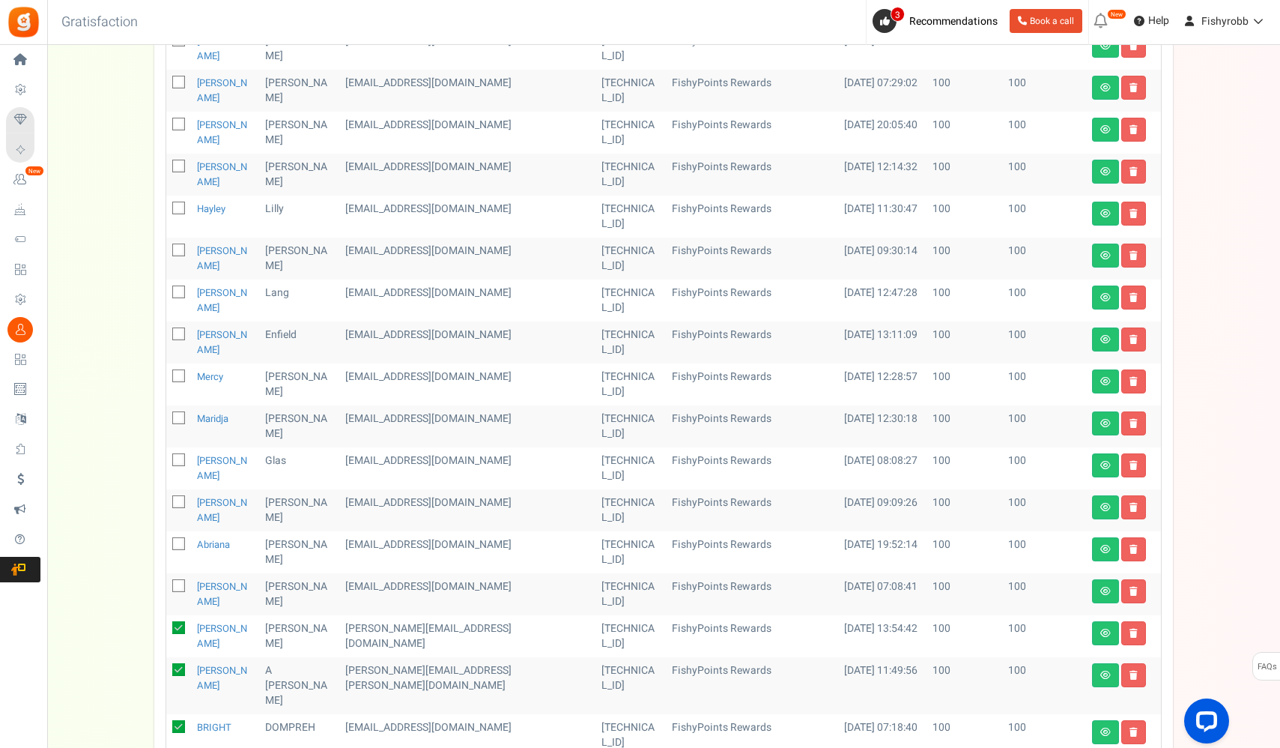
click at [180, 621] on icon at bounding box center [178, 627] width 13 height 13
click at [167, 624] on input "checkbox" at bounding box center [162, 629] width 10 height 10
checkbox input "false"
drag, startPoint x: 177, startPoint y: 547, endPoint x: 179, endPoint y: 567, distance: 20.4
click at [178, 663] on icon at bounding box center [178, 669] width 13 height 13
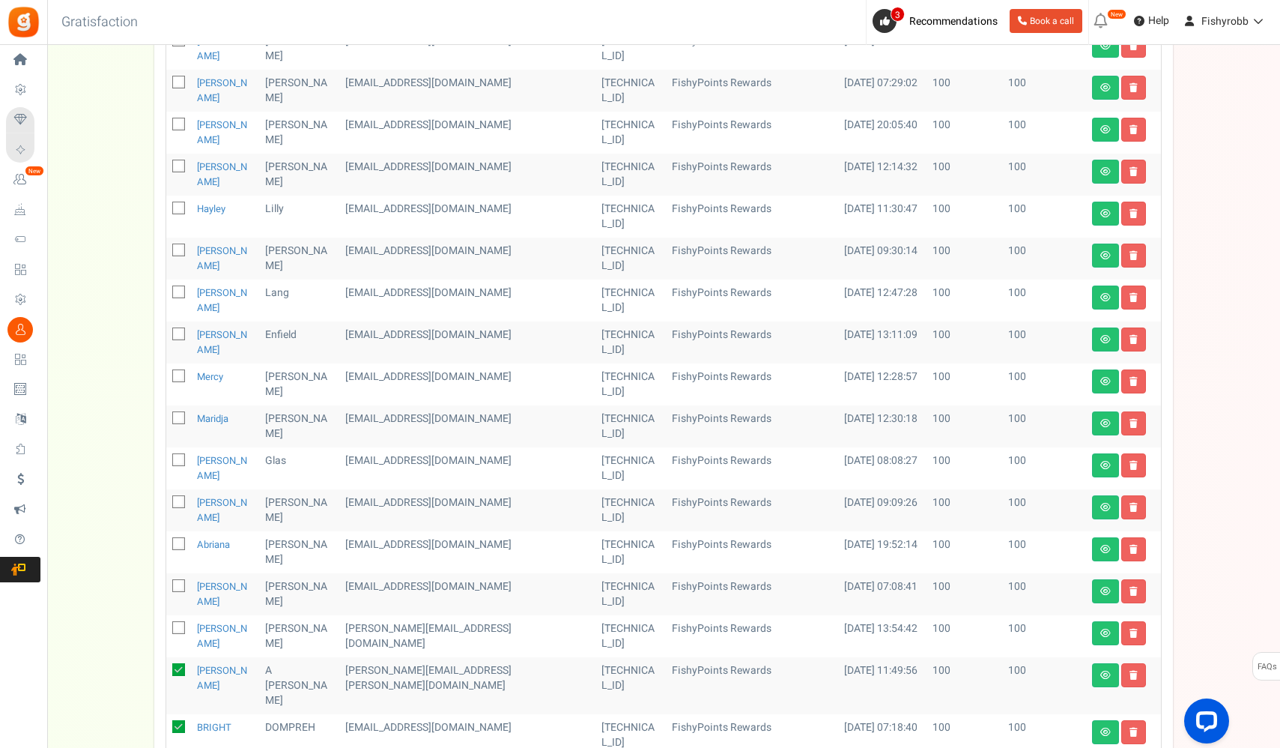
click at [167, 666] on input "checkbox" at bounding box center [162, 671] width 10 height 10
checkbox input "false"
click at [181, 714] on td at bounding box center [178, 735] width 25 height 42
click at [180, 720] on icon at bounding box center [178, 726] width 13 height 13
click at [167, 723] on input "checkbox" at bounding box center [162, 728] width 10 height 10
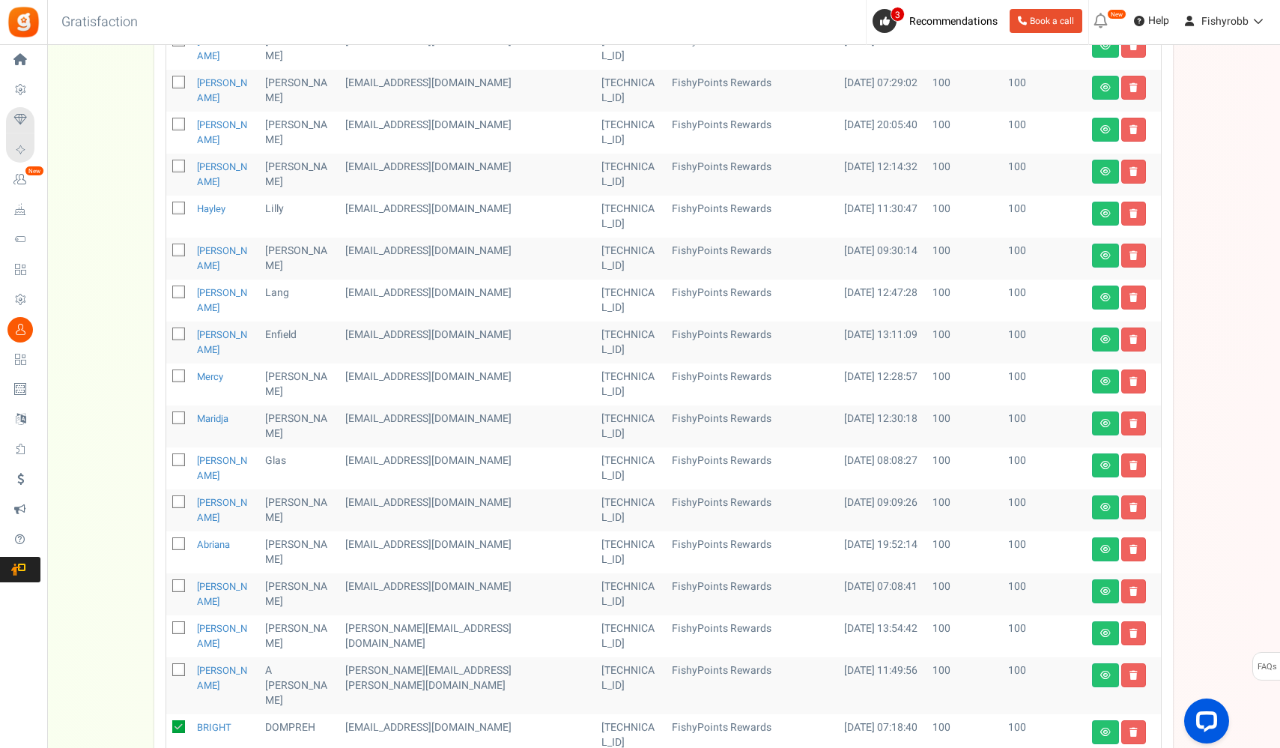
checkbox input "false"
click at [886, 25] on icon at bounding box center [885, 21] width 10 height 10
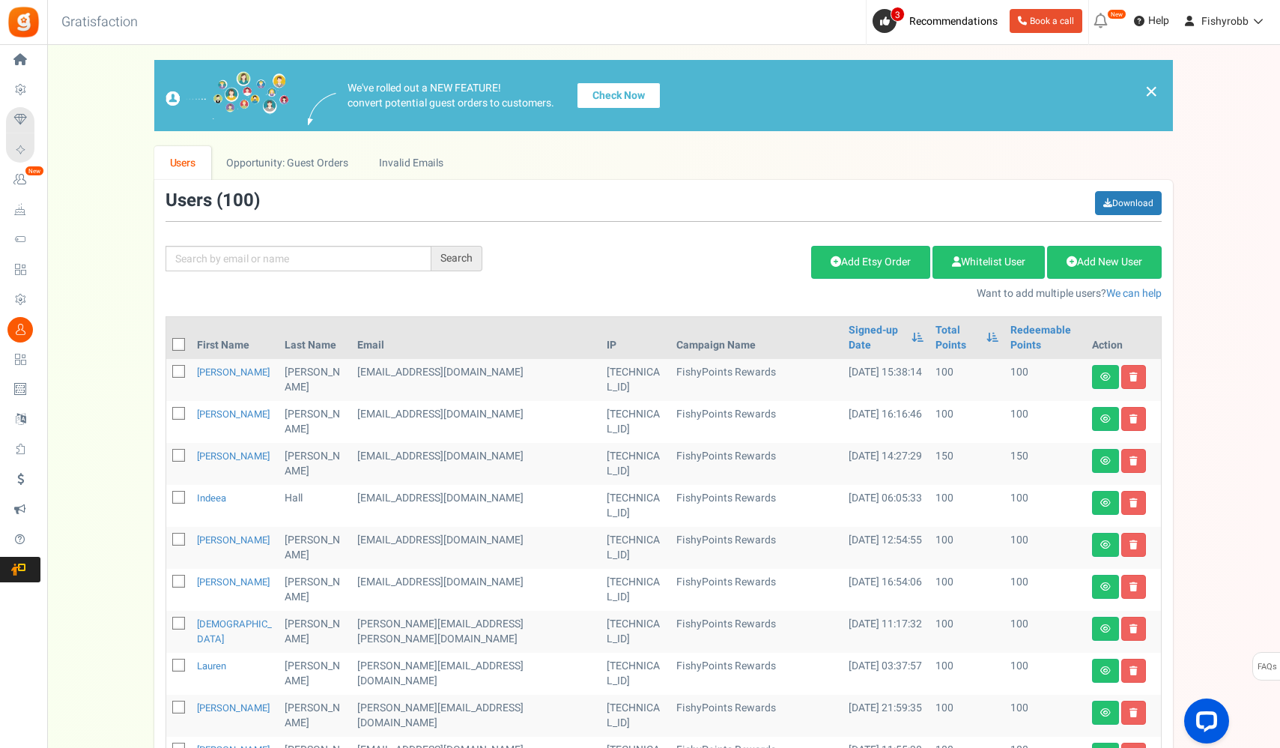
click at [630, 99] on link "Check Now" at bounding box center [619, 95] width 84 height 26
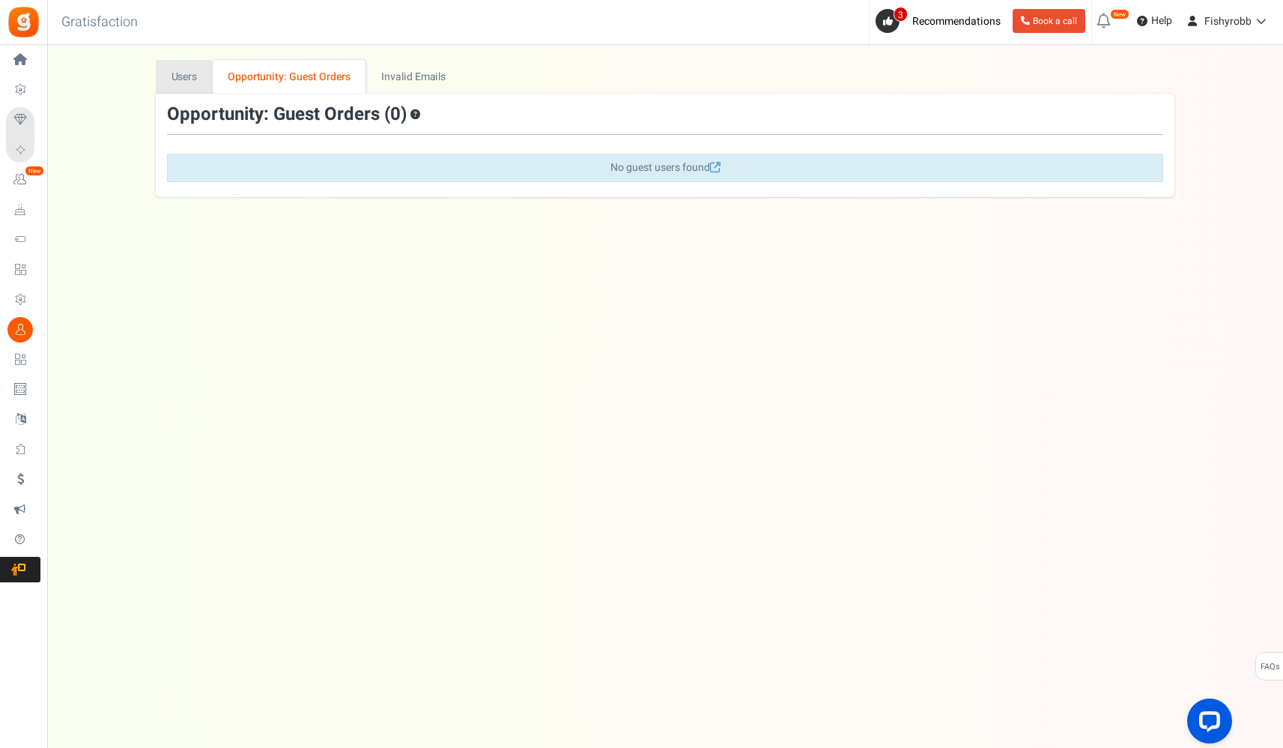
click at [174, 79] on link "Users" at bounding box center [184, 77] width 57 height 34
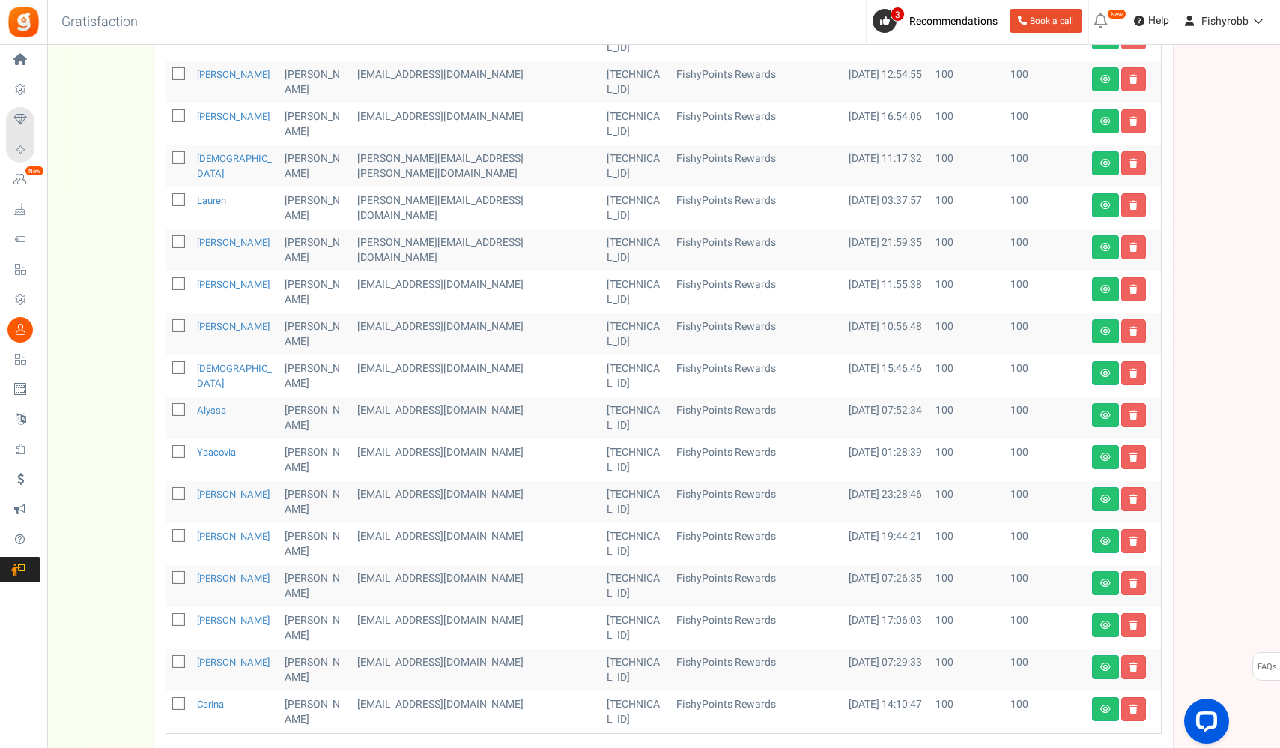
scroll to position [506, 0]
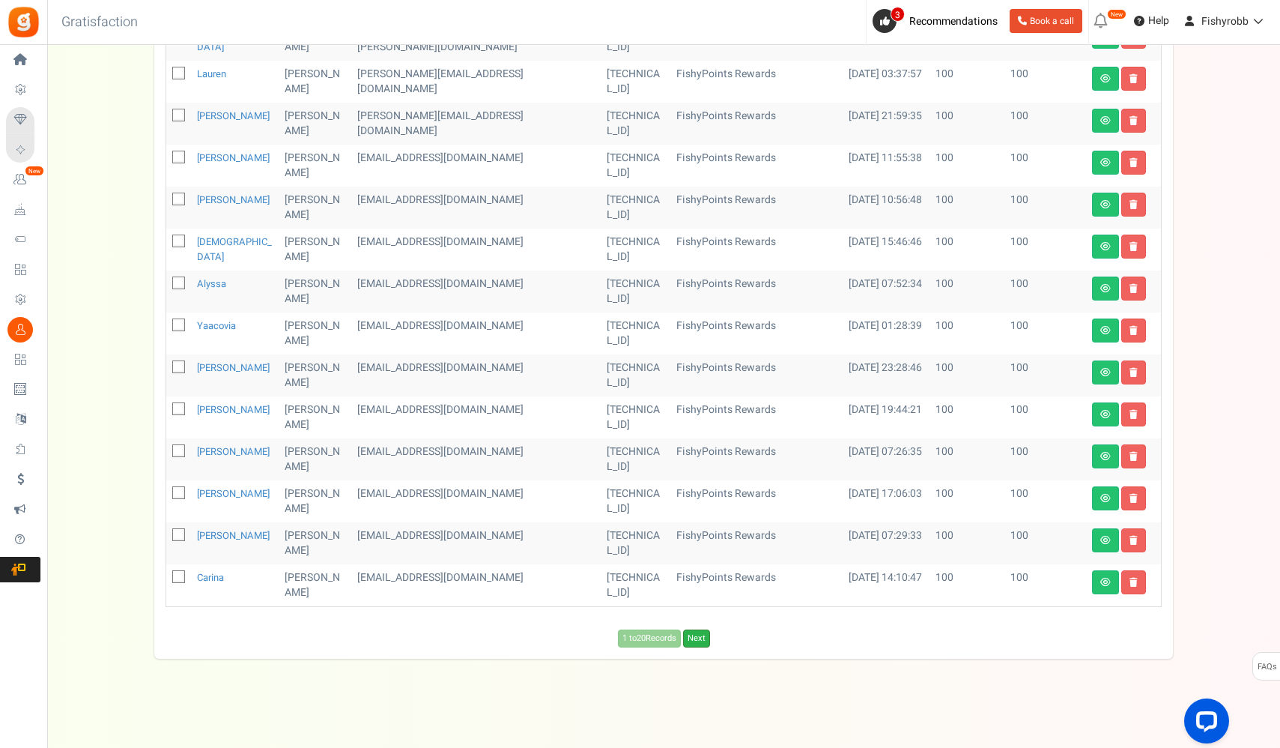
click at [698, 636] on link "Next" at bounding box center [696, 638] width 27 height 18
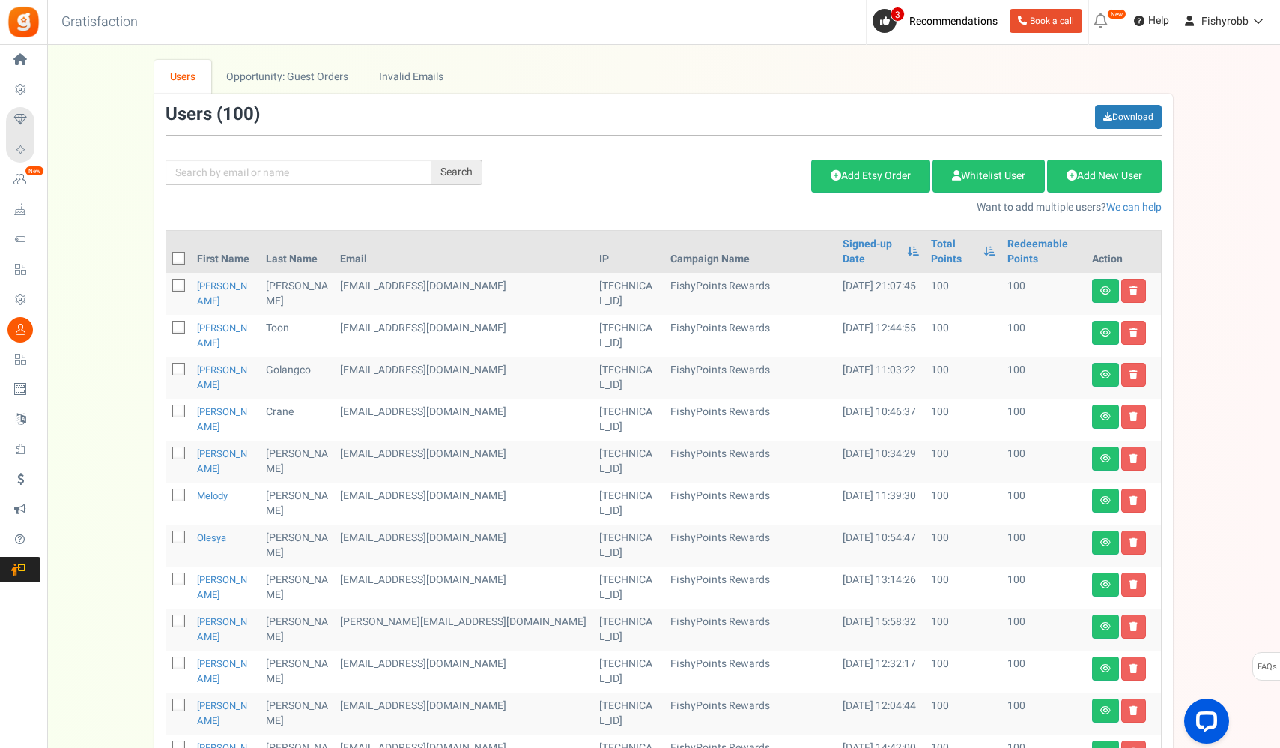
scroll to position [506, 0]
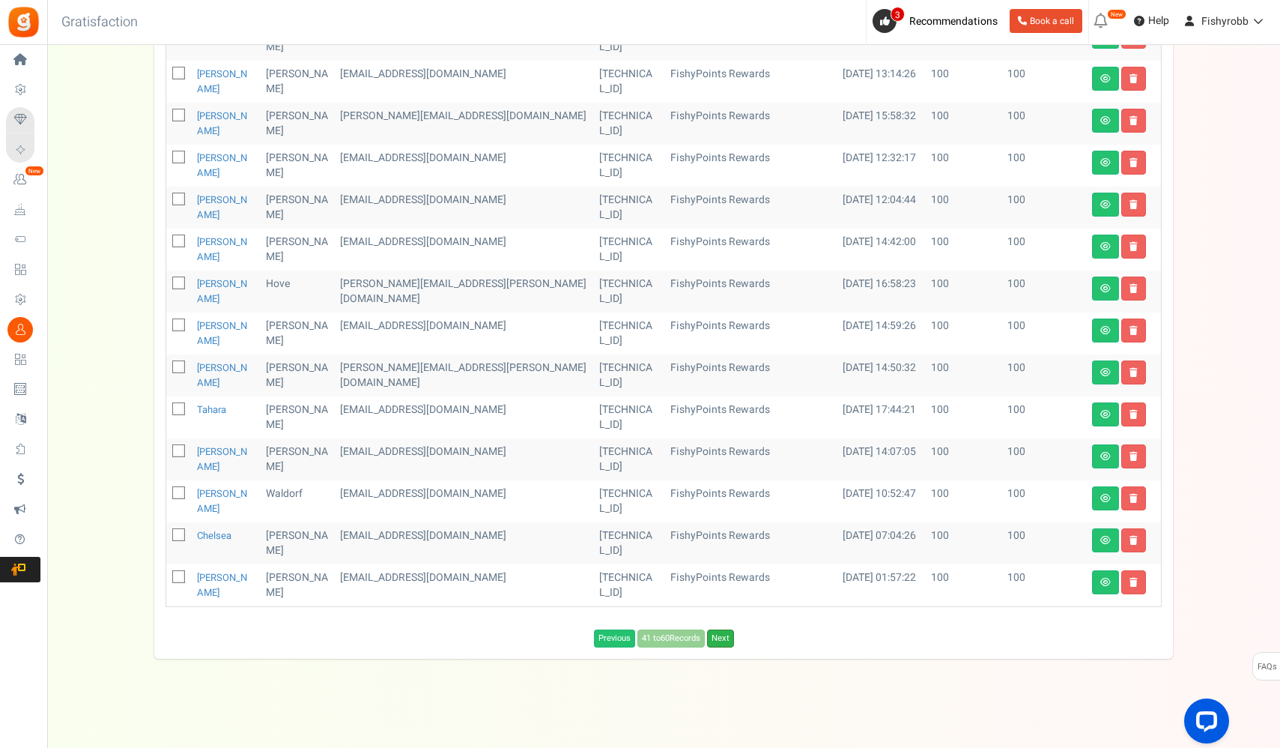
click at [725, 636] on link "Next" at bounding box center [720, 638] width 27 height 18
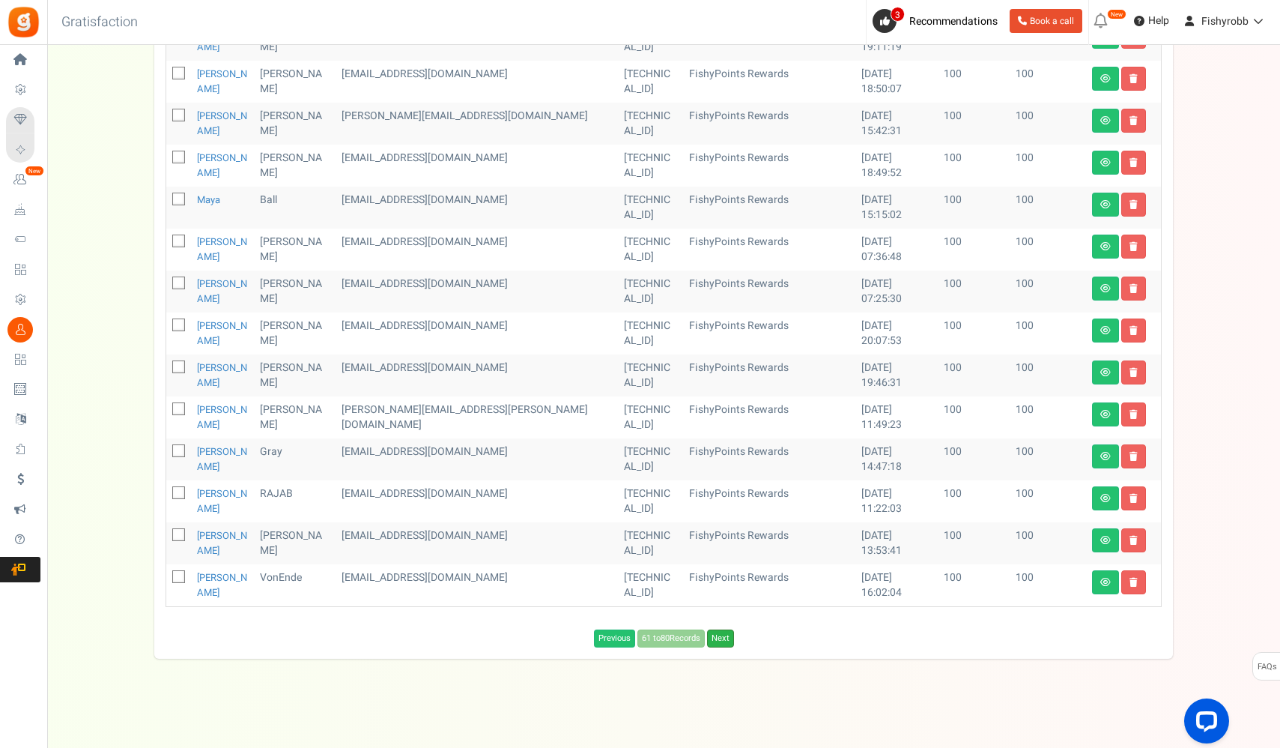
scroll to position [371, 0]
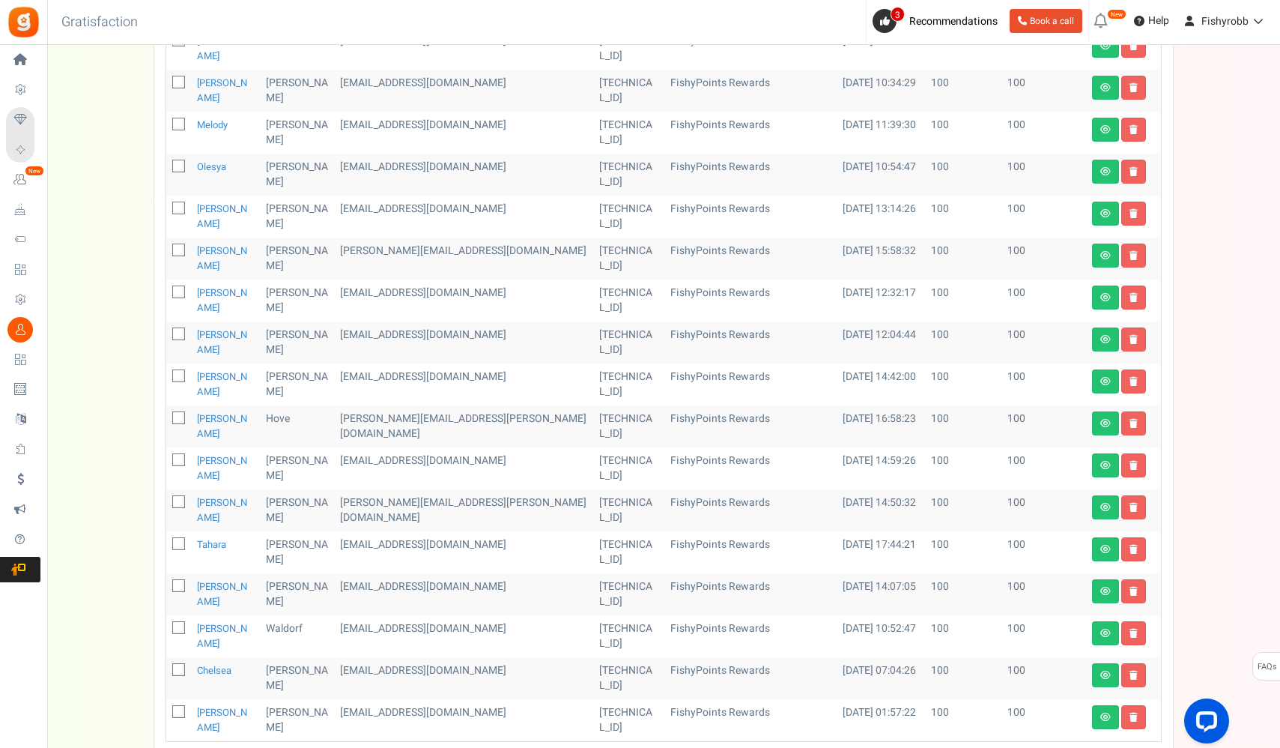
scroll to position [506, 0]
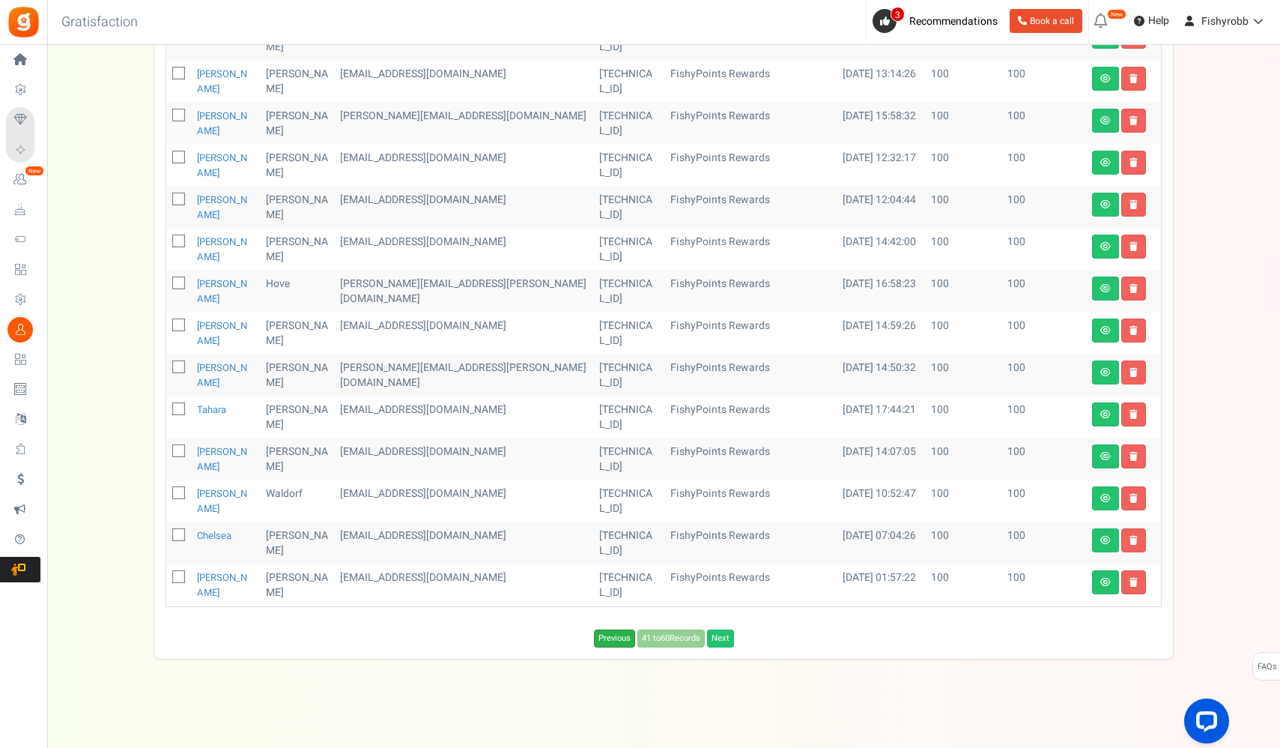
click at [620, 635] on link "Previous" at bounding box center [614, 638] width 41 height 18
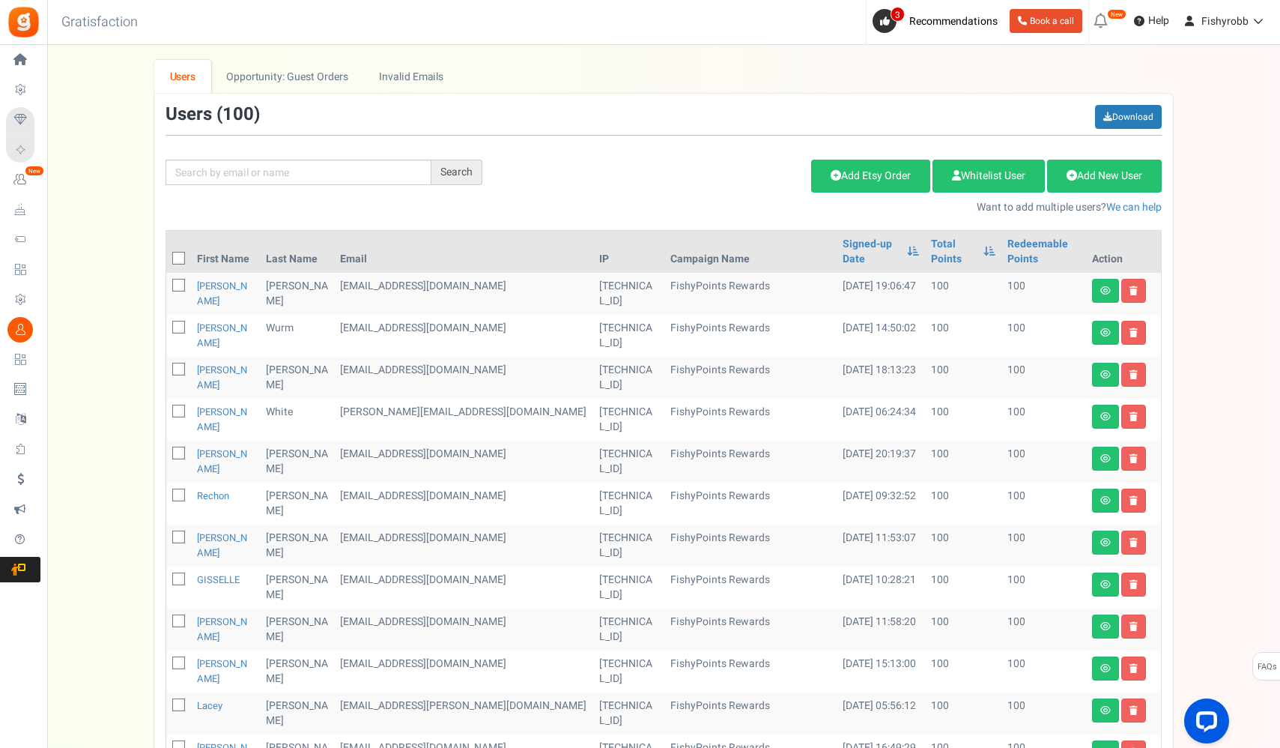
scroll to position [292, 0]
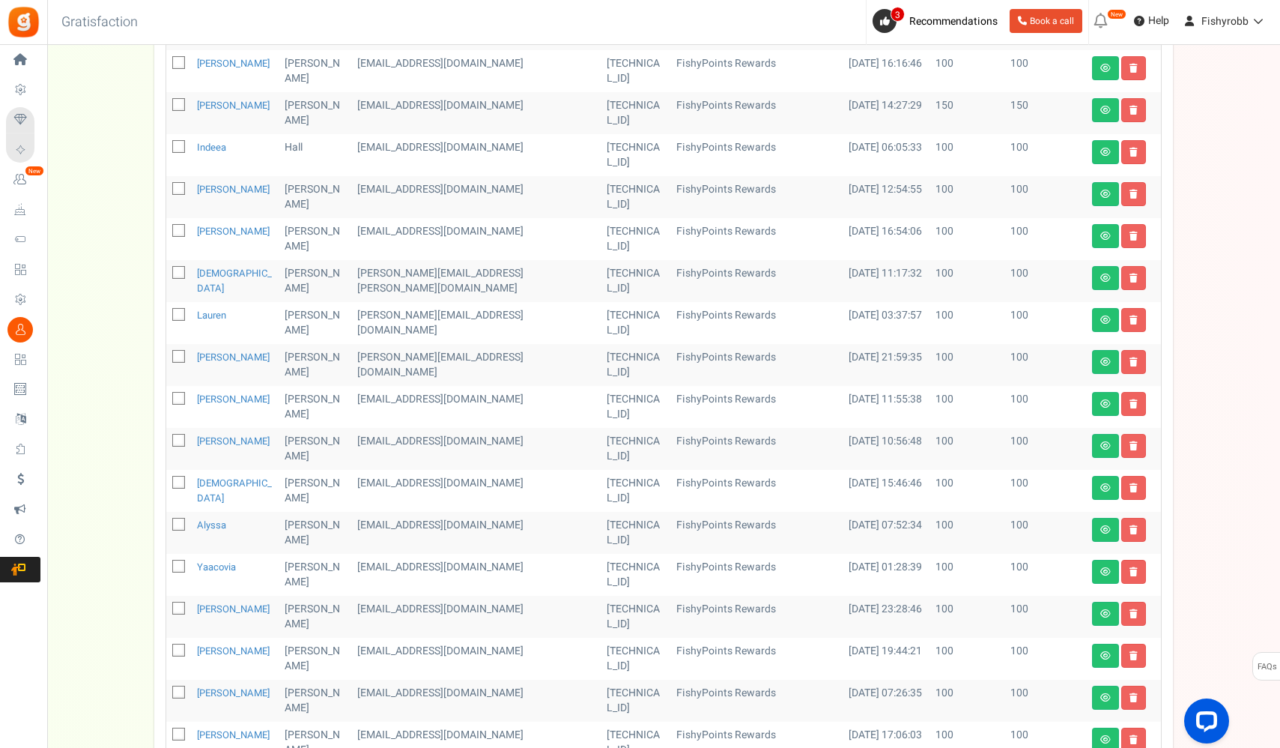
scroll to position [506, 0]
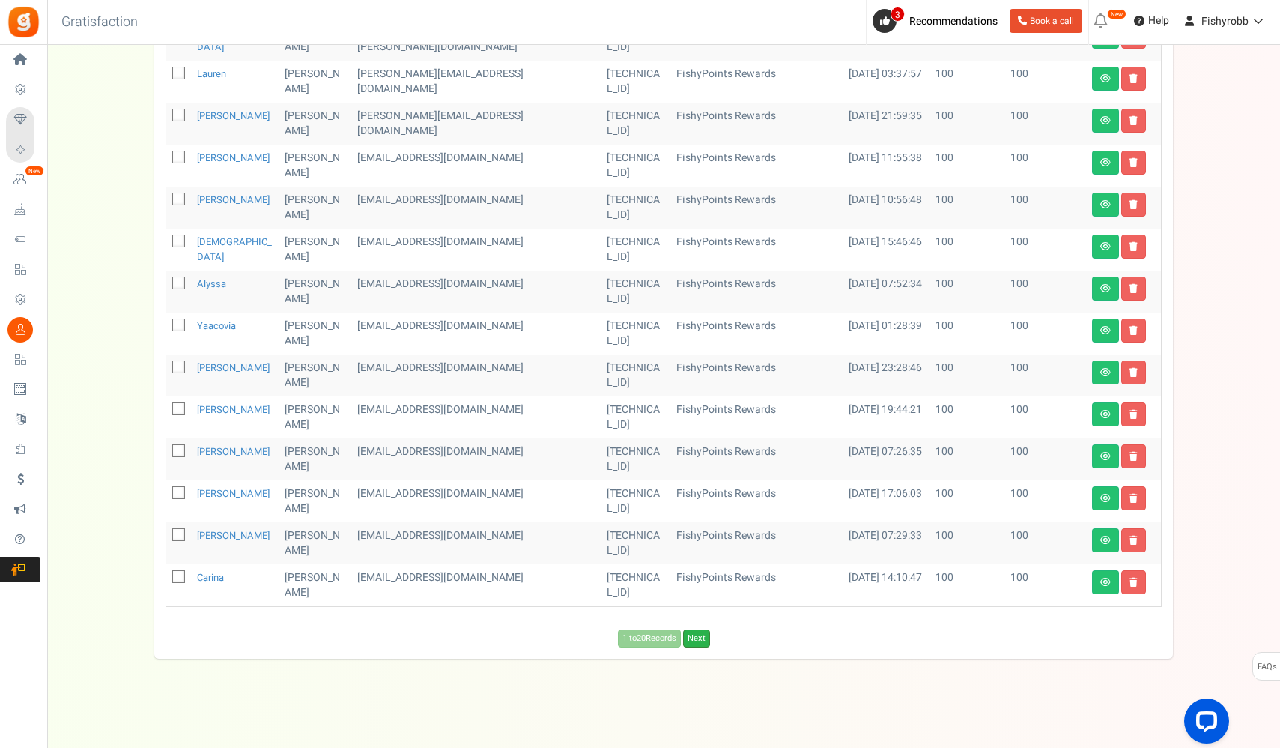
click at [706, 641] on link "Next" at bounding box center [696, 638] width 27 height 18
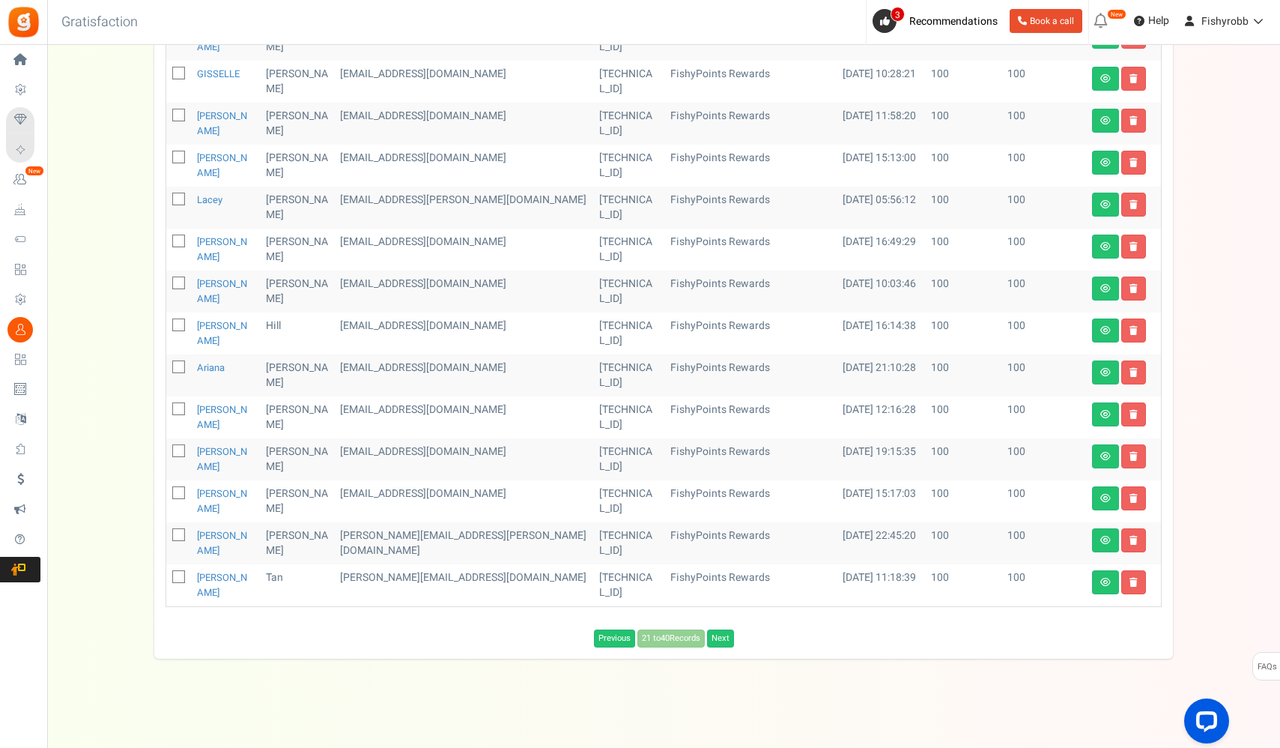
scroll to position [371, 0]
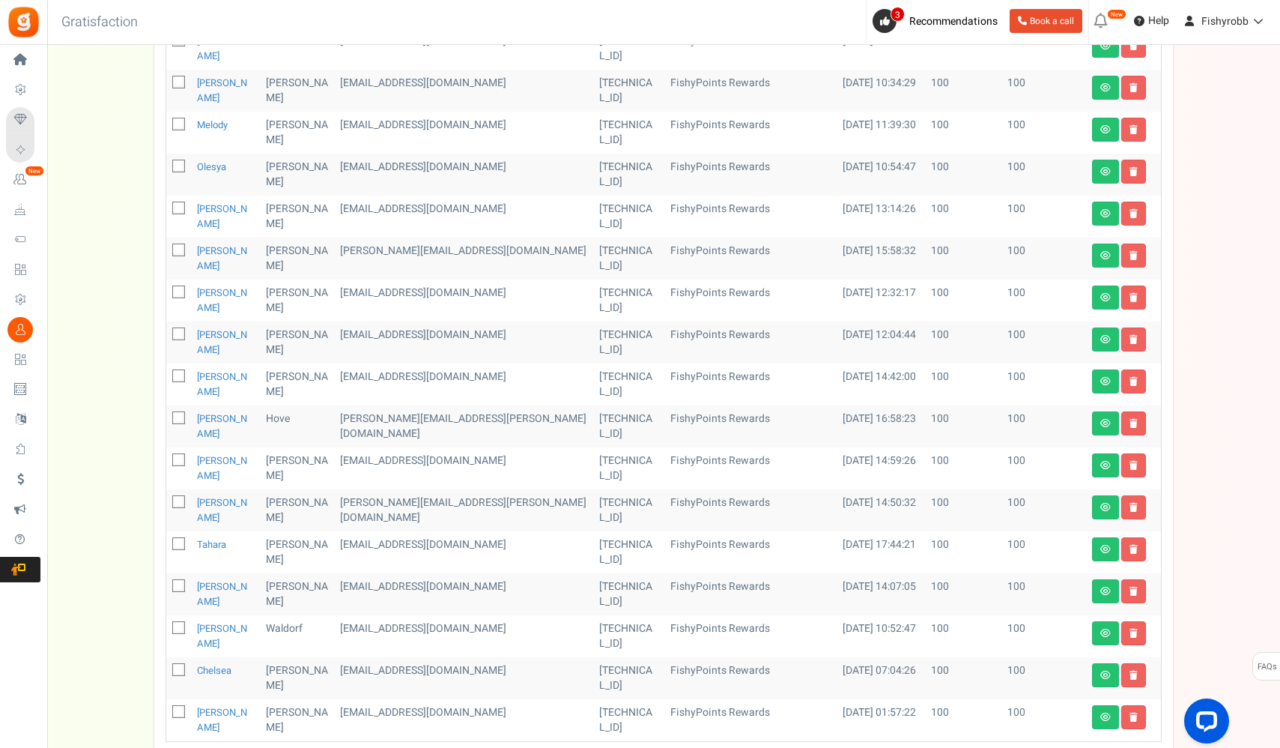
scroll to position [506, 0]
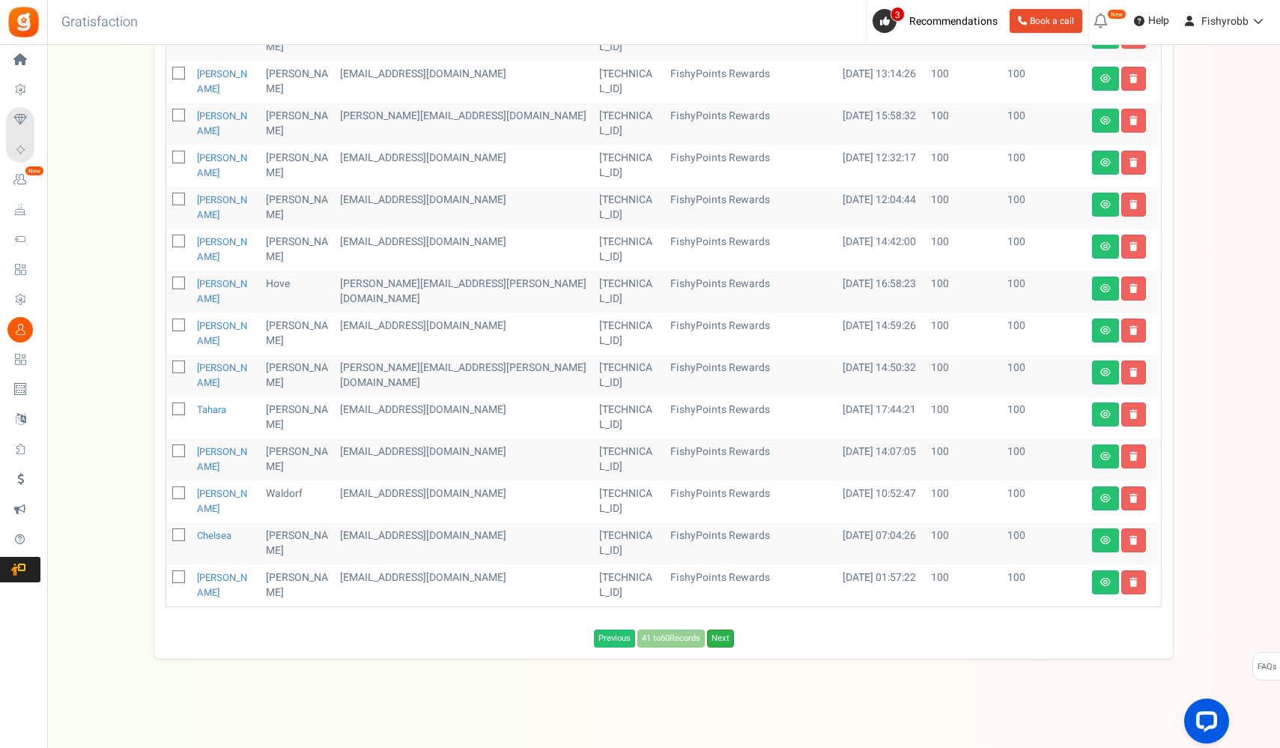
click at [731, 640] on link "Next" at bounding box center [720, 638] width 27 height 18
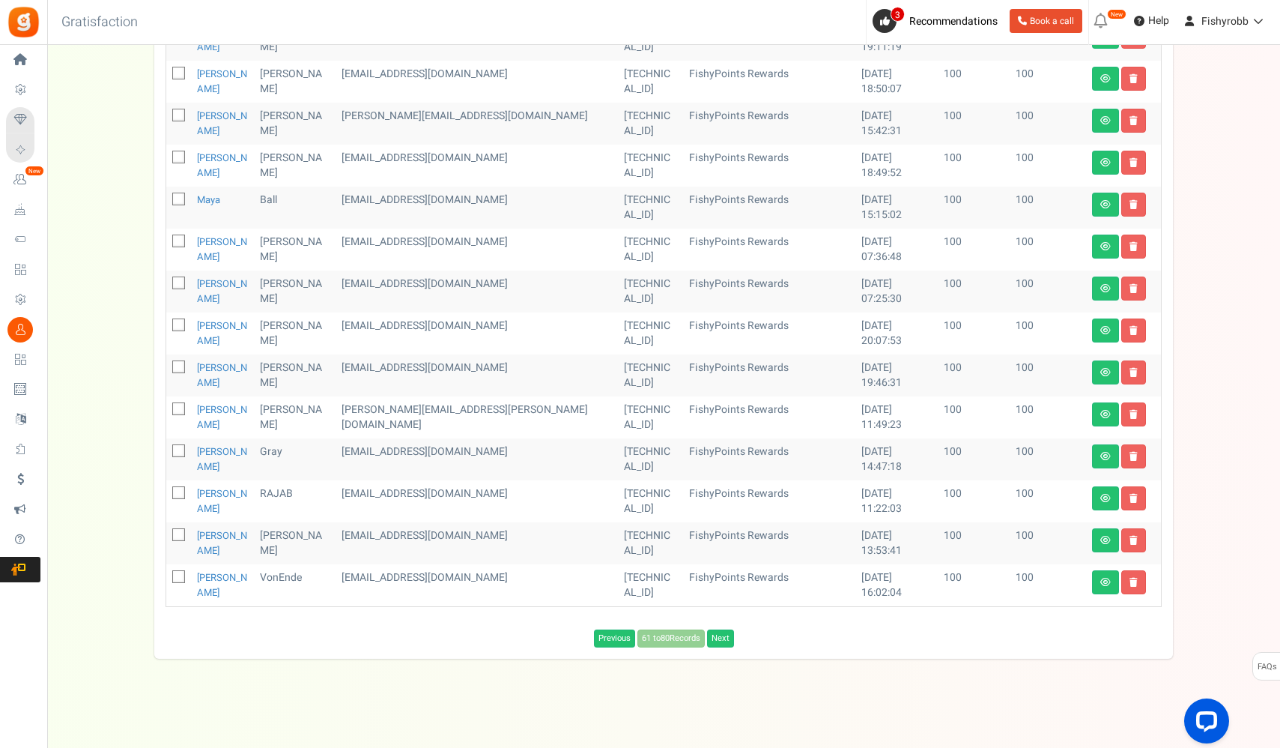
scroll to position [371, 0]
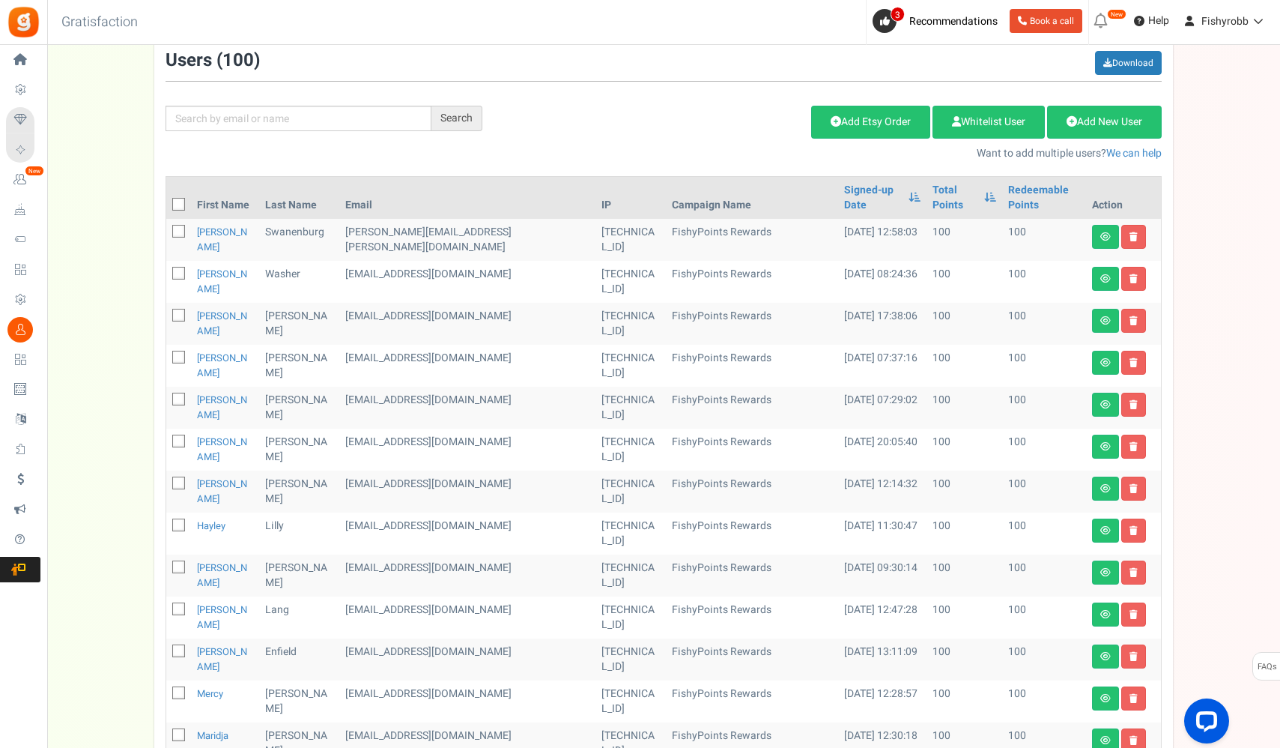
scroll to position [0, 0]
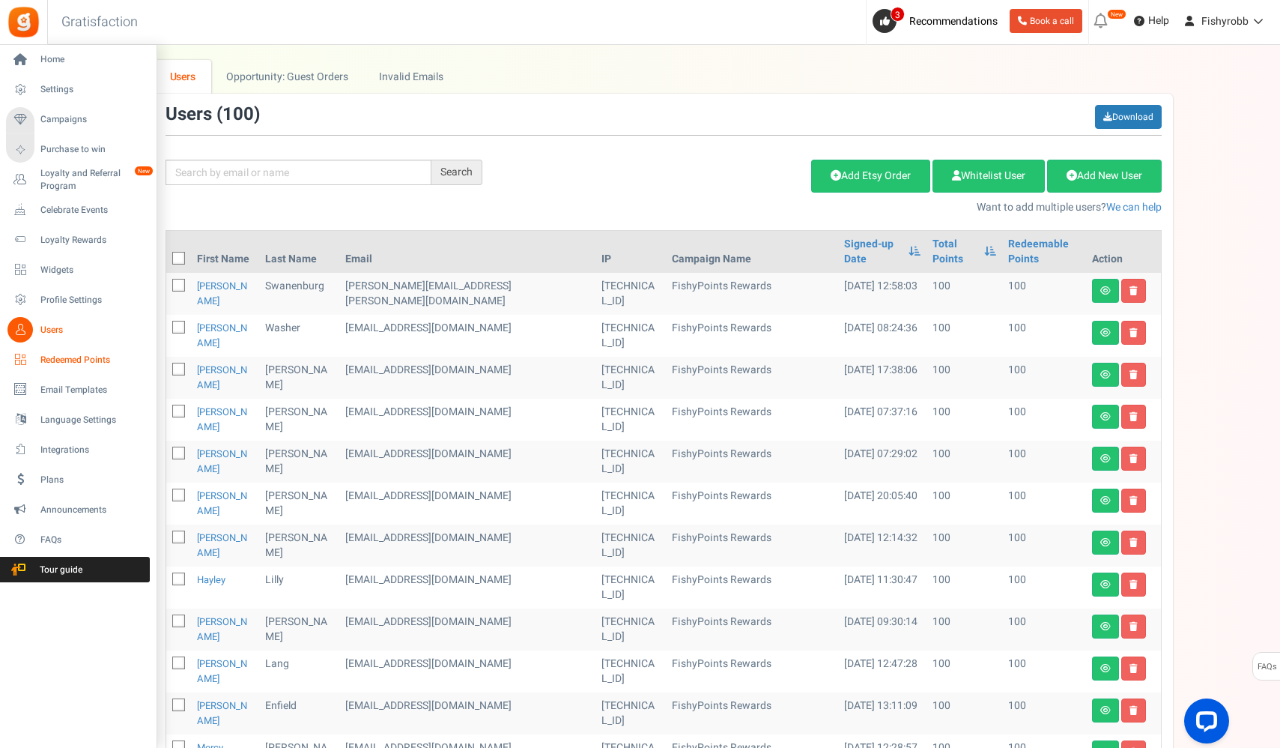
click at [88, 359] on span "Redeemed Points" at bounding box center [92, 360] width 105 height 13
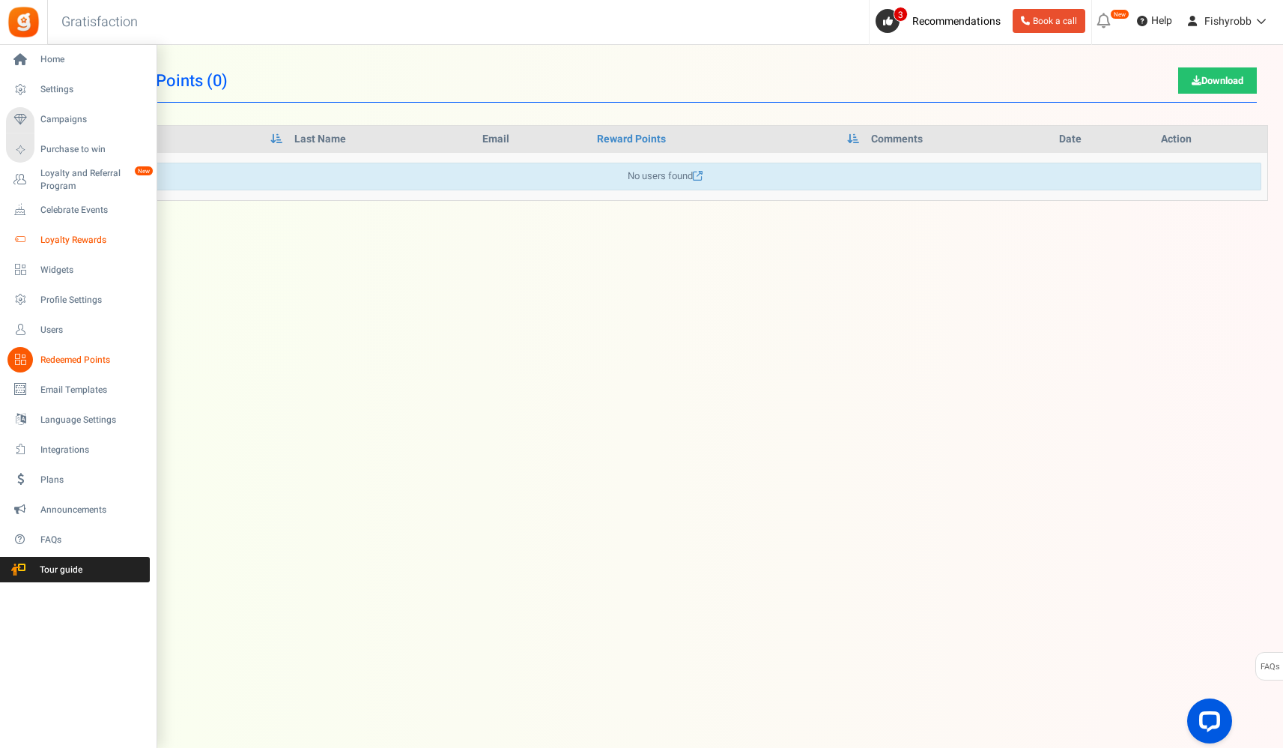
click at [76, 241] on span "Loyalty Rewards" at bounding box center [92, 240] width 105 height 13
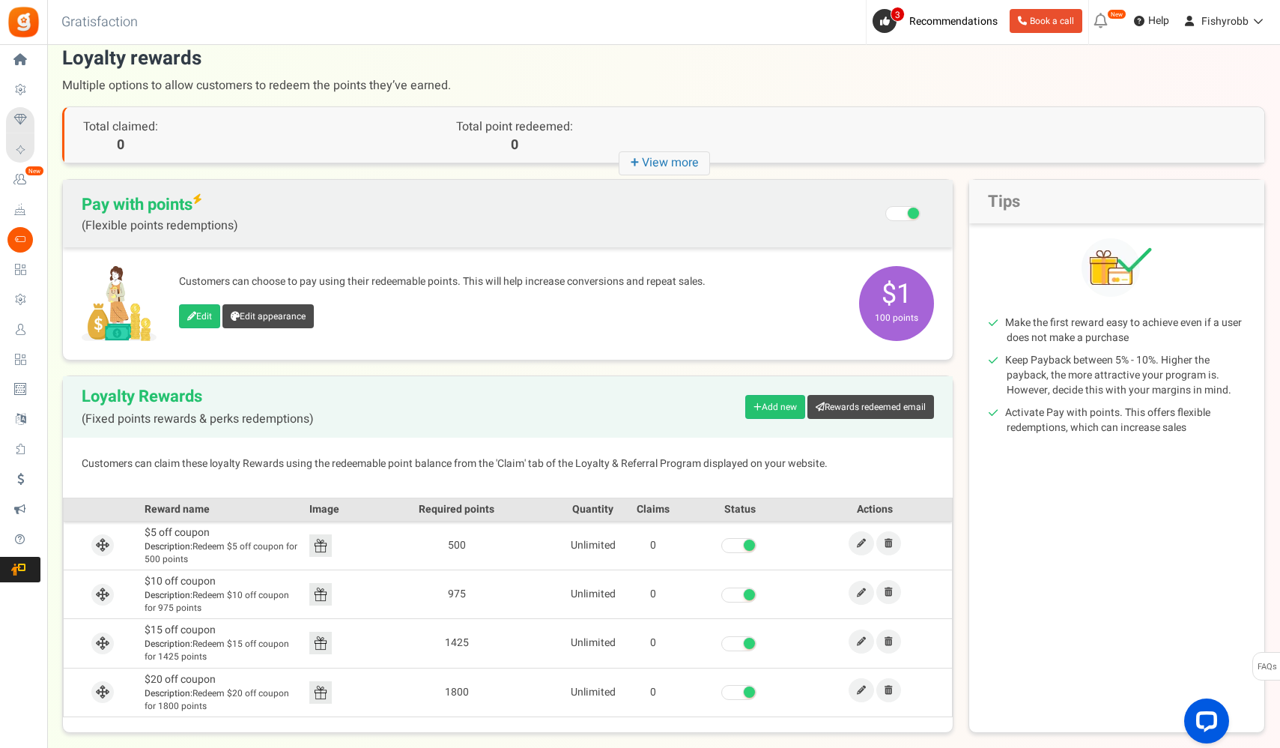
scroll to position [67, 0]
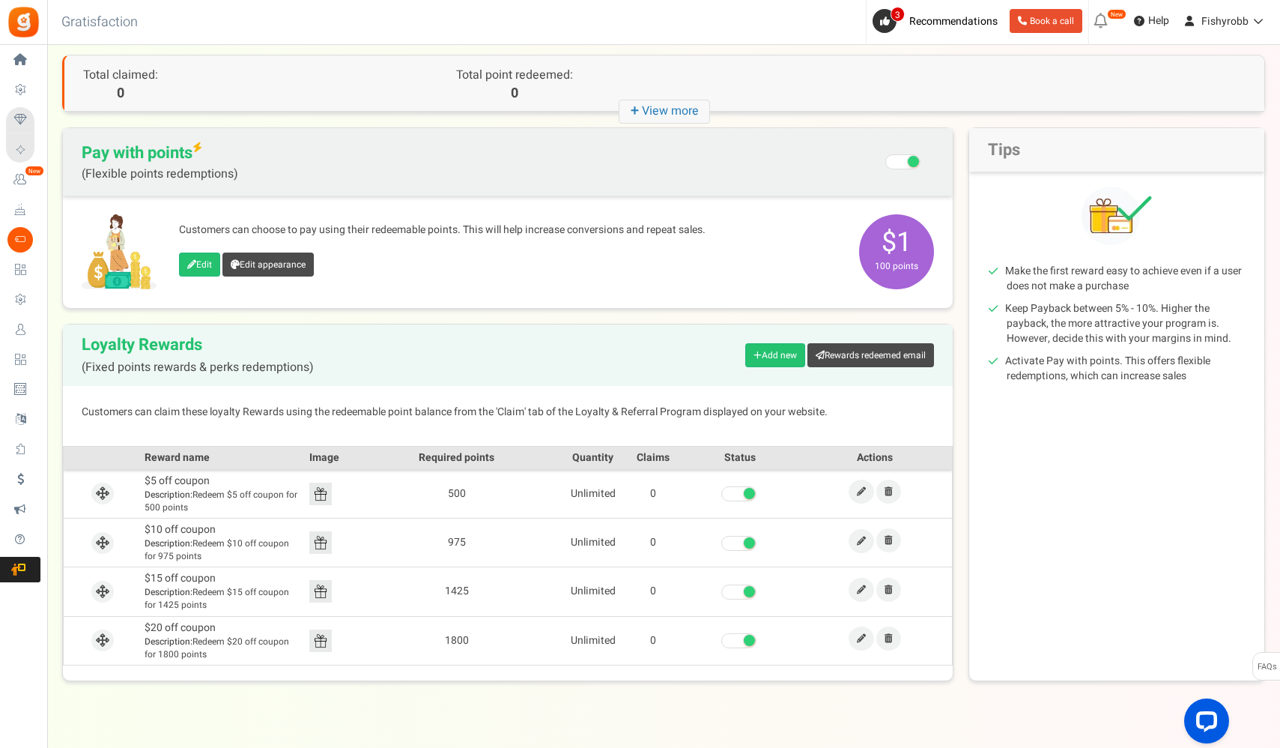
click at [665, 109] on icon "+ View more" at bounding box center [664, 112] width 91 height 24
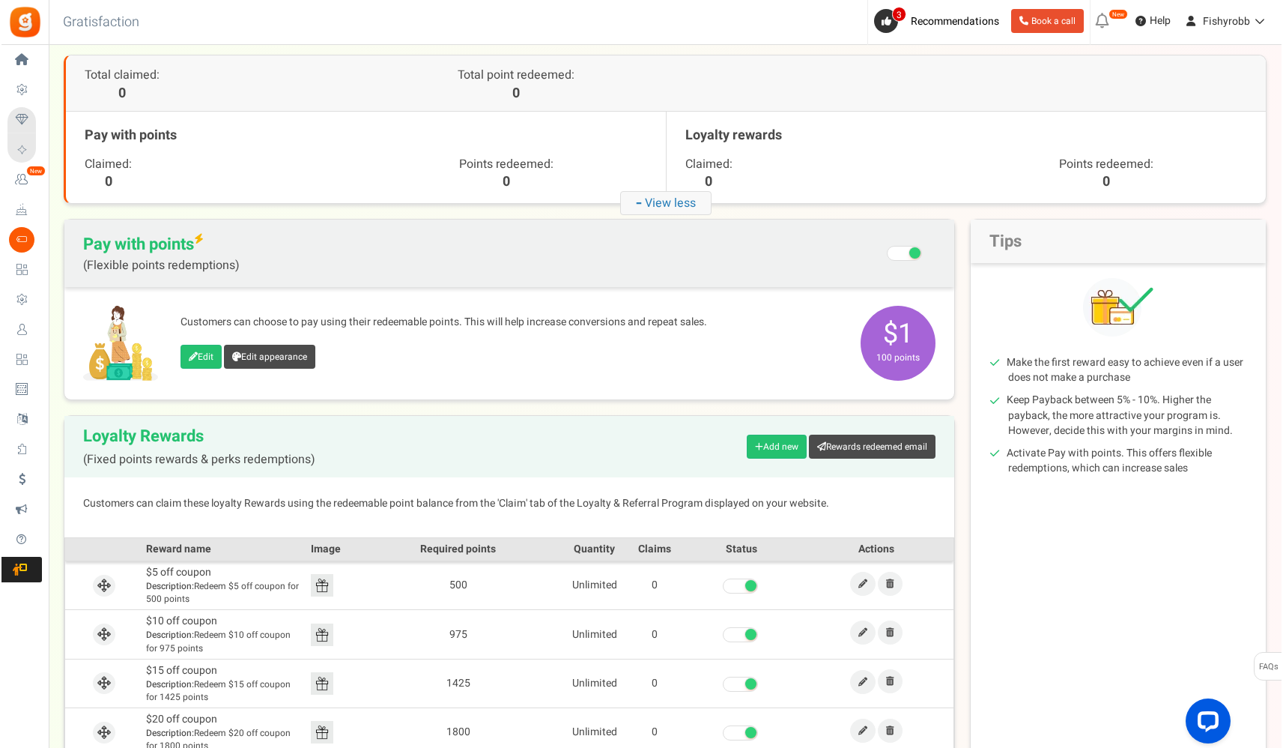
scroll to position [0, 0]
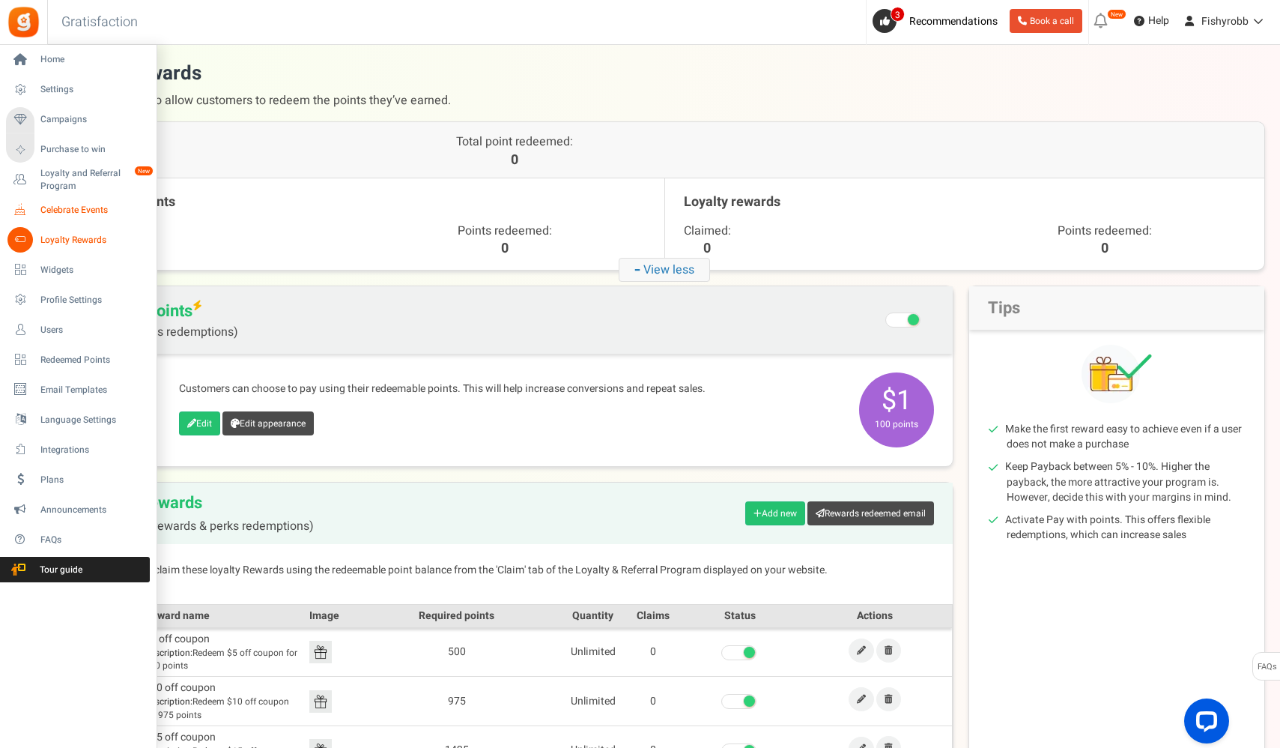
click at [69, 211] on span "Celebrate Events" at bounding box center [92, 210] width 105 height 13
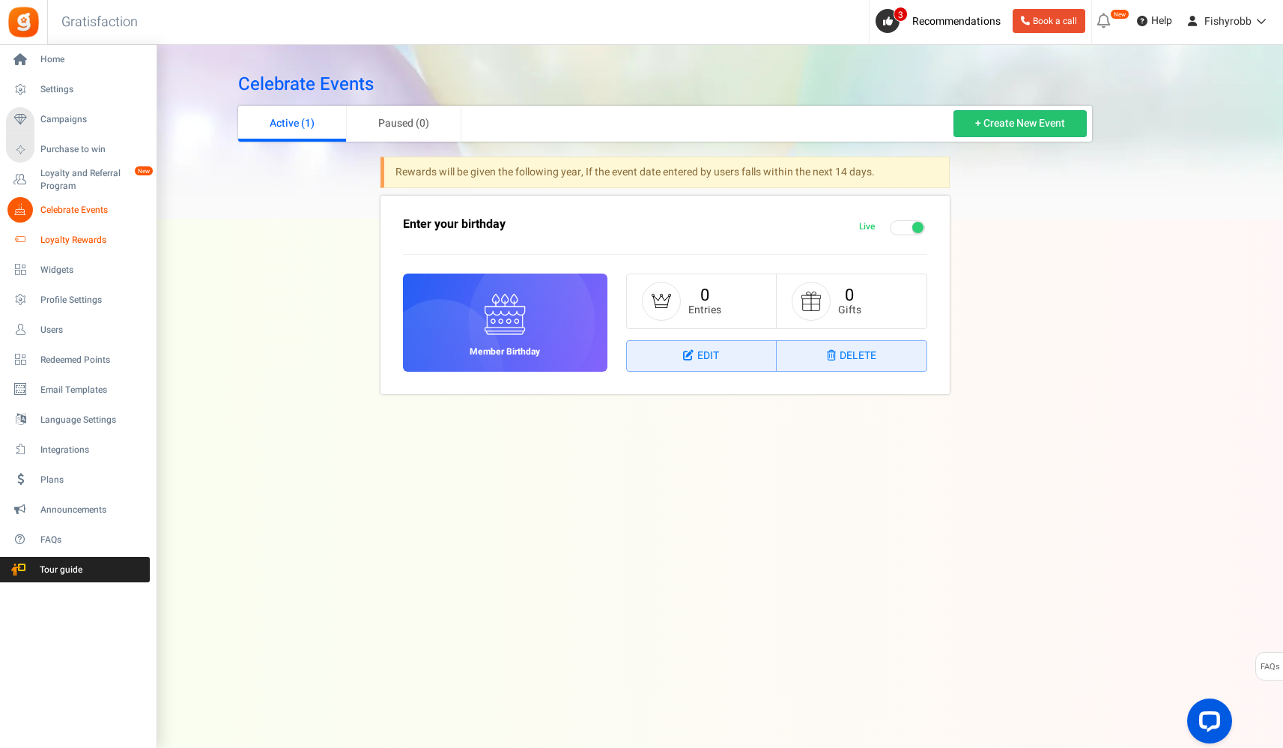
click at [76, 236] on span "Loyalty Rewards" at bounding box center [92, 240] width 105 height 13
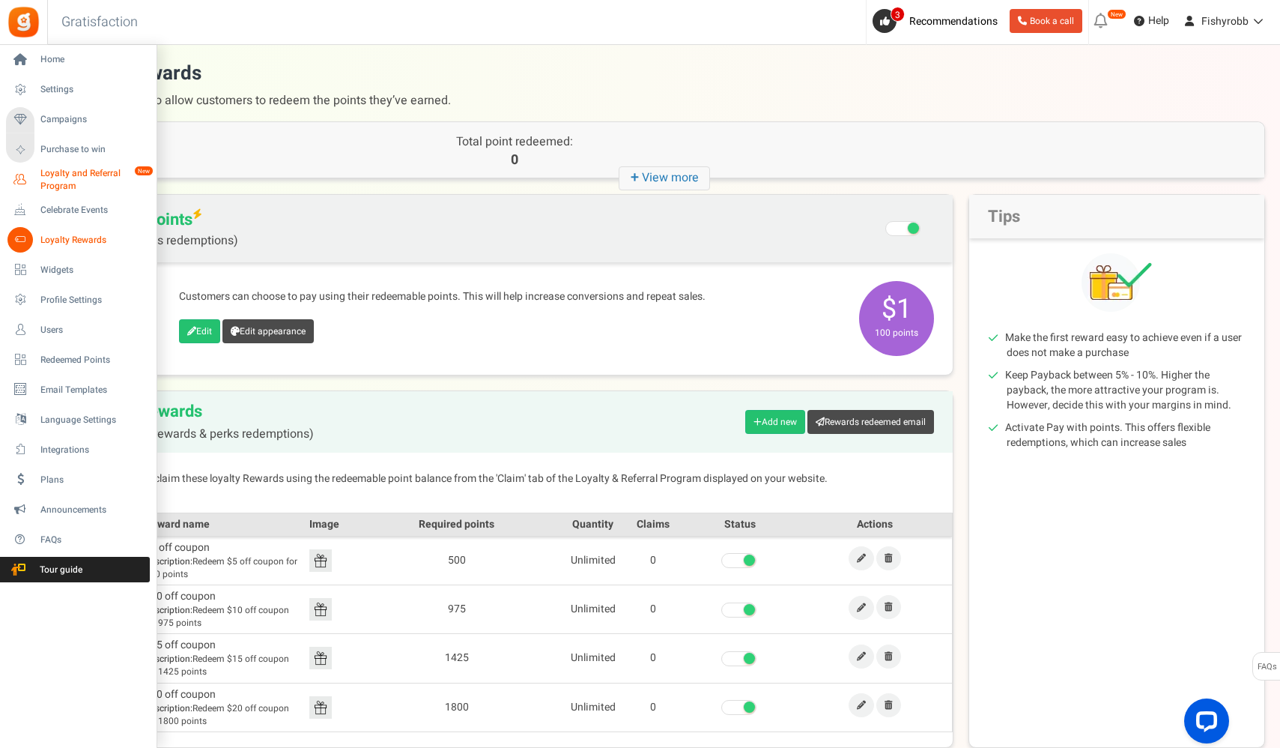
click at [66, 181] on span "Loyalty and Referral Program" at bounding box center [94, 179] width 109 height 25
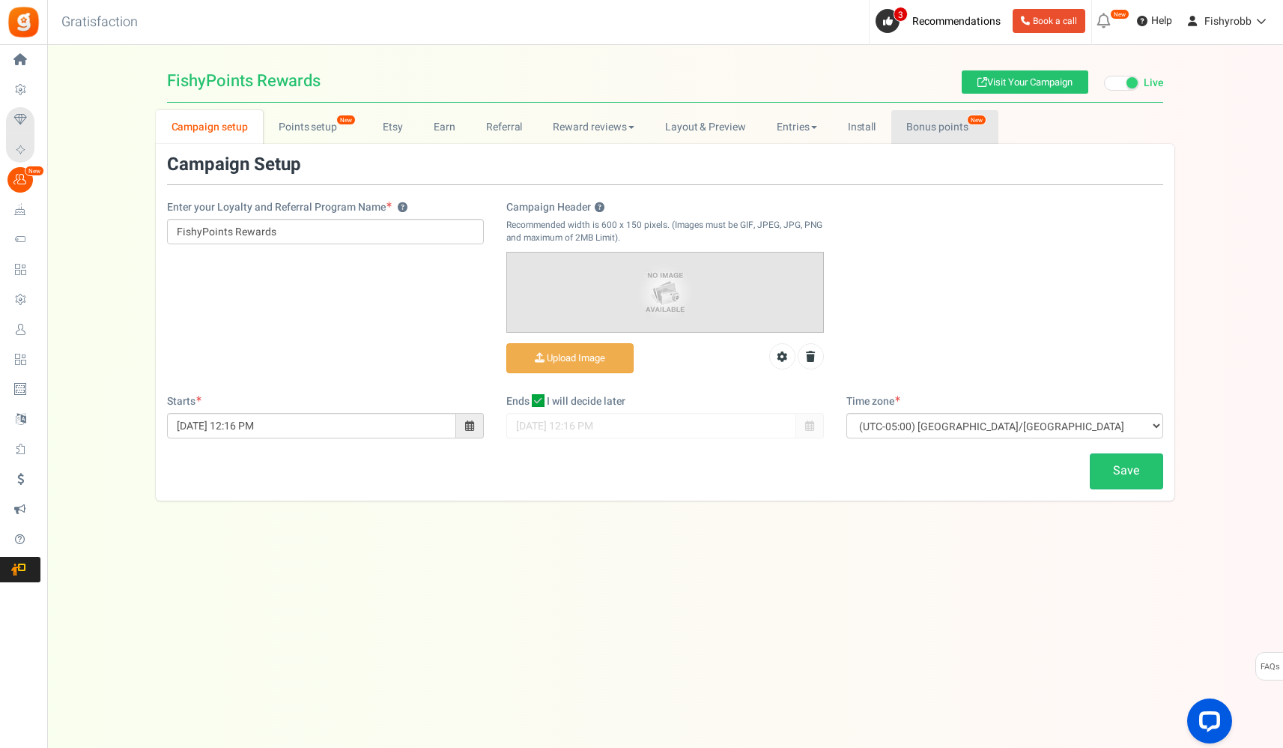
click at [952, 129] on link "Bonus points New" at bounding box center [945, 127] width 107 height 34
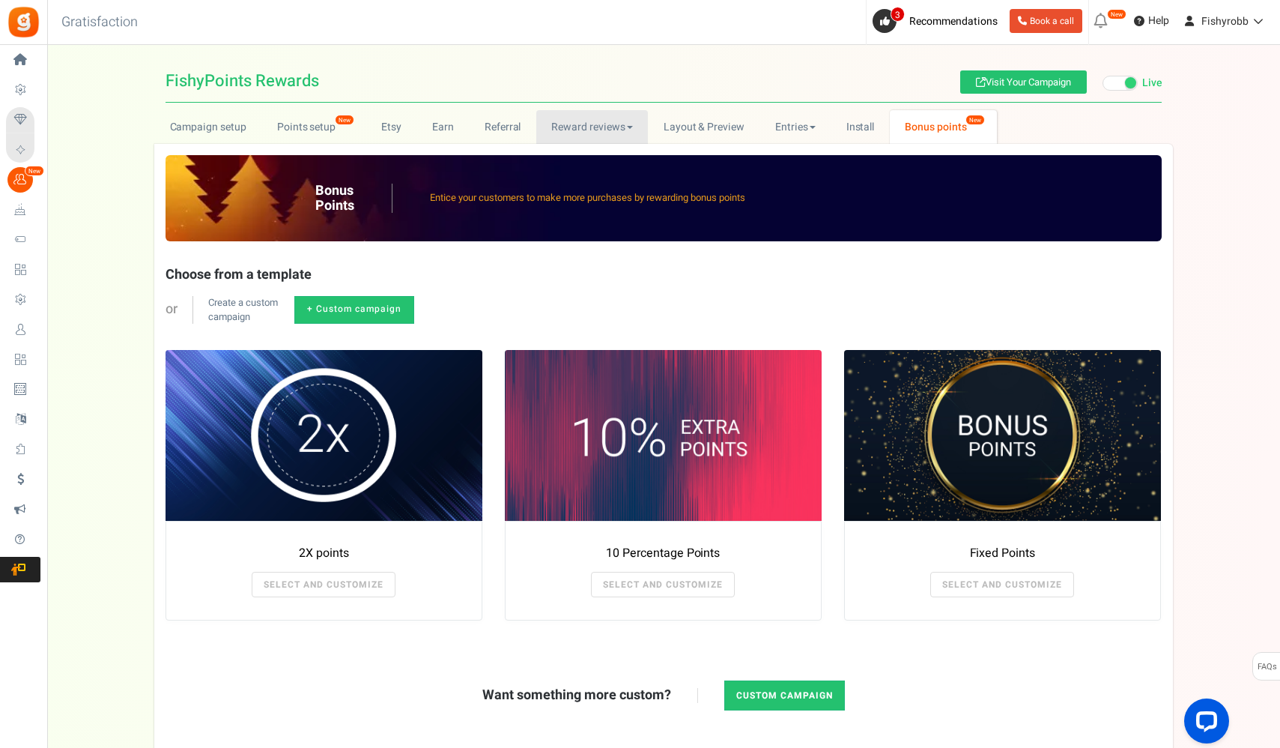
click at [625, 128] on link "Reward reviews" at bounding box center [592, 127] width 112 height 34
click at [587, 132] on link "Reward reviews" at bounding box center [592, 127] width 112 height 34
click at [649, 77] on h1 "FishyPoints Rewards Visit Your Campaign Live Paused" at bounding box center [664, 81] width 997 height 43
click at [821, 127] on link "Entries" at bounding box center [795, 127] width 71 height 34
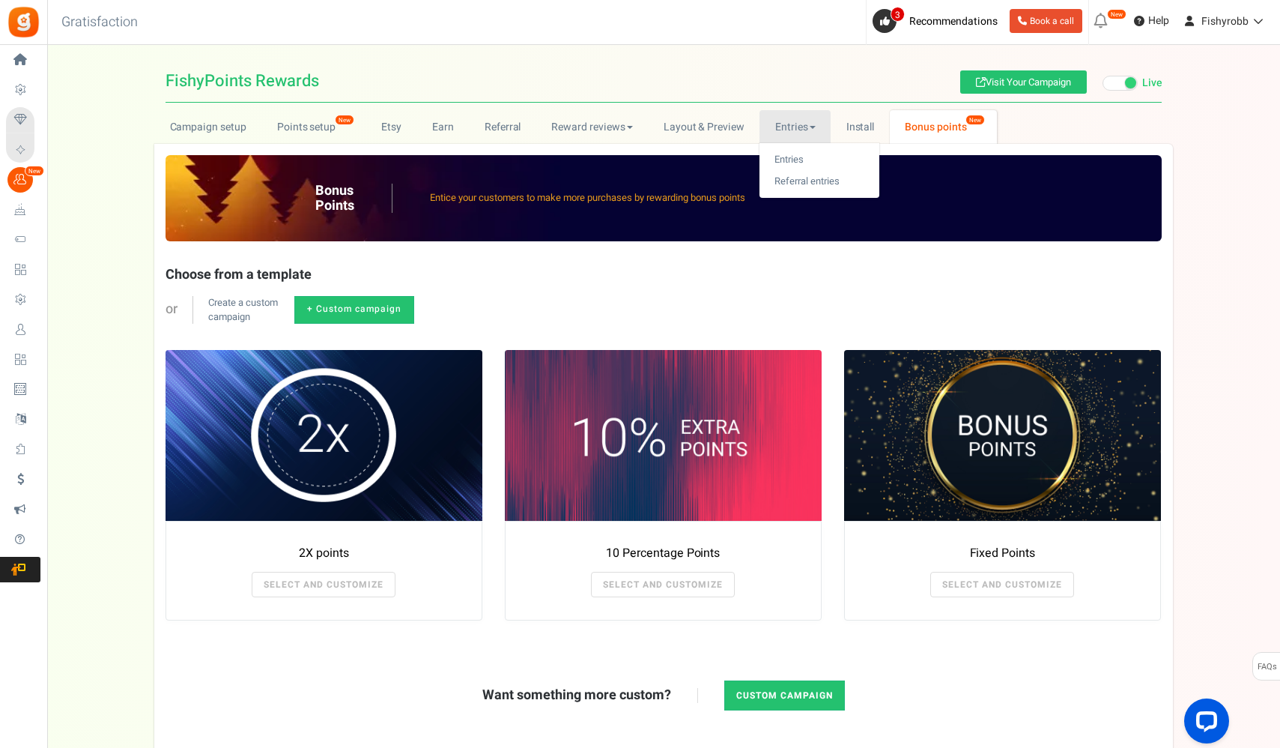
click at [821, 127] on link "Entries" at bounding box center [795, 127] width 71 height 34
click at [800, 82] on h1 "FishyPoints Rewards Visit Your Campaign Live Paused" at bounding box center [664, 81] width 997 height 43
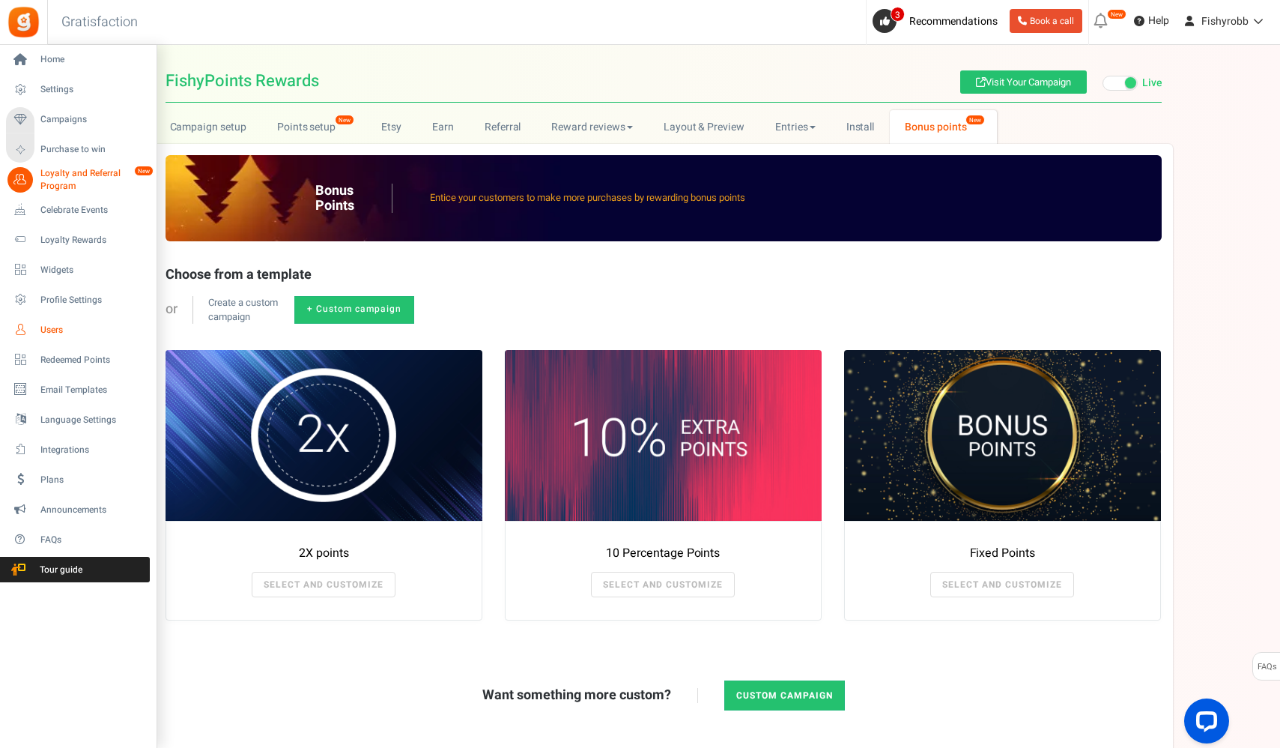
click at [60, 330] on span "Users" at bounding box center [92, 330] width 105 height 13
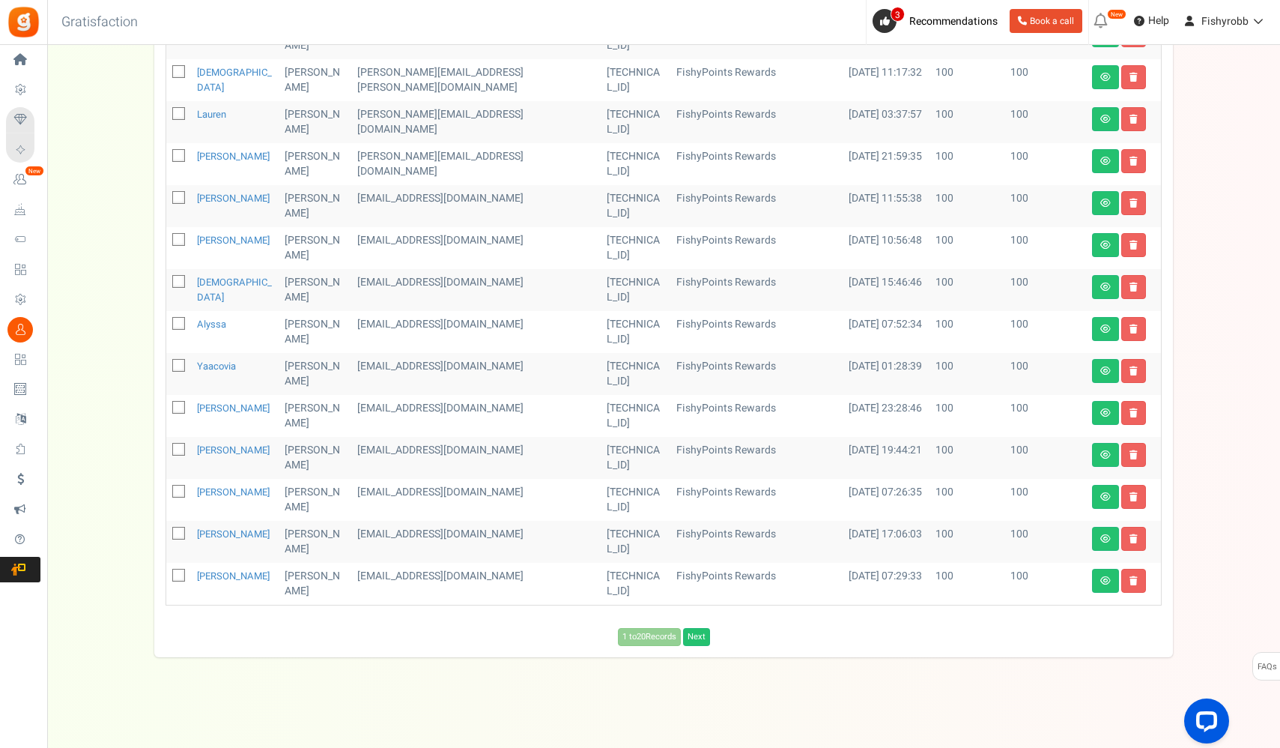
scroll to position [506, 0]
click at [701, 641] on link "Next" at bounding box center [696, 637] width 27 height 18
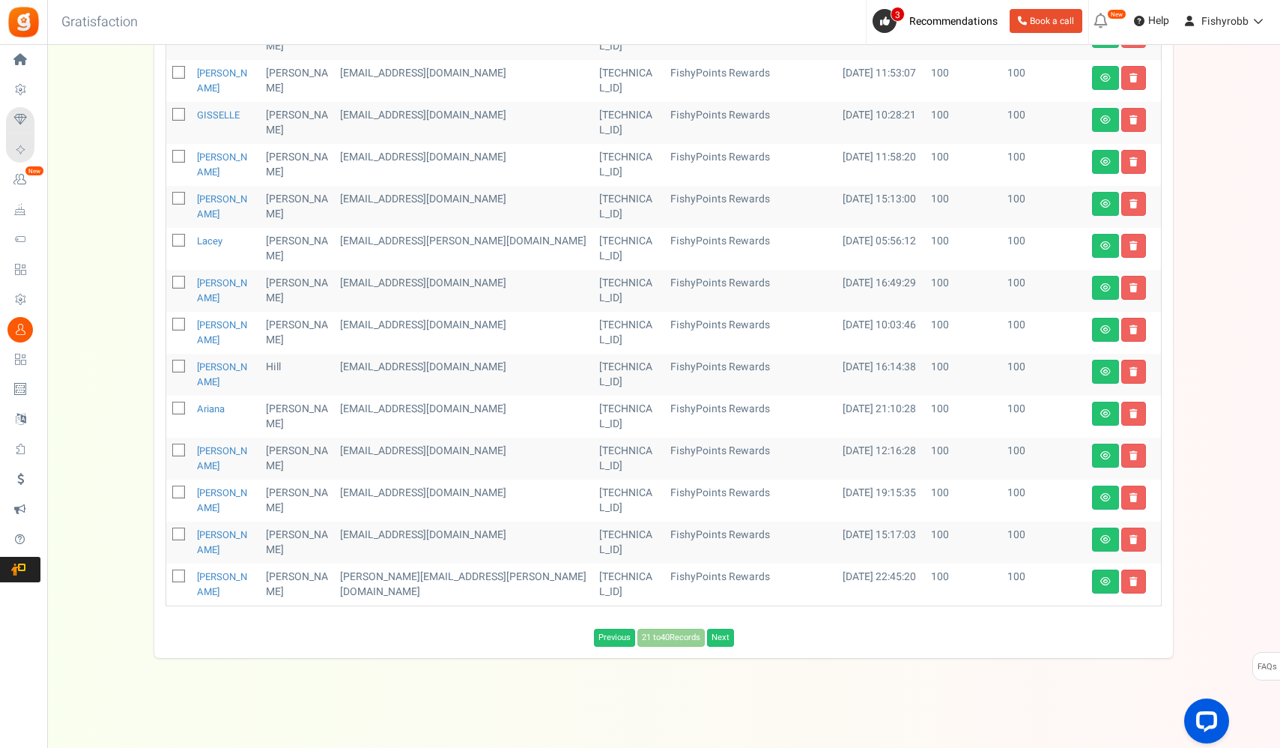
scroll to position [372, 0]
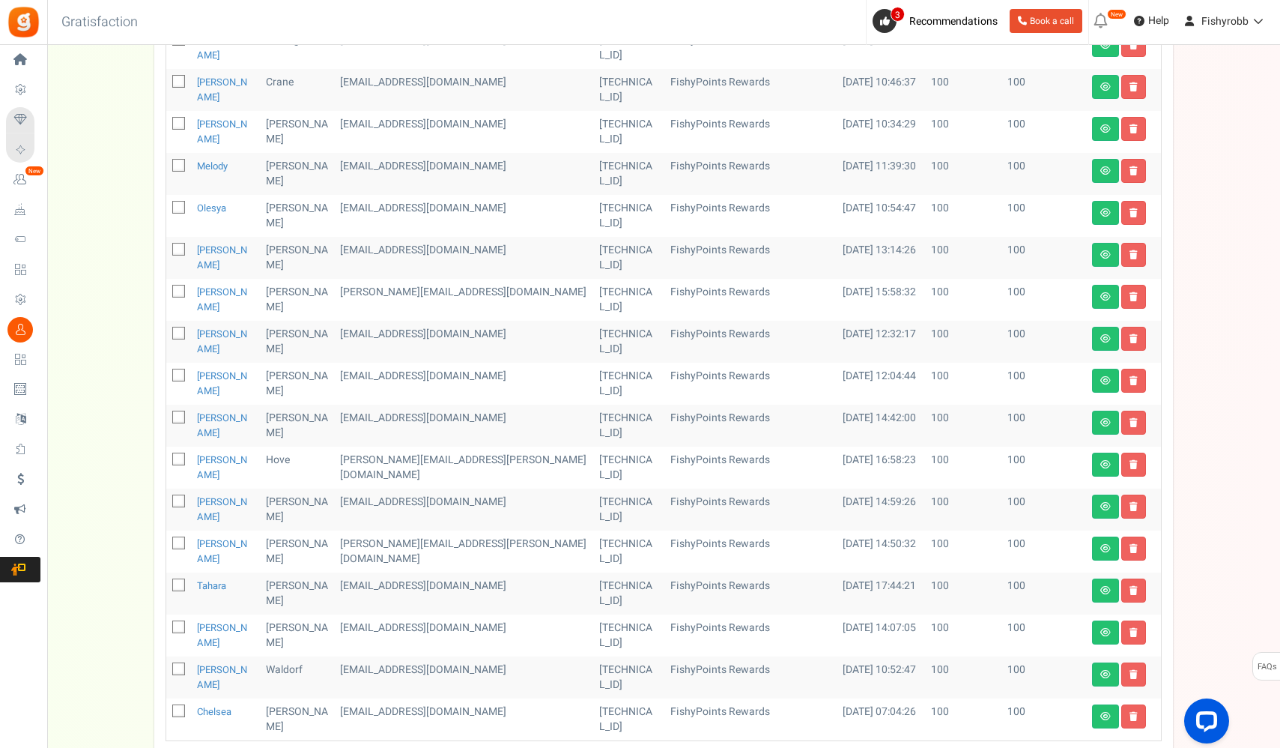
scroll to position [506, 0]
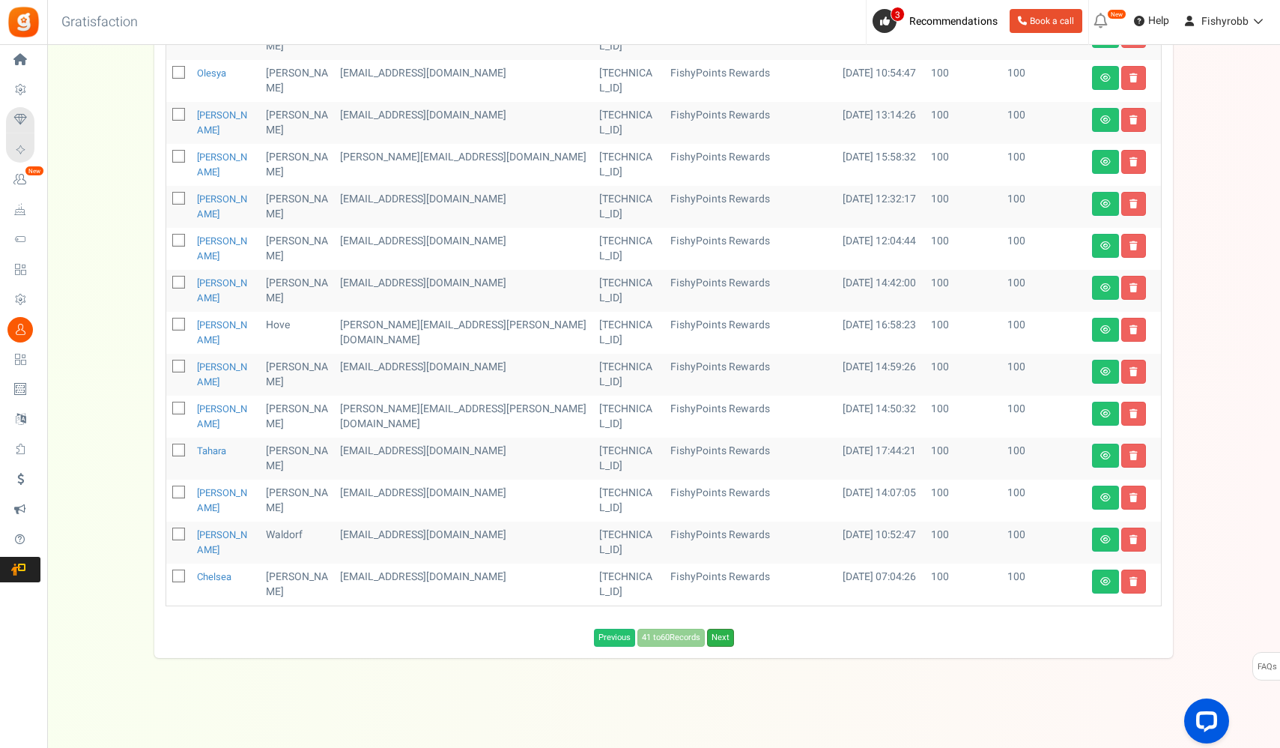
click at [729, 637] on link "Next" at bounding box center [720, 638] width 27 height 18
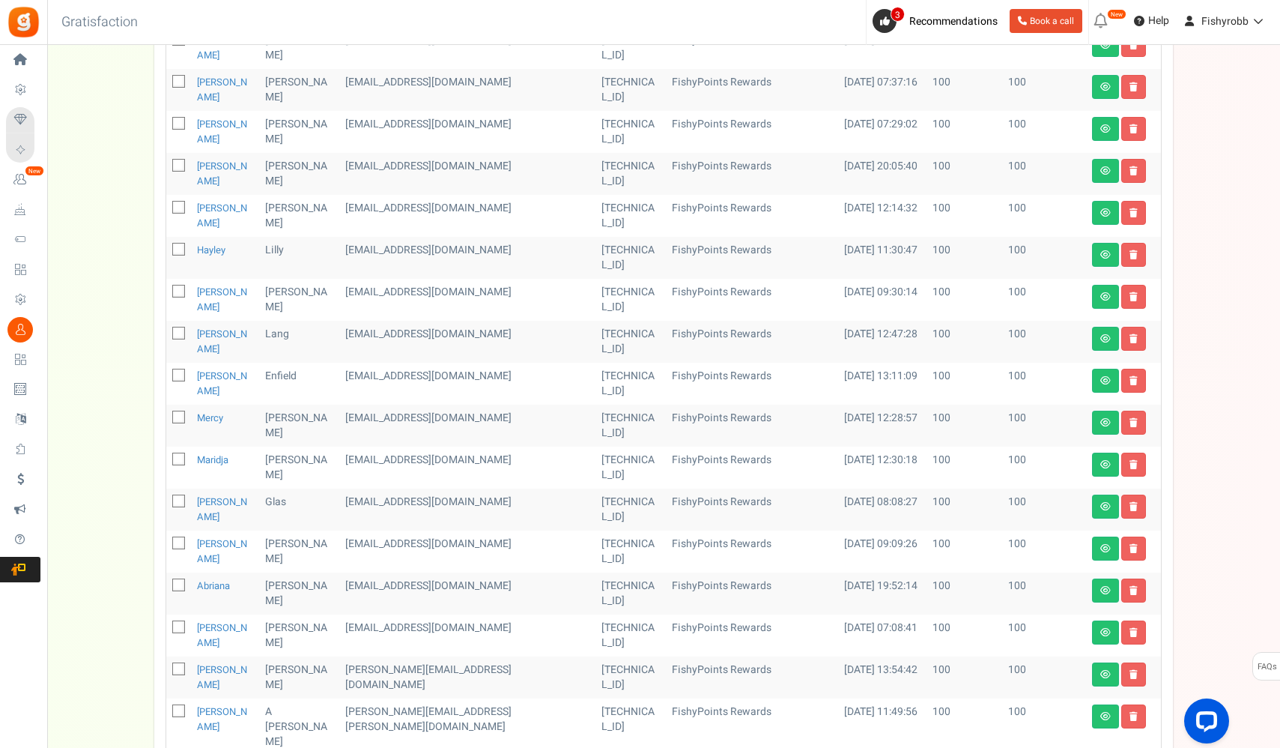
click at [176, 413] on icon at bounding box center [180, 418] width 10 height 10
click at [167, 414] on input "checkbox" at bounding box center [162, 419] width 10 height 10
checkbox input "true"
drag, startPoint x: 181, startPoint y: 367, endPoint x: 179, endPoint y: 380, distance: 12.8
click at [181, 455] on icon at bounding box center [180, 460] width 10 height 10
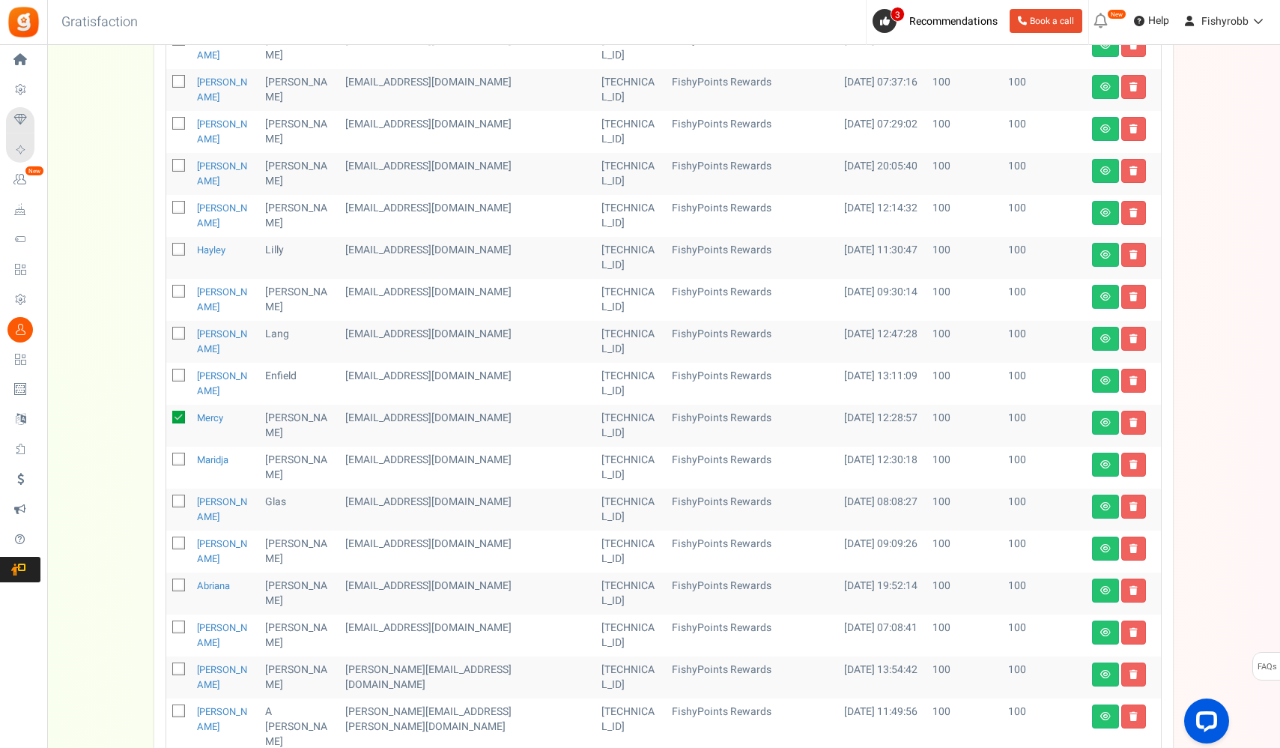
click at [167, 456] on input "checkbox" at bounding box center [162, 461] width 10 height 10
checkbox input "true"
drag, startPoint x: 178, startPoint y: 399, endPoint x: 179, endPoint y: 415, distance: 16.6
click at [178, 495] on span at bounding box center [178, 501] width 13 height 13
click at [167, 498] on input "checkbox" at bounding box center [162, 503] width 10 height 10
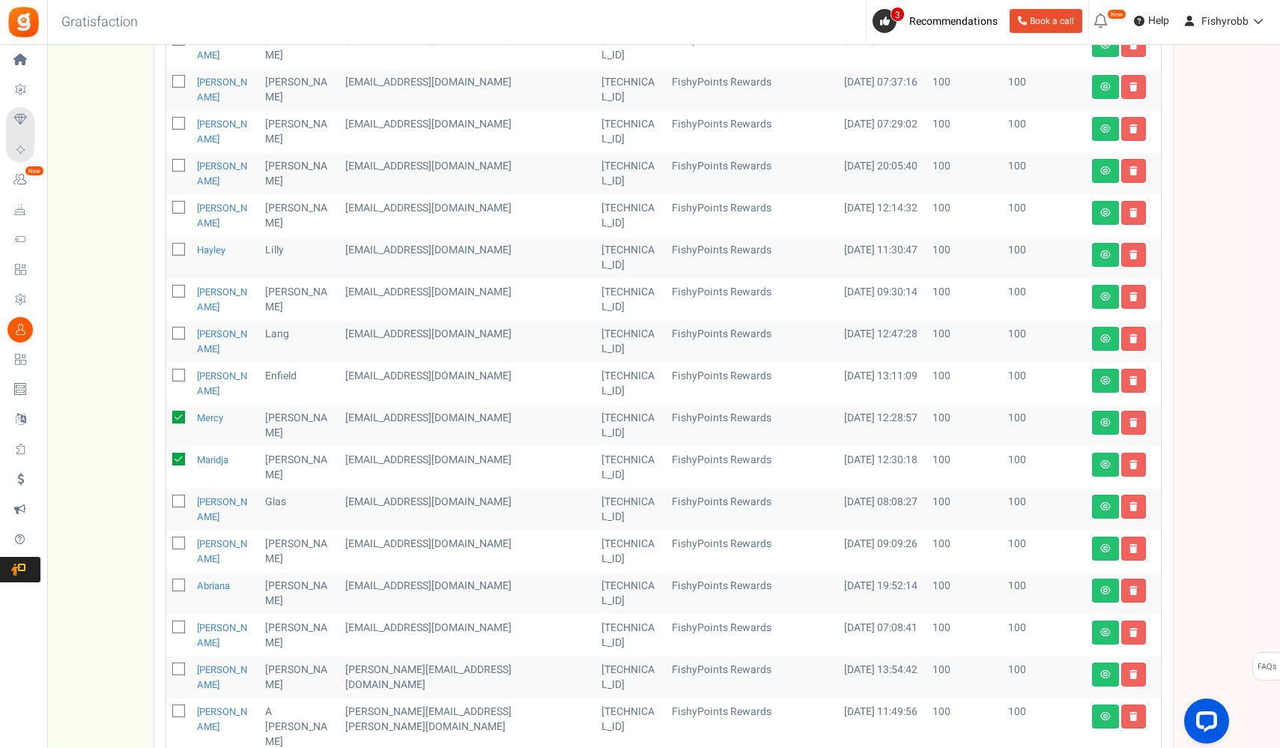
checkbox input "true"
click at [181, 530] on td at bounding box center [178, 551] width 25 height 42
drag, startPoint x: 181, startPoint y: 471, endPoint x: 181, endPoint y: 432, distance: 38.2
click at [181, 581] on icon at bounding box center [180, 586] width 10 height 10
click at [167, 581] on input "checkbox" at bounding box center [162, 586] width 10 height 10
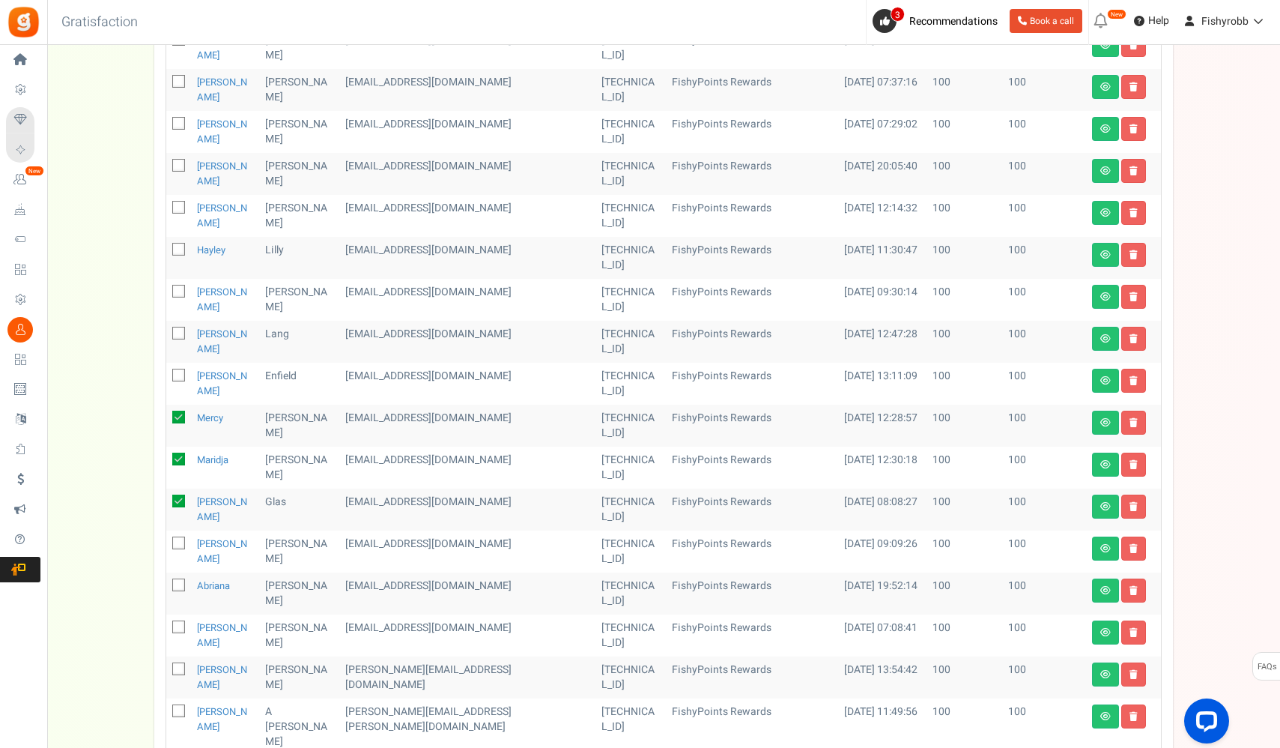
checkbox input "true"
drag, startPoint x: 181, startPoint y: 440, endPoint x: 177, endPoint y: 477, distance: 37.6
click at [181, 539] on icon at bounding box center [180, 544] width 10 height 10
click at [167, 539] on input "checkbox" at bounding box center [162, 544] width 10 height 10
checkbox input "true"
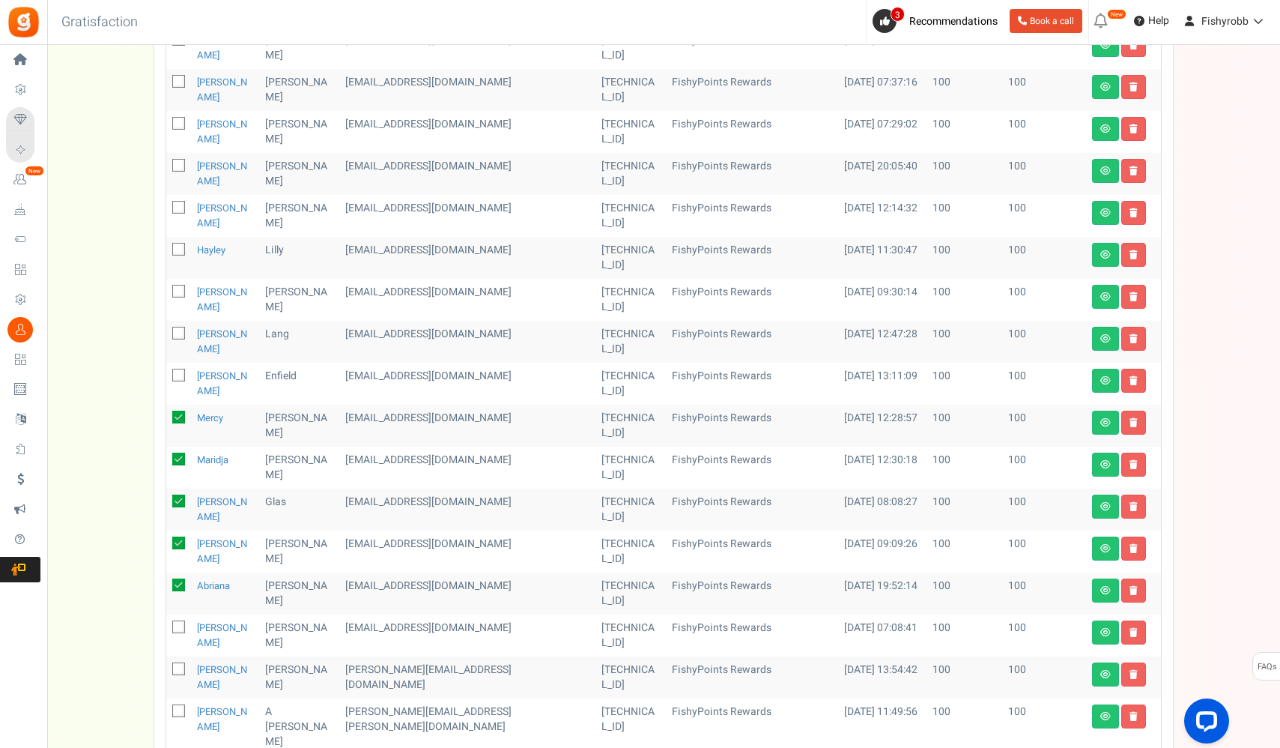
click at [184, 623] on icon at bounding box center [180, 628] width 10 height 10
click at [167, 623] on input "checkbox" at bounding box center [162, 628] width 10 height 10
checkbox input "true"
drag, startPoint x: 181, startPoint y: 548, endPoint x: 179, endPoint y: 561, distance: 13.7
click at [182, 662] on span at bounding box center [178, 668] width 13 height 13
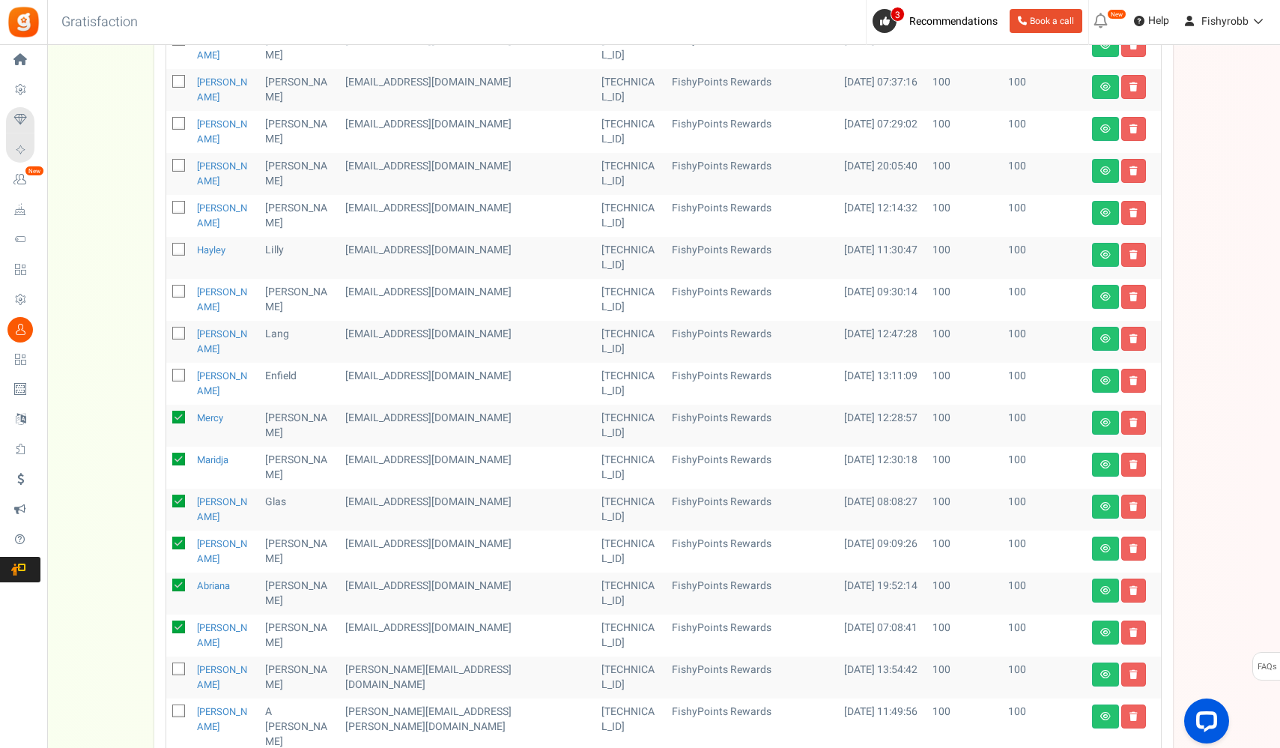
click at [167, 665] on input "checkbox" at bounding box center [162, 670] width 10 height 10
checkbox input "true"
drag, startPoint x: 174, startPoint y: 581, endPoint x: 174, endPoint y: 569, distance: 12.0
click at [174, 704] on span at bounding box center [178, 710] width 13 height 13
click at [167, 707] on input "checkbox" at bounding box center [162, 712] width 10 height 10
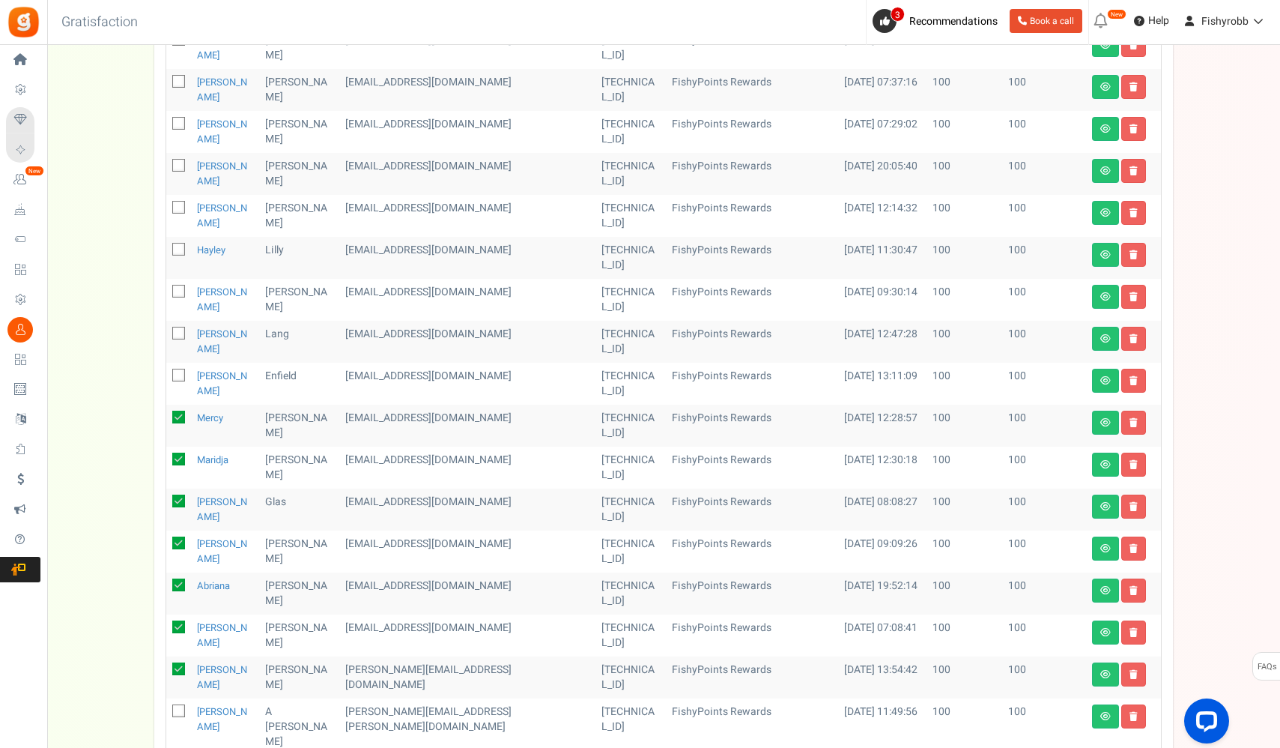
checkbox input "true"
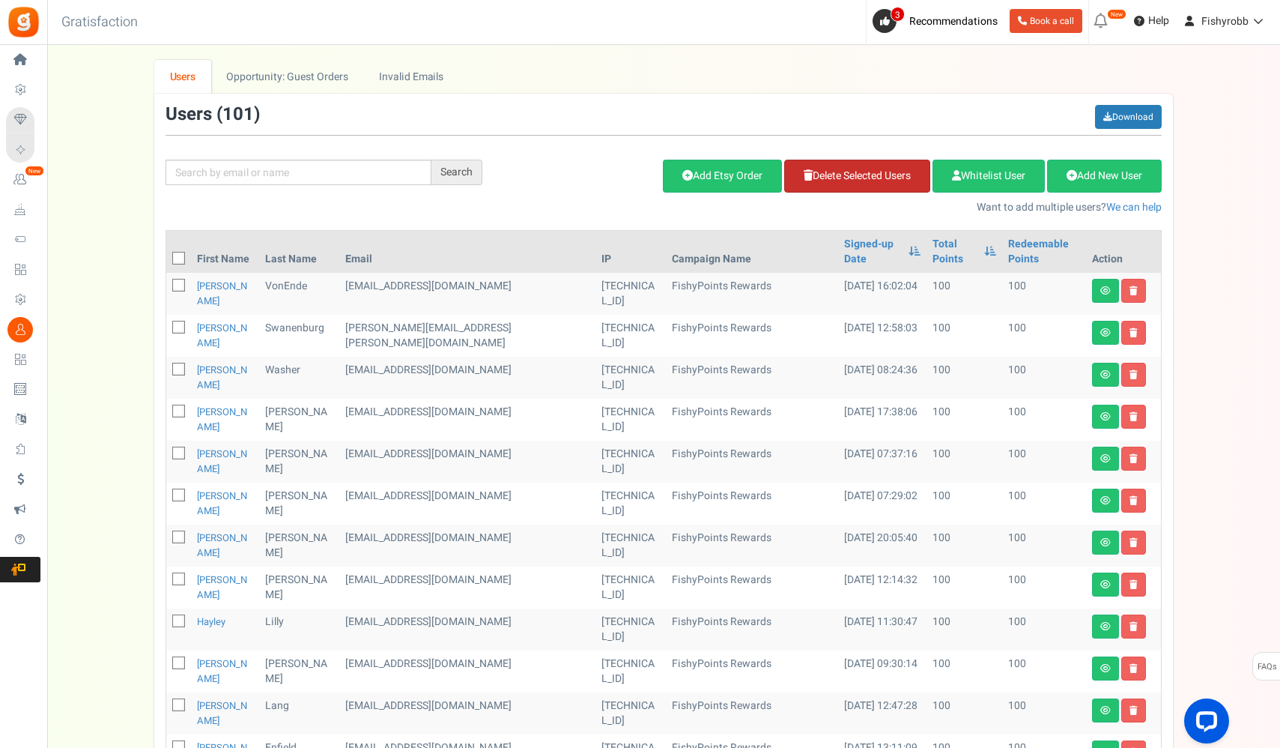
click at [862, 178] on link "Delete Selected Users" at bounding box center [857, 176] width 146 height 33
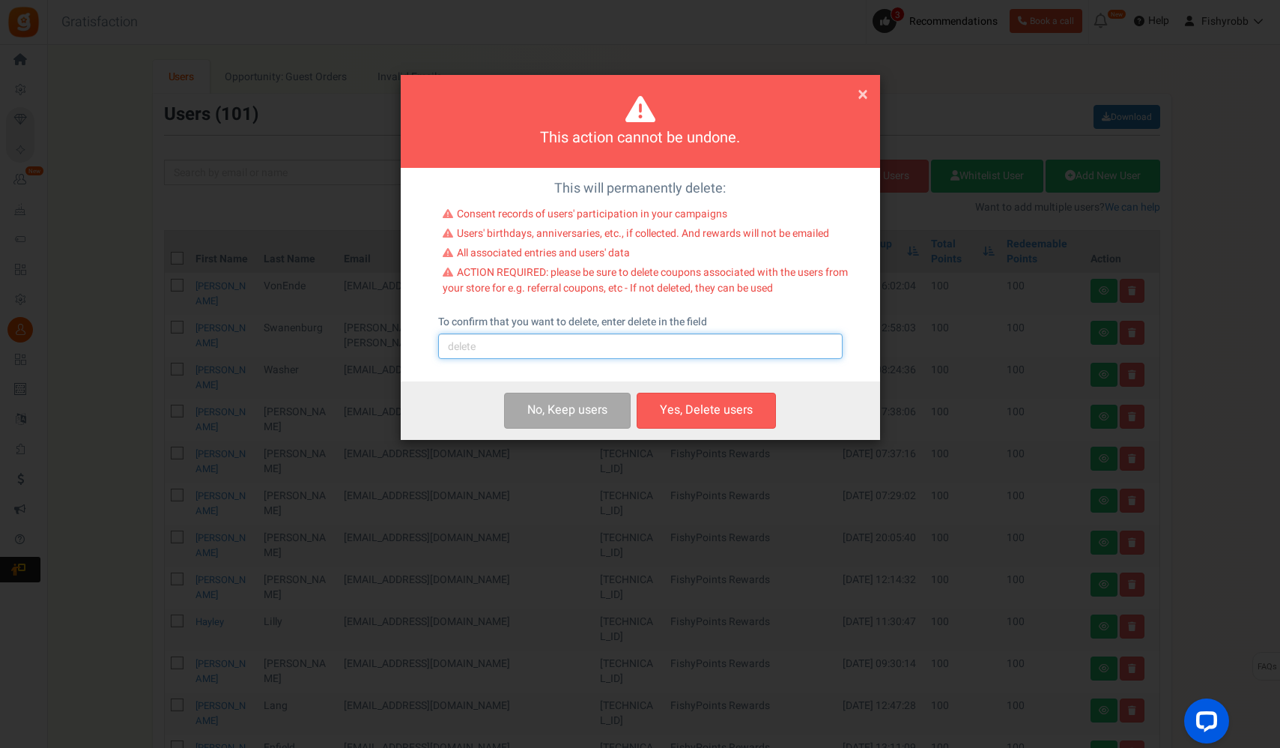
click at [603, 345] on input "text" at bounding box center [640, 345] width 405 height 25
type input "delete"
click at [752, 412] on button "Yes, Delete users" at bounding box center [706, 410] width 139 height 35
